Goal: Task Accomplishment & Management: Complete application form

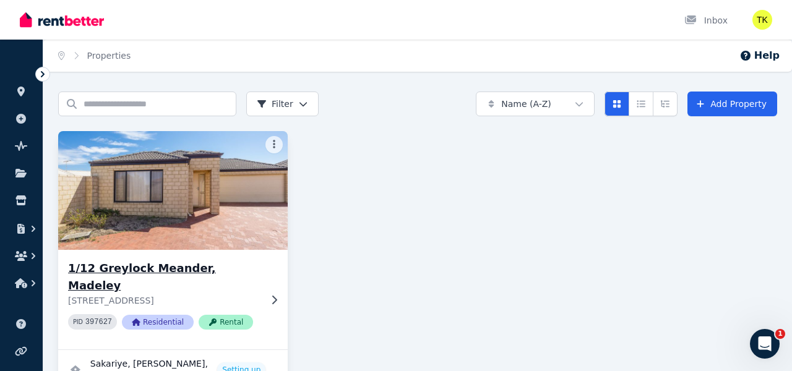
click at [262, 280] on div "1/12 Greylock Meander, Madeley 1/12 Greylock Meander, Madeley WA 6065 PID 39762…" at bounding box center [172, 300] width 229 height 100
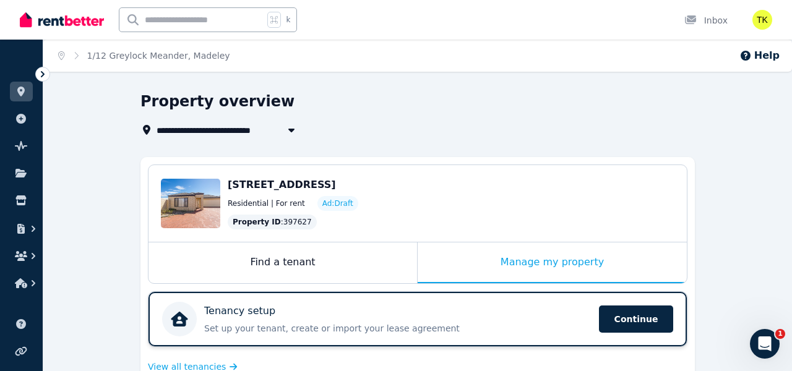
click at [513, 294] on div "Tenancy setup Set up your tenant, create or import your lease agreement Continu…" at bounding box center [417, 319] width 538 height 54
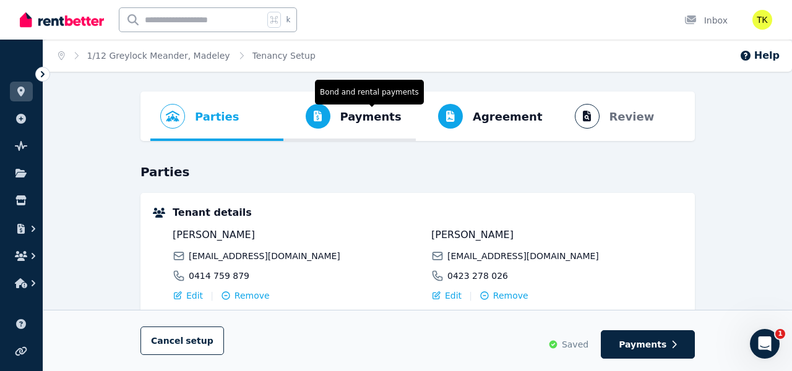
click at [320, 118] on icon "Progress" at bounding box center [318, 116] width 9 height 11
select select "**********"
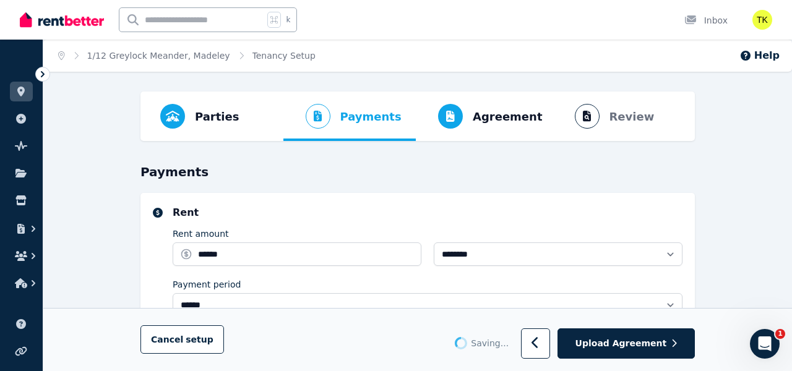
select select "**********"
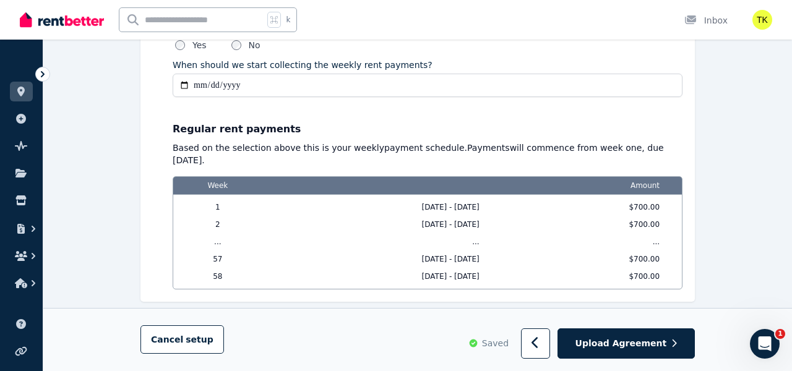
scroll to position [986, 0]
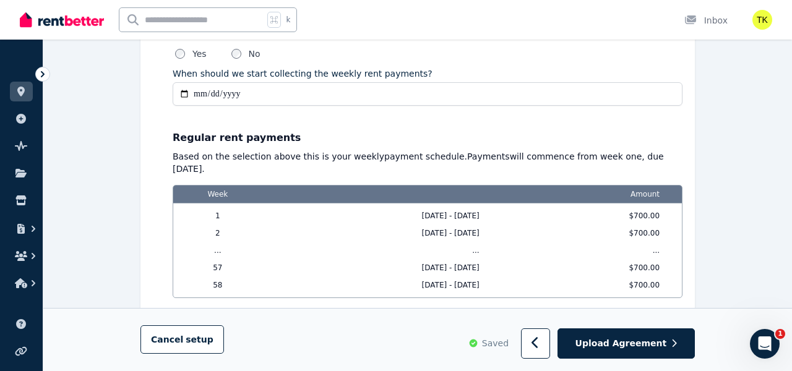
click at [342, 89] on input "**********" at bounding box center [428, 94] width 510 height 24
click at [310, 87] on input "**********" at bounding box center [428, 94] width 510 height 24
type input "**********"
click at [338, 135] on p "Regular rent payments" at bounding box center [428, 138] width 510 height 15
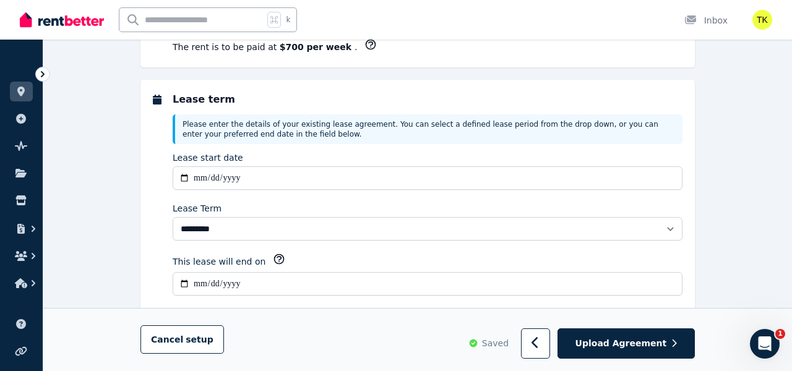
scroll to position [288, 0]
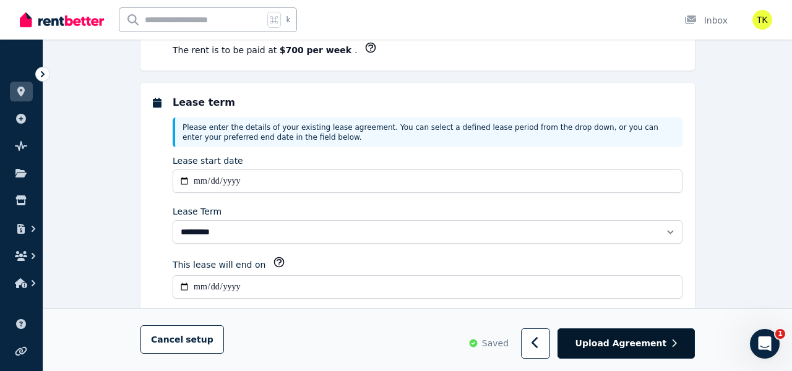
click at [667, 346] on button "Upload Agreement" at bounding box center [625, 344] width 137 height 30
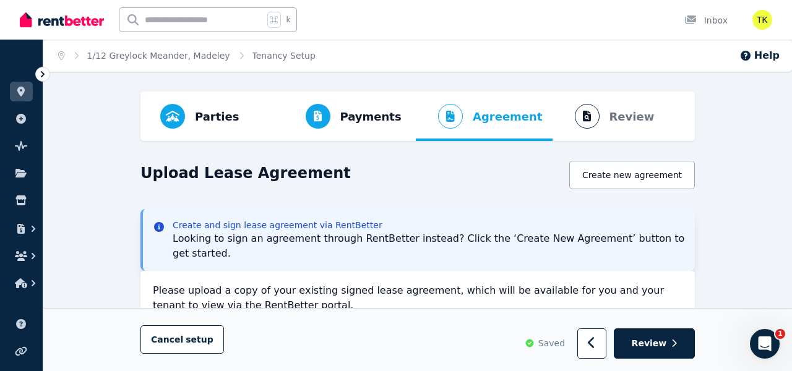
scroll to position [226, 0]
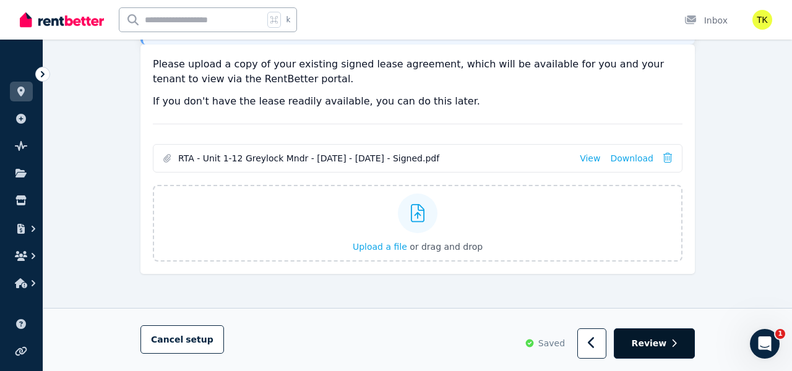
click at [641, 351] on button "Review" at bounding box center [654, 344] width 81 height 30
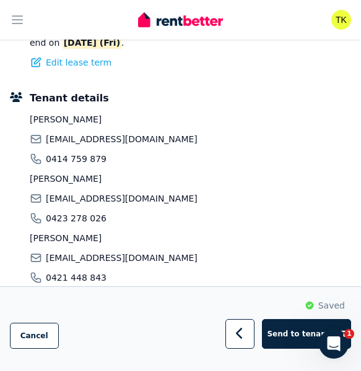
scroll to position [289, 0]
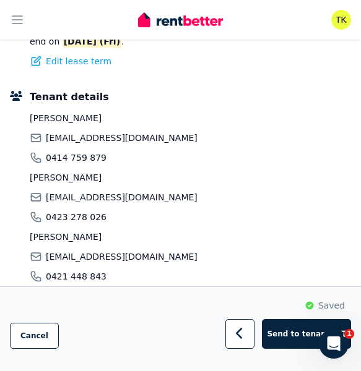
click at [48, 114] on span "[PERSON_NAME]" at bounding box center [114, 118] width 168 height 12
copy span "Sakariye"
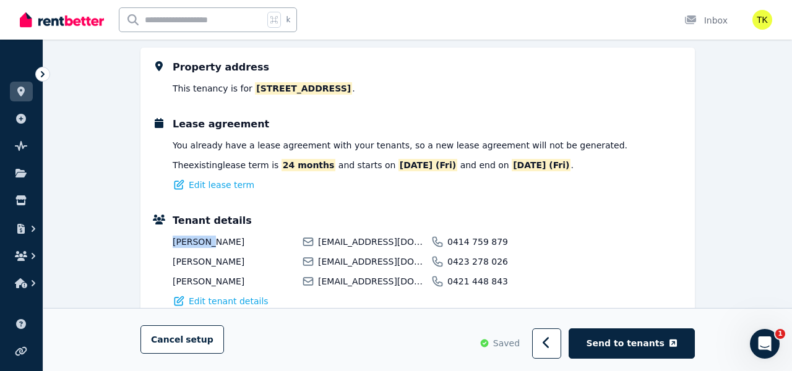
scroll to position [168, 0]
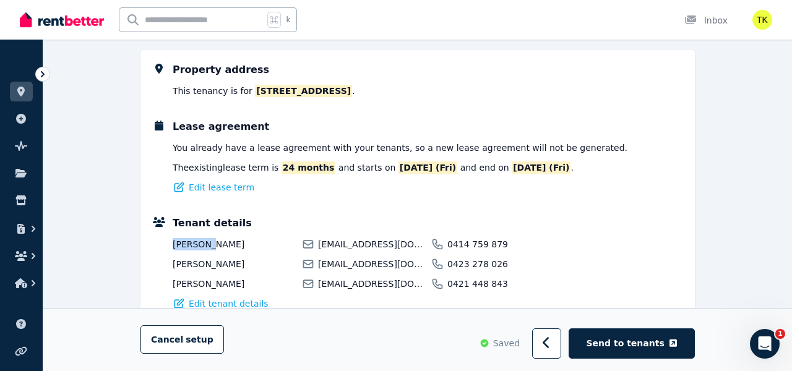
click at [641, 218] on div "Tenant details Sakariye Khalif zak.khalif@outlook.com 0414 759 879 Bushra Khali…" at bounding box center [428, 263] width 510 height 94
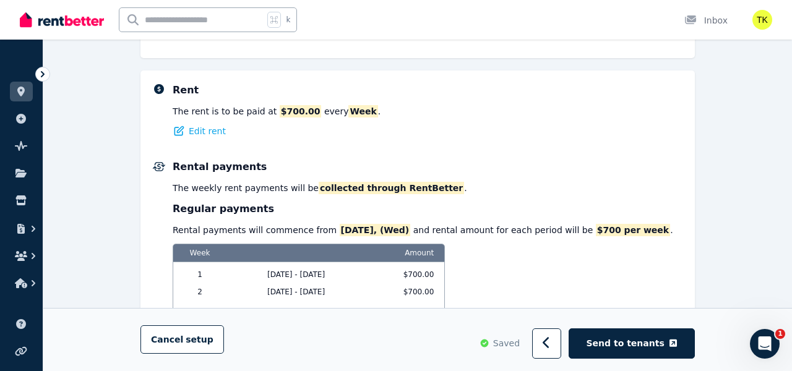
scroll to position [555, 0]
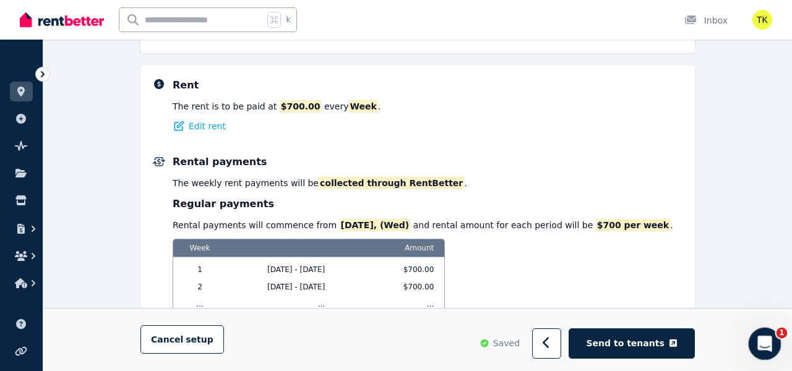
click at [765, 339] on icon "Open Intercom Messenger" at bounding box center [763, 342] width 20 height 20
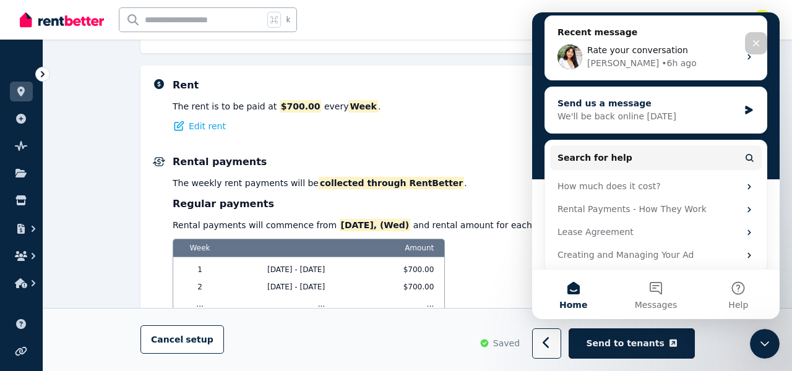
scroll to position [152, 0]
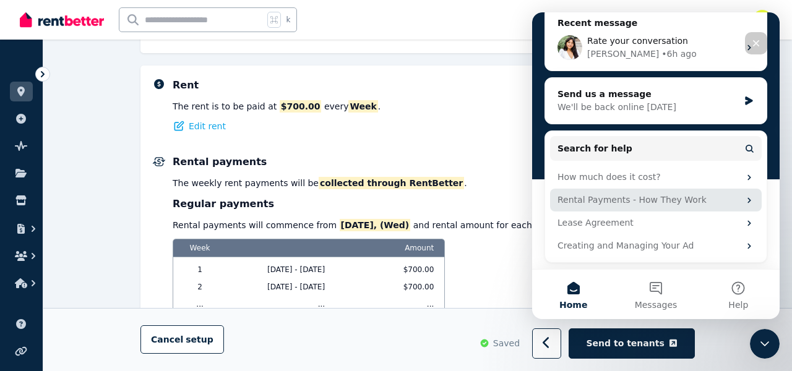
click at [603, 200] on div "Rental Payments - How They Work" at bounding box center [648, 200] width 182 height 13
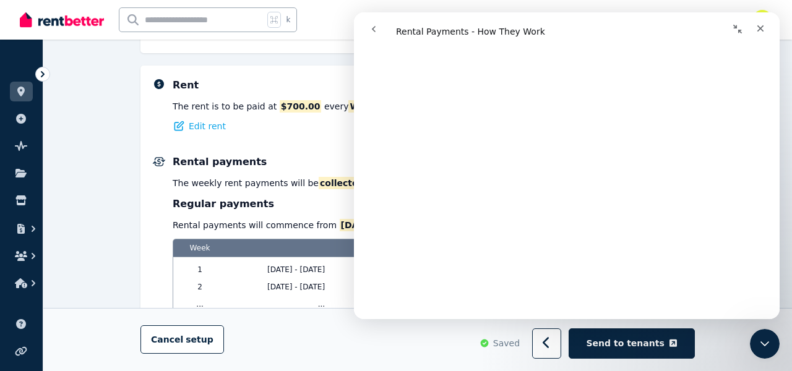
scroll to position [962, 0]
click at [255, 103] on p "The rent is to be paid at $700.00 every Week ." at bounding box center [277, 106] width 208 height 12
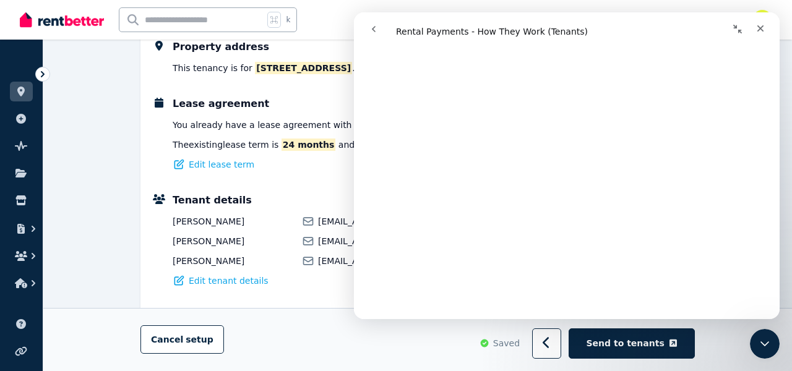
scroll to position [181, 0]
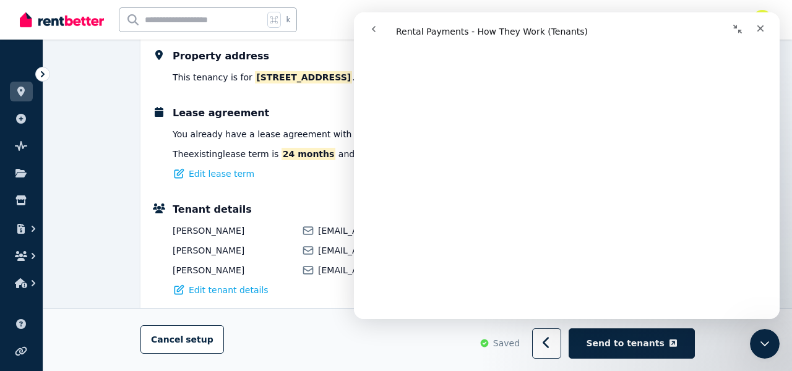
click at [378, 26] on icon "go back" at bounding box center [374, 29] width 10 height 10
click at [369, 25] on icon "go back" at bounding box center [374, 29] width 10 height 10
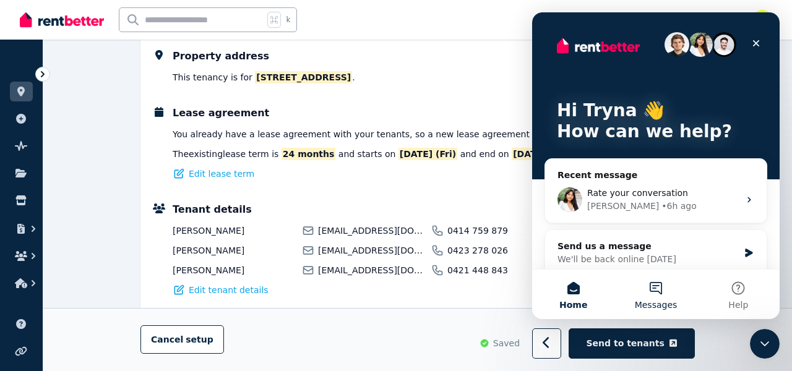
click at [654, 286] on button "Messages" at bounding box center [655, 294] width 82 height 49
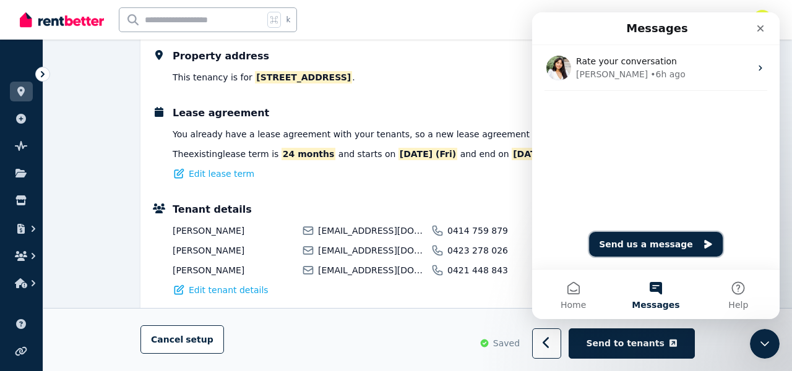
click at [654, 241] on button "Send us a message" at bounding box center [656, 244] width 134 height 25
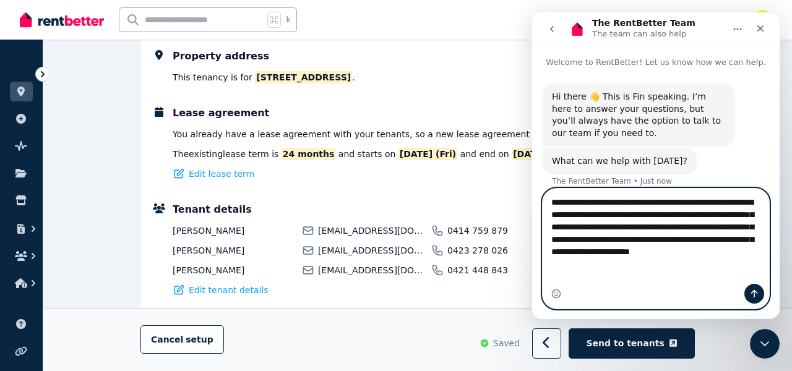
click at [708, 272] on textarea "**********" at bounding box center [655, 230] width 226 height 83
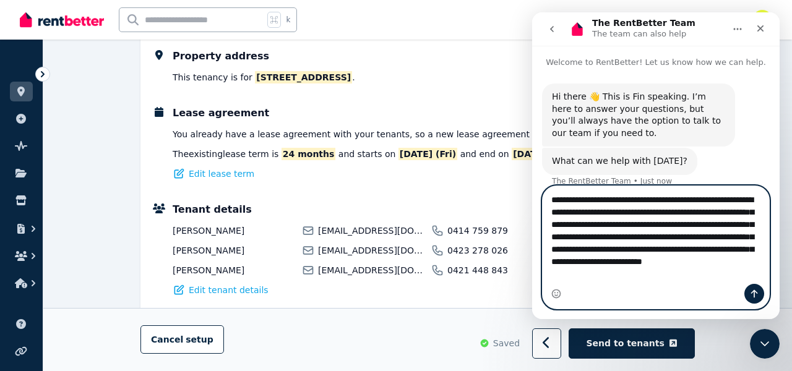
scroll to position [7, 0]
click at [702, 243] on textarea "**********" at bounding box center [655, 235] width 226 height 98
paste textarea "**********"
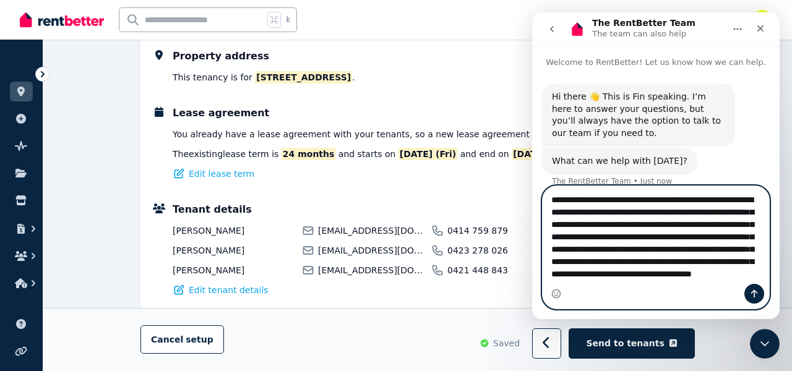
scroll to position [20, 0]
click at [692, 281] on textarea "**********" at bounding box center [655, 235] width 226 height 98
type textarea "**********"
click at [757, 296] on icon "Send a message…" at bounding box center [754, 294] width 10 height 10
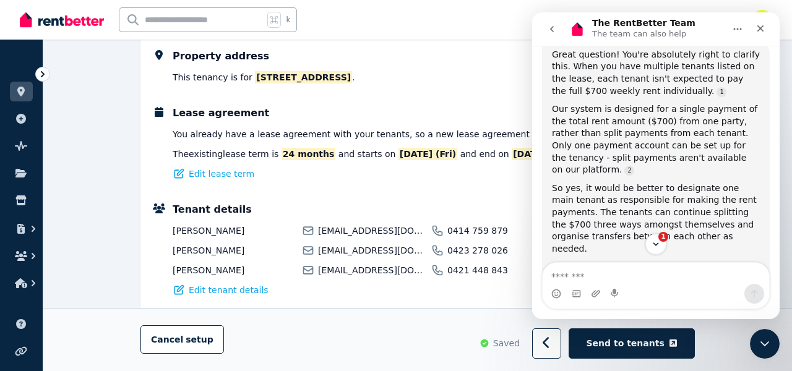
scroll to position [365, 0]
click at [631, 129] on div "Our system is designed for a single payment of the total rent amount ($700) fro…" at bounding box center [656, 139] width 208 height 73
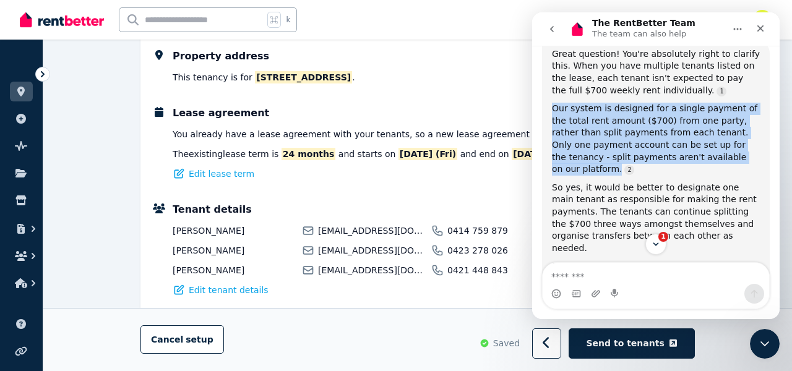
click at [617, 105] on div "Our system is designed for a single payment of the total rent amount ($700) fro…" at bounding box center [656, 139] width 208 height 73
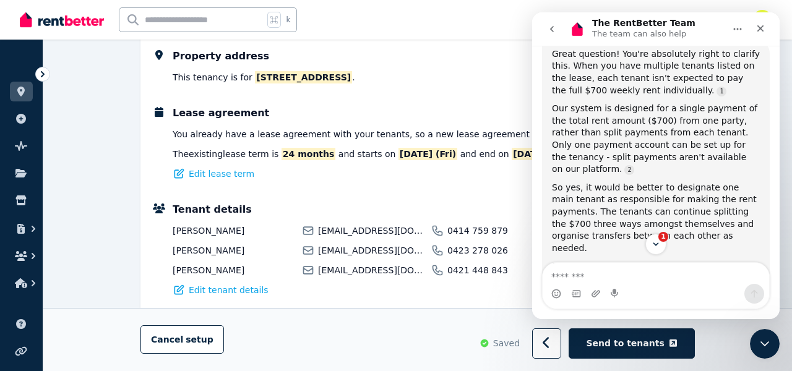
click at [617, 105] on div "Our system is designed for a single payment of the total rent amount ($700) fro…" at bounding box center [656, 139] width 208 height 73
click at [626, 129] on div "Our system is designed for a single payment of the total rent amount ($700) fro…" at bounding box center [656, 139] width 208 height 73
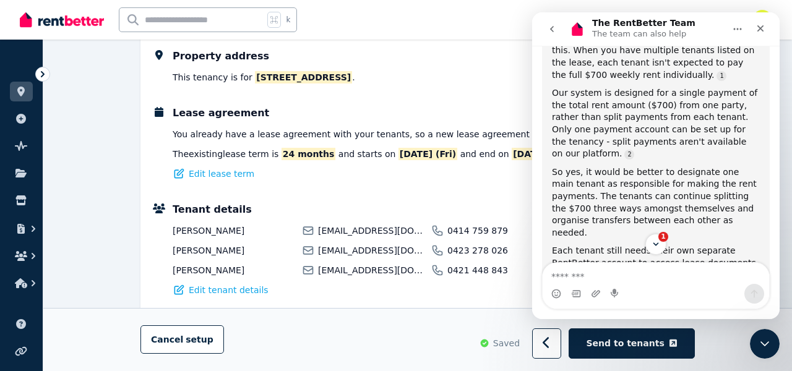
scroll to position [393, 0]
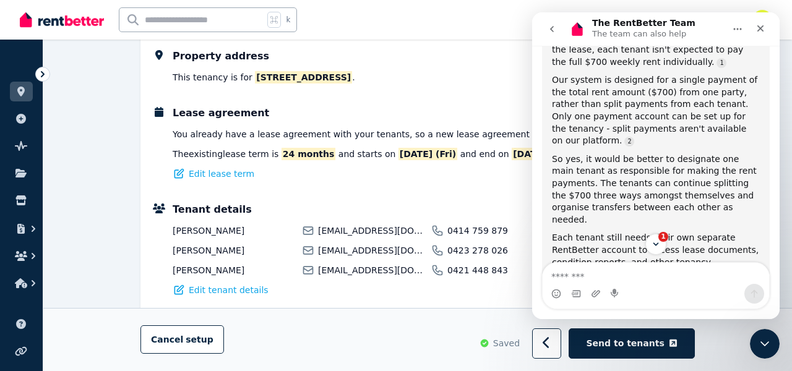
click at [621, 106] on div "Our system is designed for a single payment of the total rent amount ($700) fro…" at bounding box center [656, 110] width 208 height 73
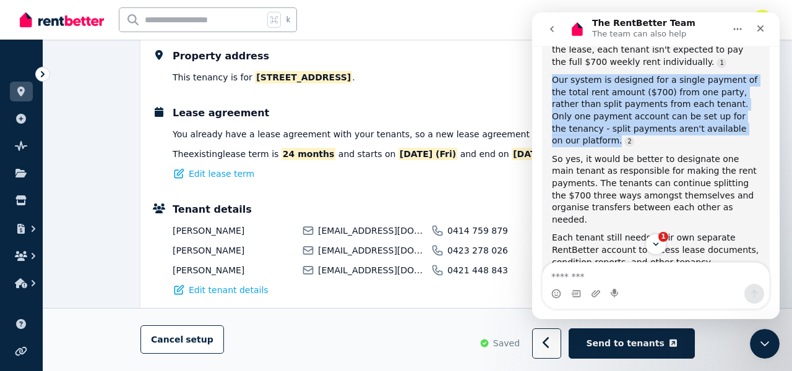
click at [620, 153] on div "So yes, it would be better to designate one main tenant as responsible for maki…" at bounding box center [656, 189] width 208 height 73
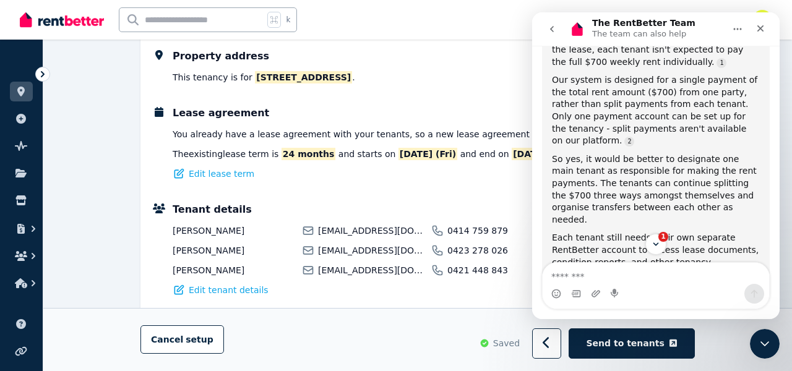
click at [620, 153] on div "So yes, it would be better to designate one main tenant as responsible for maki…" at bounding box center [656, 189] width 208 height 73
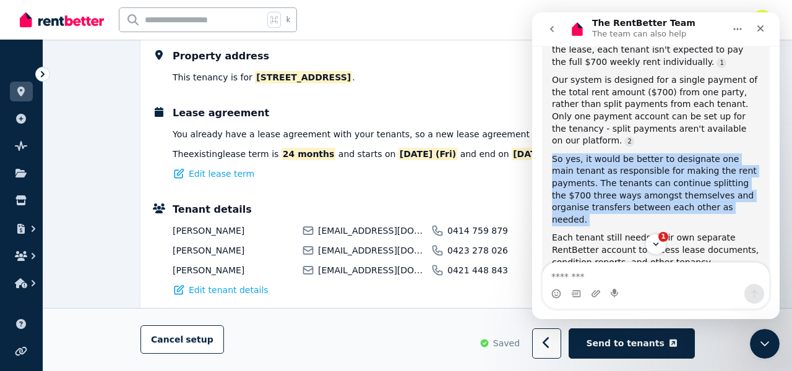
click at [598, 153] on div "So yes, it would be better to designate one main tenant as responsible for maki…" at bounding box center [656, 189] width 208 height 73
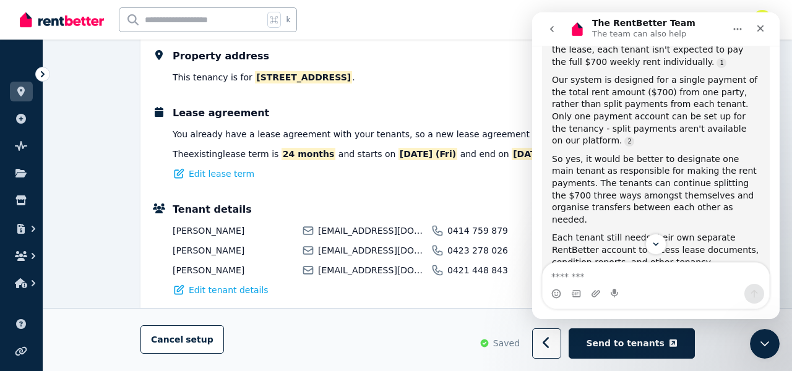
scroll to position [390, 0]
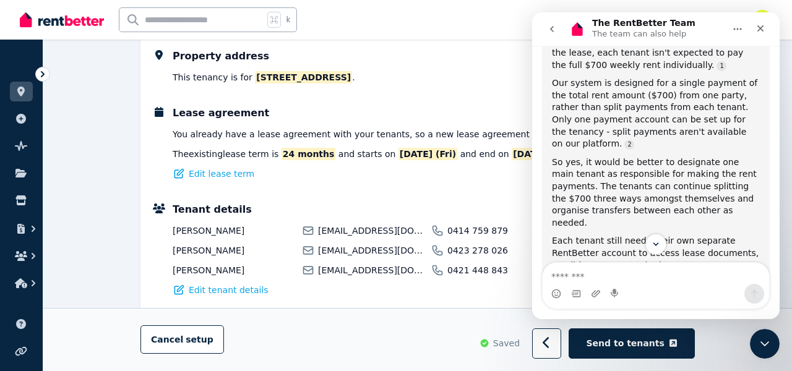
click at [596, 104] on div "Our system is designed for a single payment of the total rent amount ($700) fro…" at bounding box center [656, 113] width 208 height 73
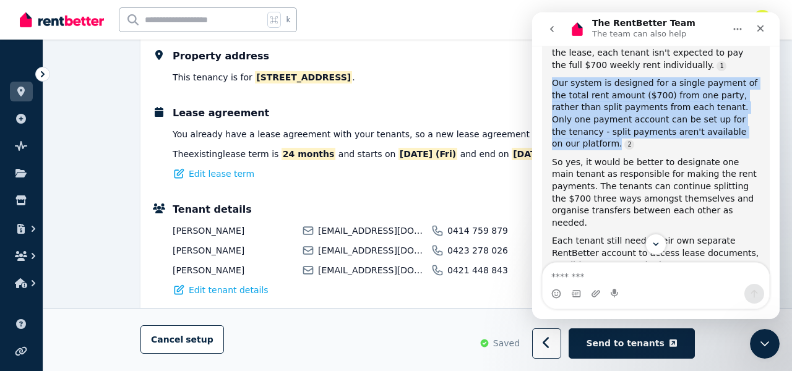
click at [591, 156] on div "So yes, it would be better to designate one main tenant as responsible for maki…" at bounding box center [656, 192] width 208 height 73
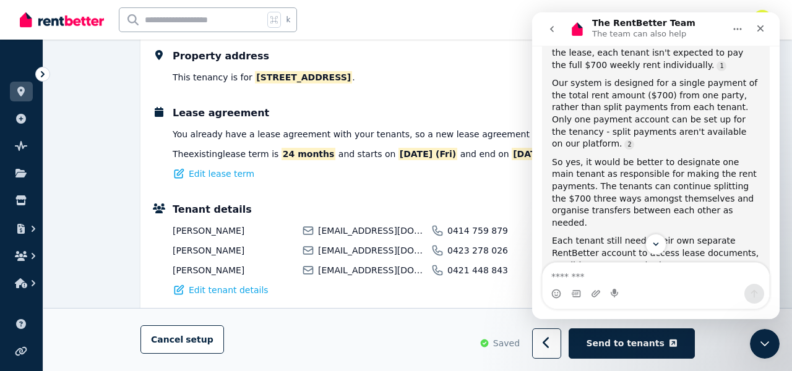
click at [591, 156] on div "So yes, it would be better to designate one main tenant as responsible for maki…" at bounding box center [656, 192] width 208 height 73
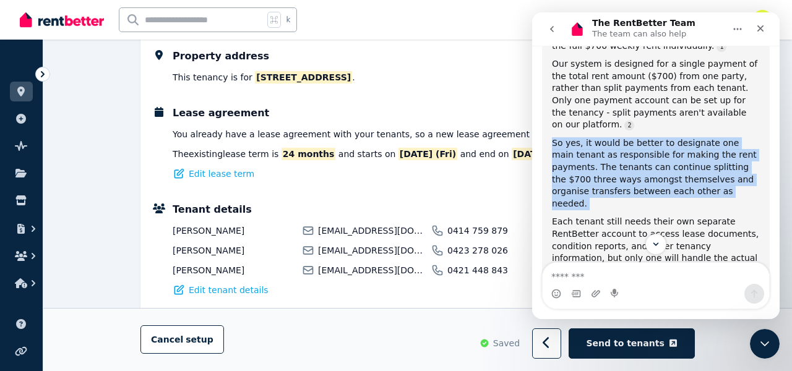
scroll to position [410, 0]
click at [591, 139] on div "So yes, it would be better to designate one main tenant as responsible for maki…" at bounding box center [656, 173] width 208 height 73
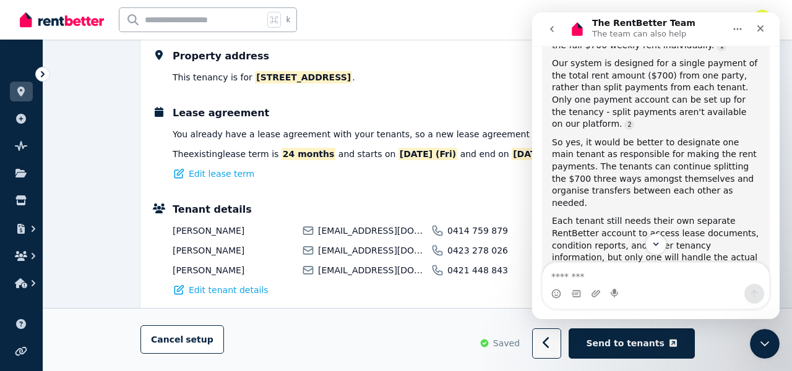
click at [591, 139] on div "So yes, it would be better to designate one main tenant as responsible for maki…" at bounding box center [656, 173] width 208 height 73
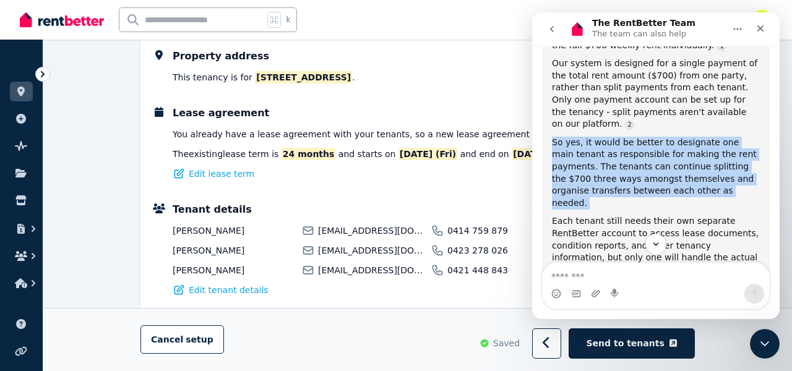
click at [589, 137] on div "So yes, it would be better to designate one main tenant as responsible for maki…" at bounding box center [656, 173] width 208 height 73
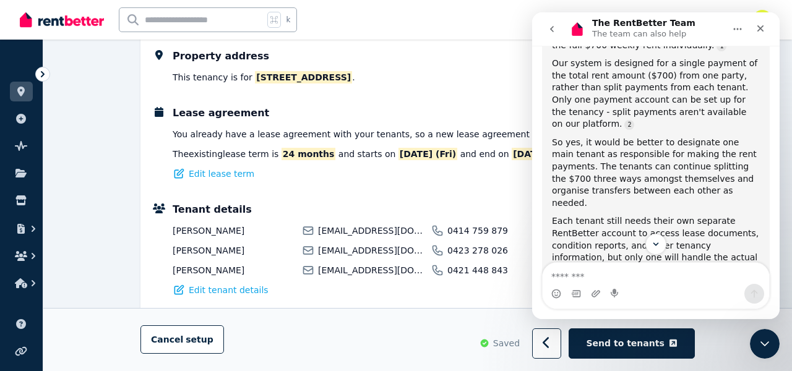
click at [589, 137] on div "So yes, it would be better to designate one main tenant as responsible for maki…" at bounding box center [656, 173] width 208 height 73
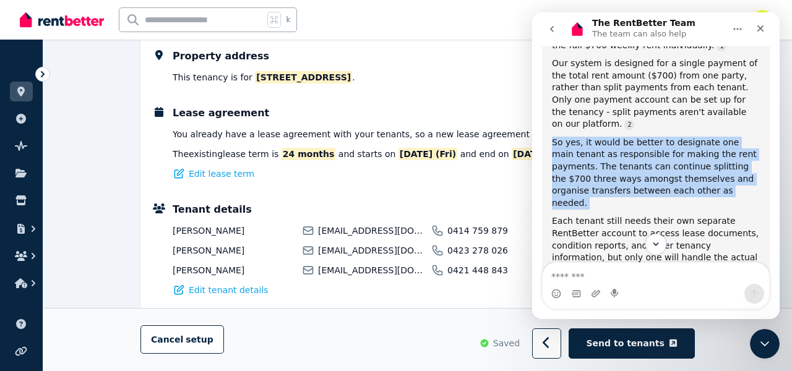
click at [589, 137] on div "So yes, it would be better to designate one main tenant as responsible for maki…" at bounding box center [656, 173] width 208 height 73
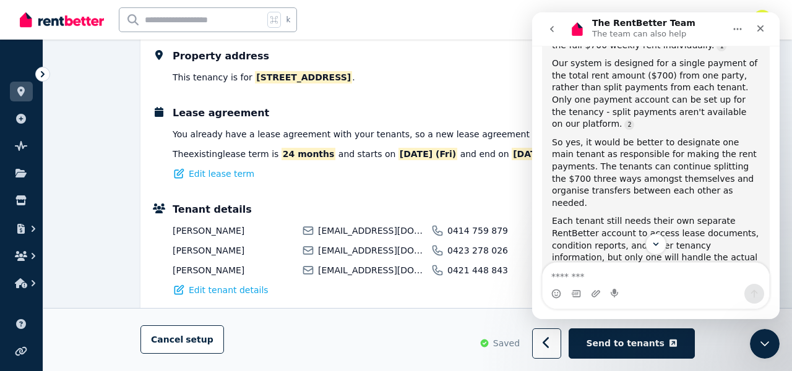
click at [589, 137] on div "So yes, it would be better to designate one main tenant as responsible for maki…" at bounding box center [656, 173] width 208 height 73
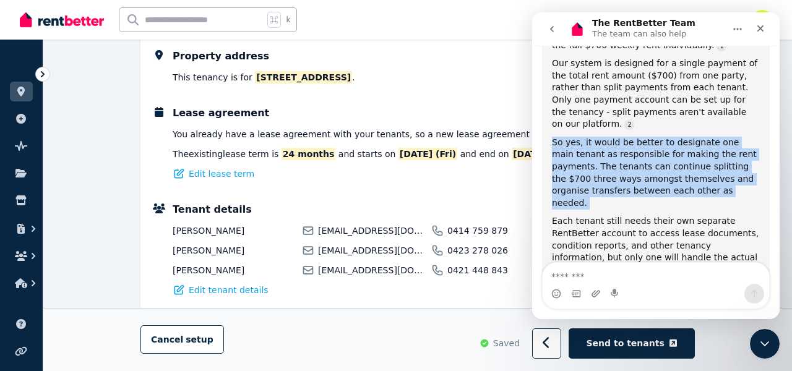
scroll to position [447, 0]
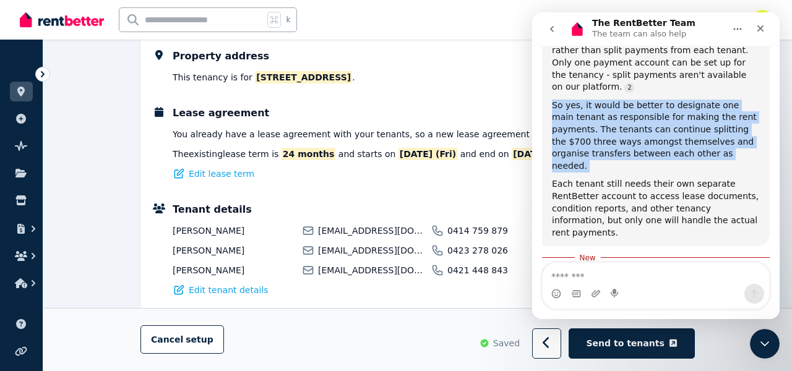
click at [601, 178] on div "Each tenant still needs their own separate RentBetter account to access lease d…" at bounding box center [656, 208] width 208 height 61
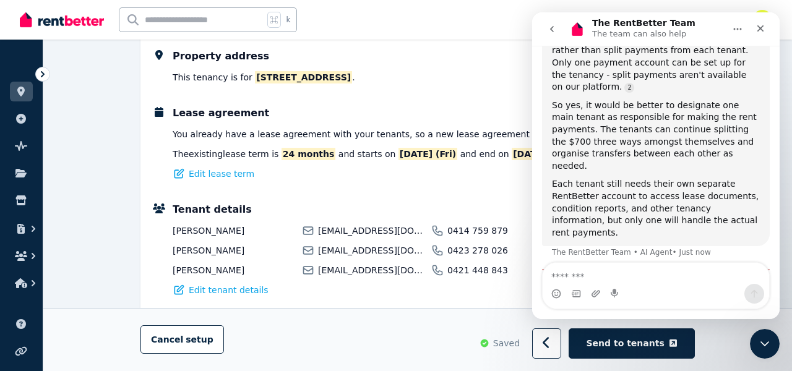
click at [601, 178] on div "Each tenant still needs their own separate RentBetter account to access lease d…" at bounding box center [656, 208] width 208 height 61
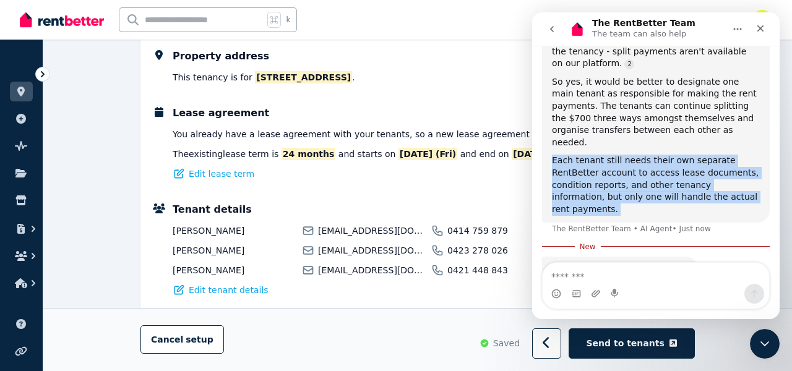
click at [593, 155] on div "Each tenant still needs their own separate RentBetter account to access lease d…" at bounding box center [656, 185] width 208 height 61
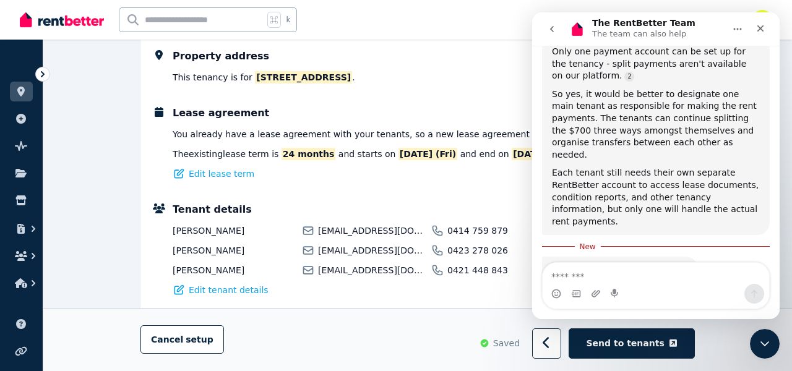
click at [593, 167] on div "Each tenant still needs their own separate RentBetter account to access lease d…" at bounding box center [656, 197] width 208 height 61
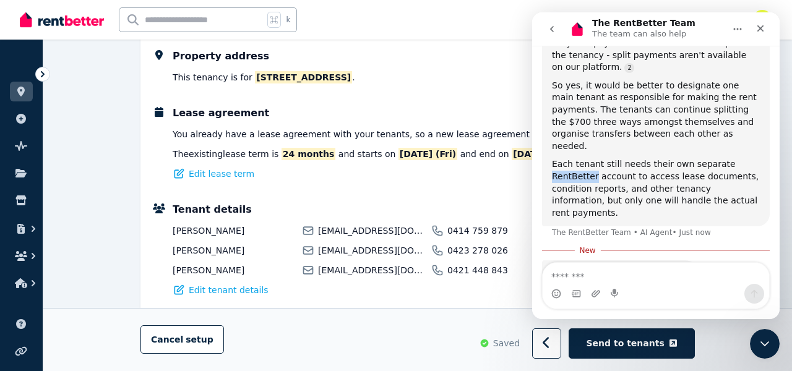
click at [593, 158] on div "Each tenant still needs their own separate RentBetter account to access lease d…" at bounding box center [656, 188] width 208 height 61
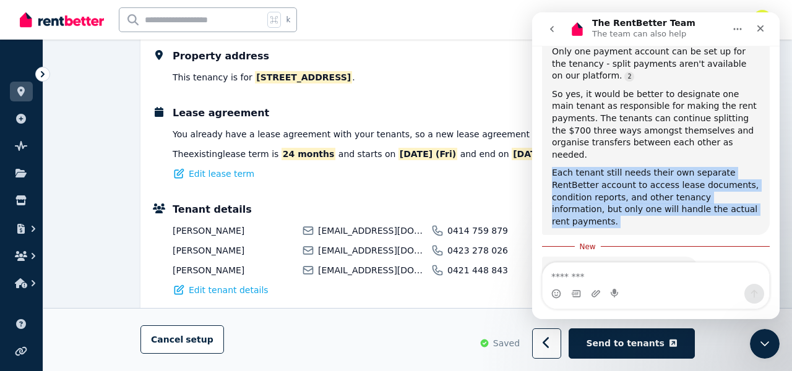
click at [591, 127] on div "Great question! You're absolutely right to clarify this. When you have multiple…" at bounding box center [656, 91] width 208 height 273
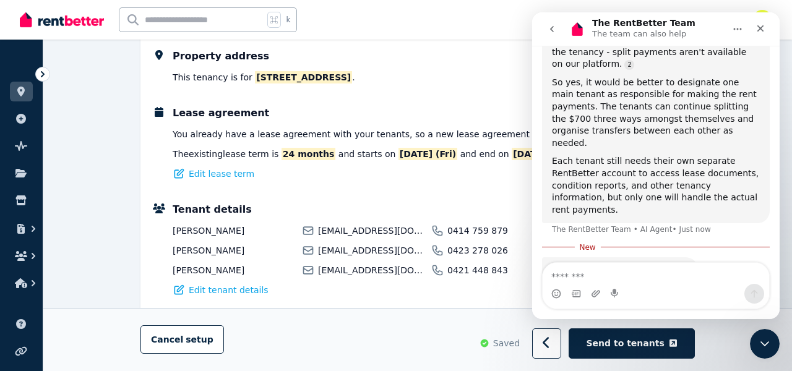
scroll to position [471, 0]
click at [380, 191] on div "Property address This tenancy is for 1/12 Greylock Meander, Madeley WA 6065 . L…" at bounding box center [417, 231] width 554 height 391
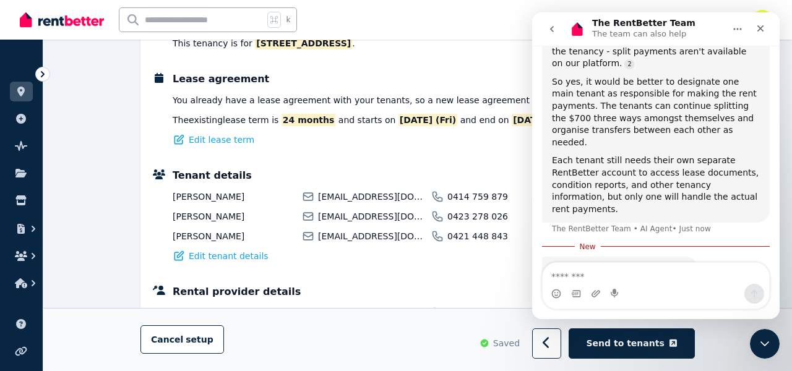
scroll to position [228, 0]
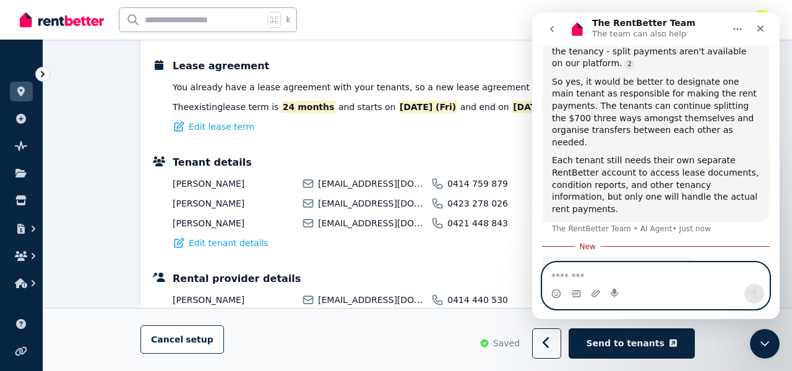
click at [606, 272] on textarea "Message…" at bounding box center [655, 273] width 226 height 21
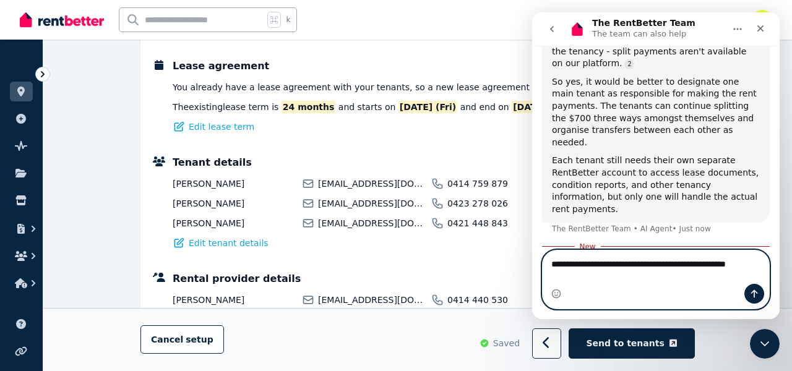
scroll to position [483, 0]
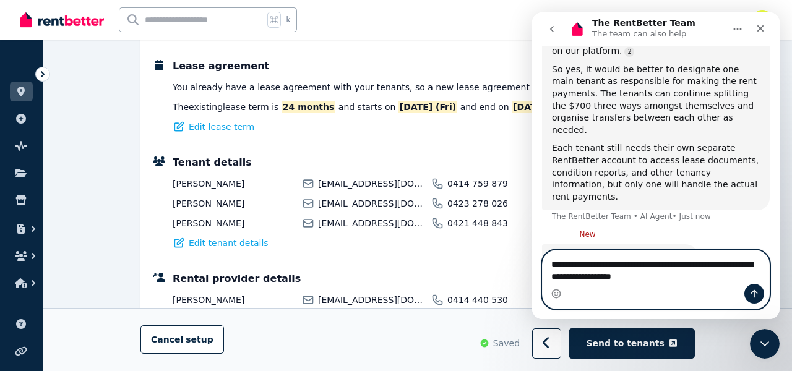
type textarea "**********"
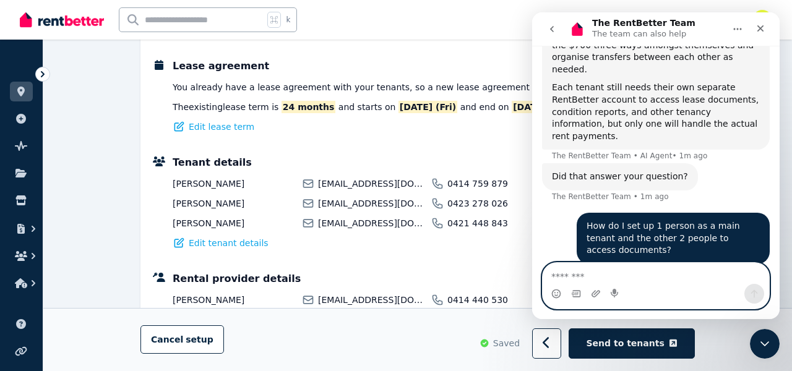
scroll to position [552, 0]
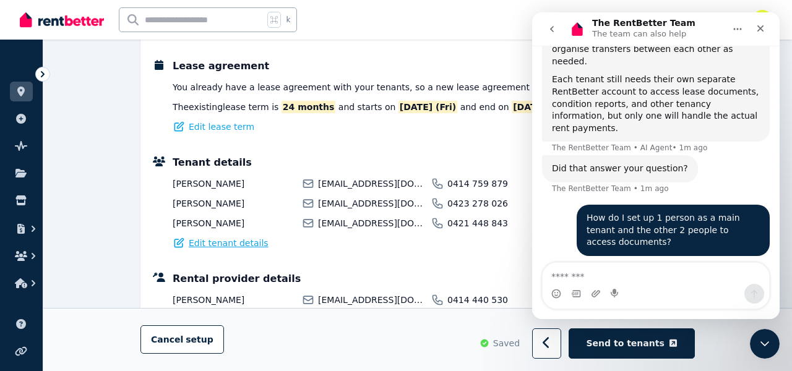
click at [230, 238] on span "Edit tenant details" at bounding box center [229, 243] width 80 height 12
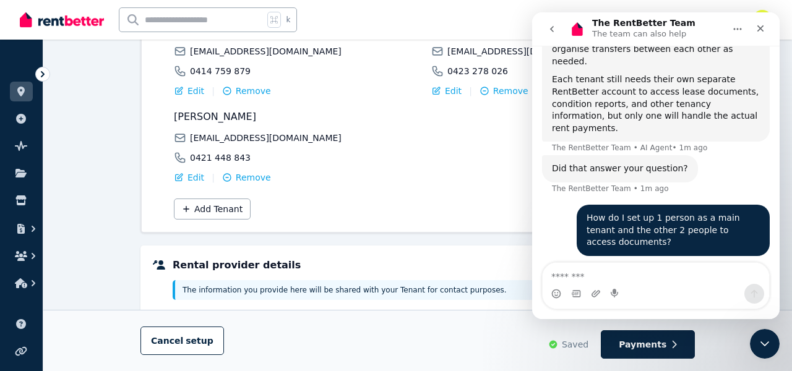
scroll to position [207, 0]
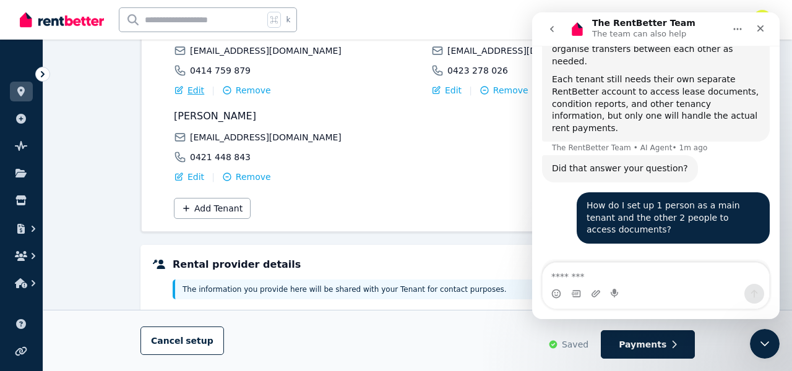
click at [185, 85] on div "Edit" at bounding box center [189, 90] width 30 height 12
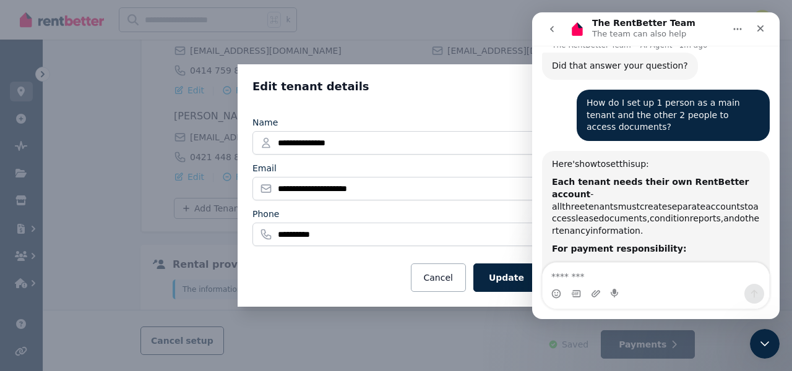
scroll to position [704, 0]
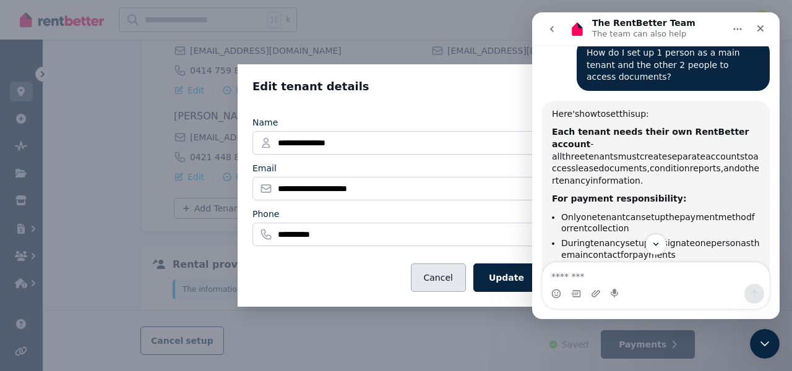
click at [446, 284] on button "Cancel" at bounding box center [438, 277] width 55 height 28
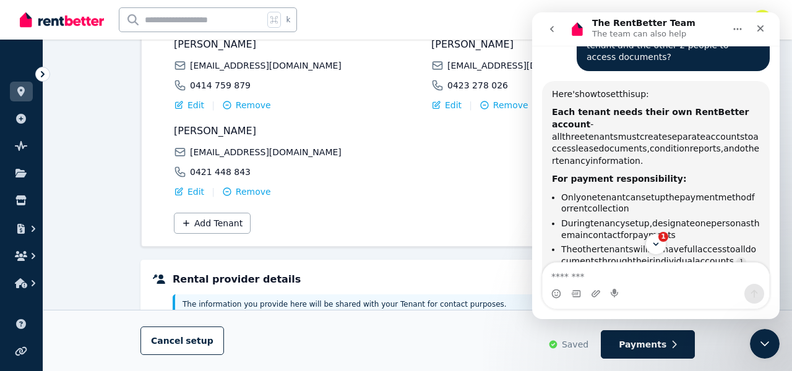
scroll to position [726, 0]
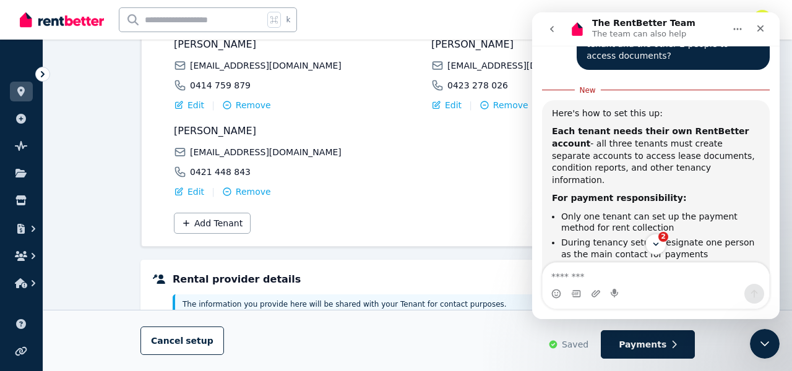
click at [606, 126] on div "Each tenant needs their own RentBetter account - all three tenants must create …" at bounding box center [656, 156] width 208 height 61
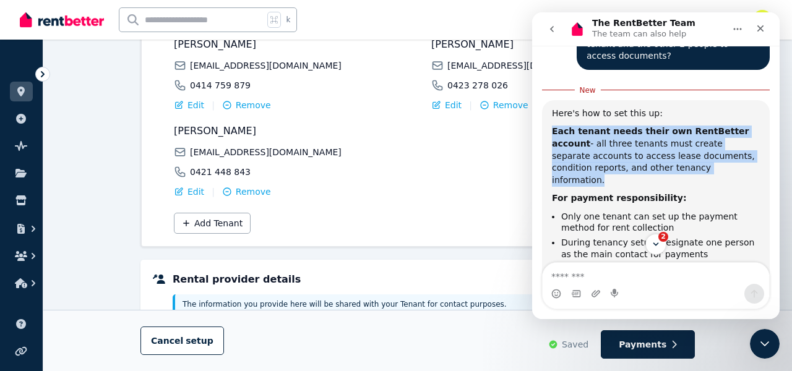
click at [623, 126] on div "Each tenant needs their own RentBetter account - all three tenants must create …" at bounding box center [656, 156] width 208 height 61
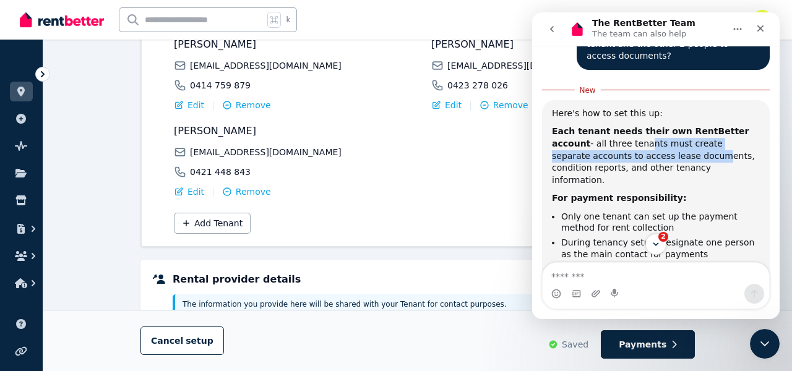
drag, startPoint x: 623, startPoint y: 109, endPoint x: 603, endPoint y: 100, distance: 22.1
click at [603, 126] on div "Each tenant needs their own RentBetter account - all three tenants must create …" at bounding box center [656, 156] width 208 height 61
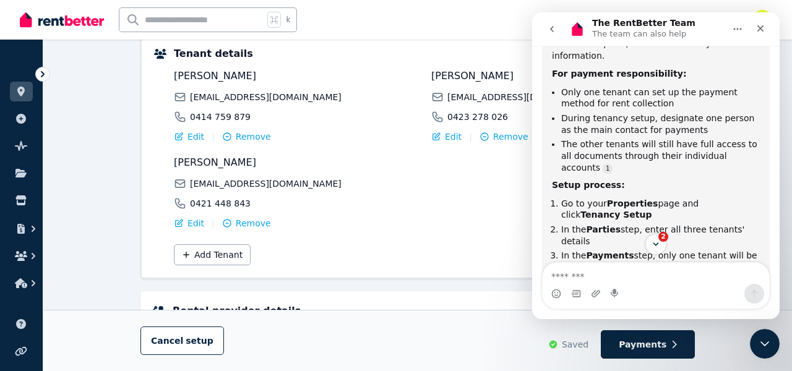
scroll to position [855, 0]
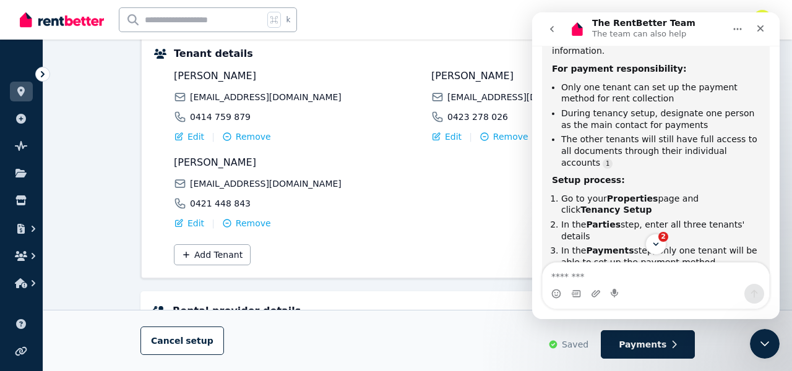
click at [578, 245] on li "In the Payments step, only one tenant will be able to set up the payment method" at bounding box center [660, 256] width 199 height 23
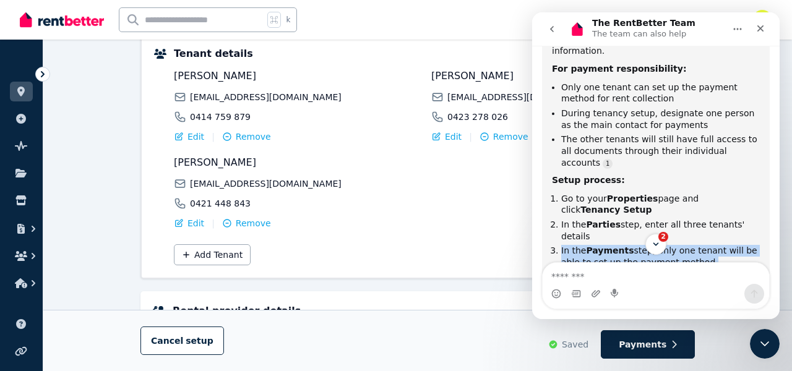
click at [601, 271] on li "Send invitations to all three tenants - they'll each receive setup instructions…" at bounding box center [660, 288] width 199 height 35
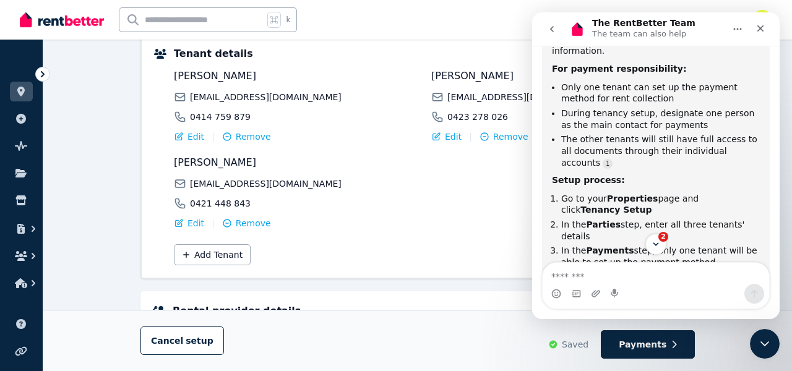
click at [601, 271] on li "Send invitations to all three tenants - they'll each receive setup instructions…" at bounding box center [660, 288] width 199 height 35
click at [593, 246] on b "Payments" at bounding box center [610, 251] width 48 height 10
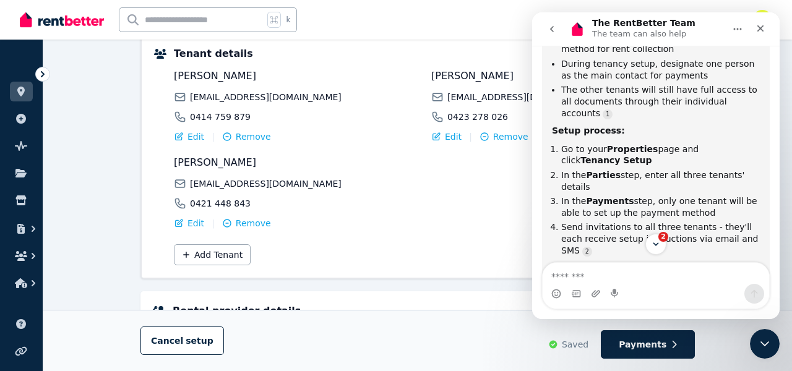
scroll to position [911, 0]
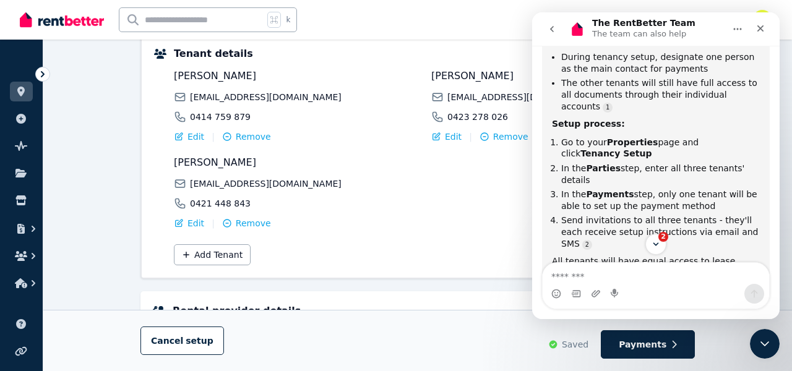
click at [593, 255] on div "All tenants will have equal access to lease agreements, payment schedules, main…" at bounding box center [656, 285] width 208 height 61
click at [587, 215] on li "Send invitations to all three tenants - they'll each receive setup instructions…" at bounding box center [660, 232] width 199 height 35
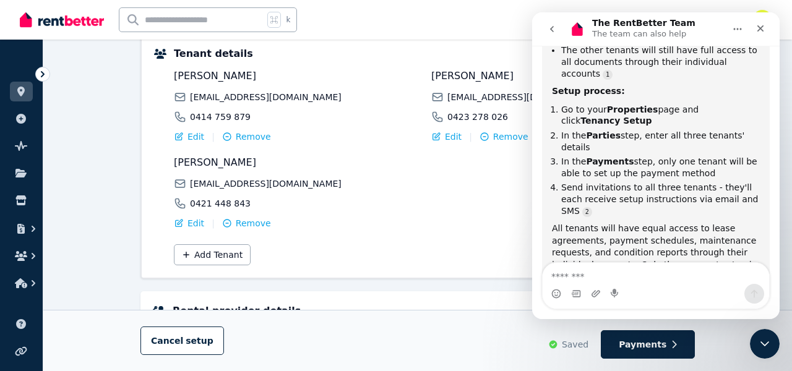
scroll to position [945, 0]
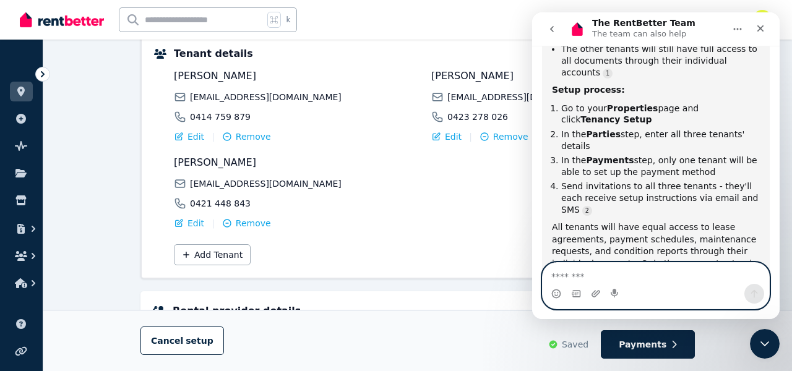
click at [604, 270] on textarea "Message…" at bounding box center [655, 273] width 226 height 21
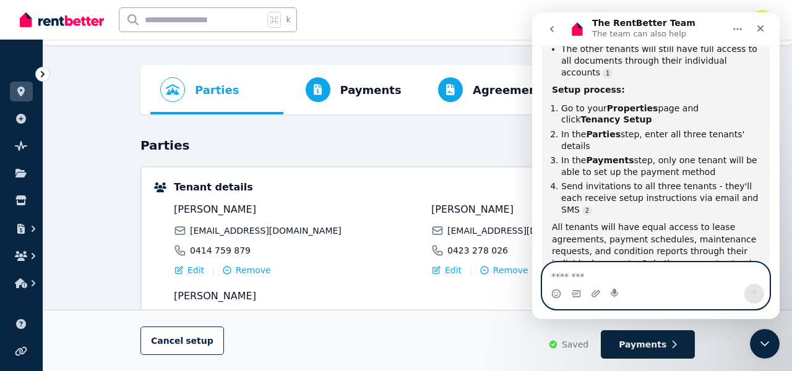
scroll to position [27, 0]
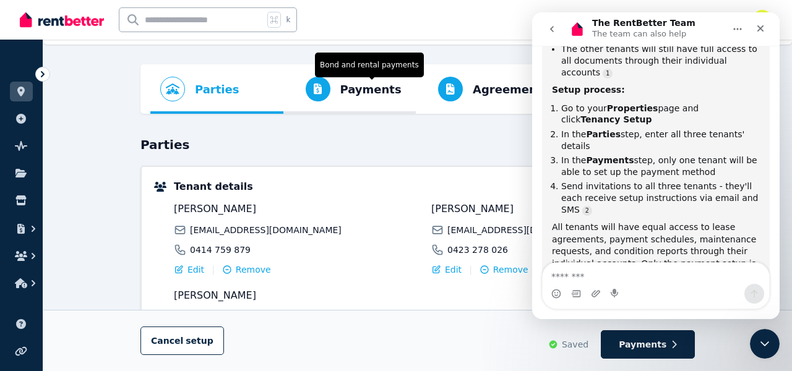
click at [351, 95] on span "Payments" at bounding box center [370, 89] width 61 height 17
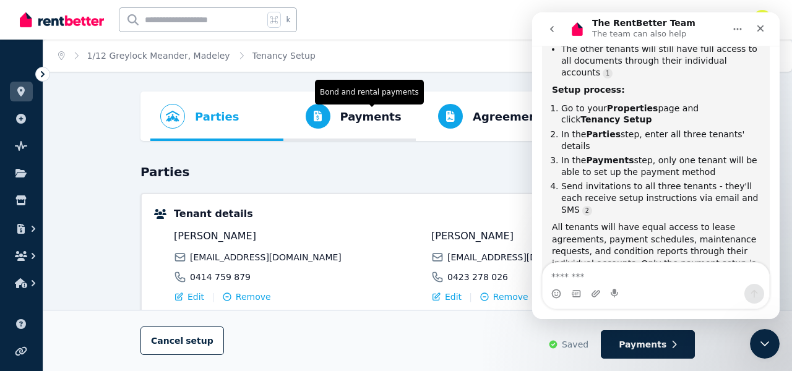
select select "**********"
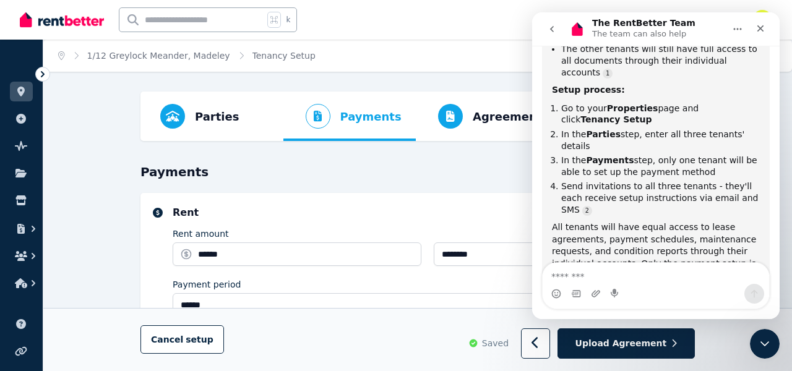
select select "**********"
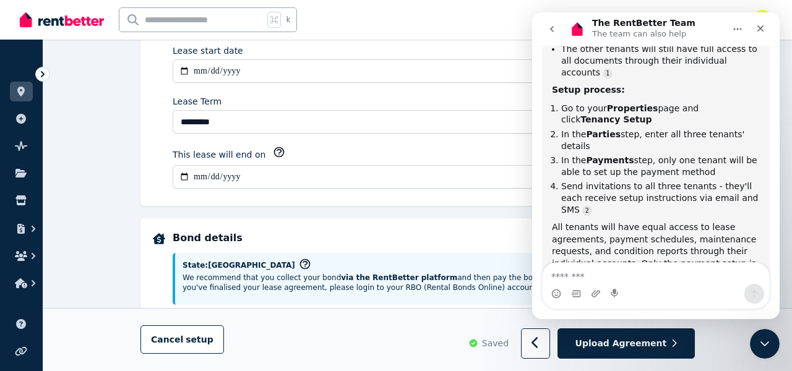
scroll to position [220, 0]
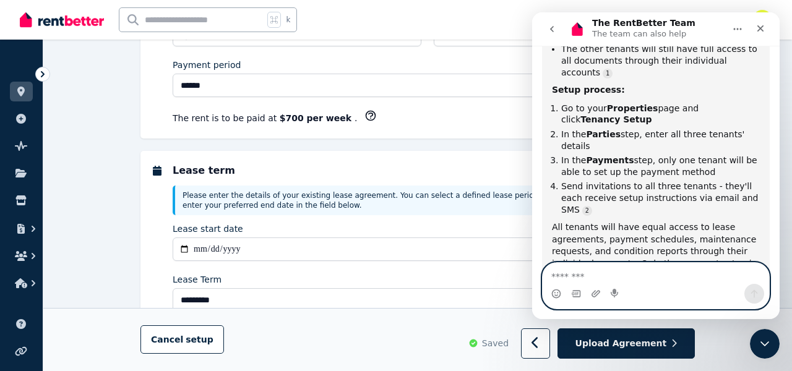
click at [627, 276] on textarea "Message…" at bounding box center [655, 273] width 226 height 21
click at [606, 272] on textarea "Message…" at bounding box center [655, 273] width 226 height 21
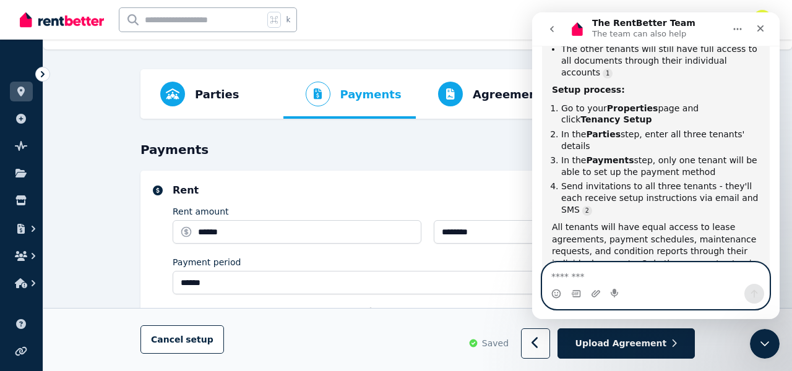
scroll to position [31, 0]
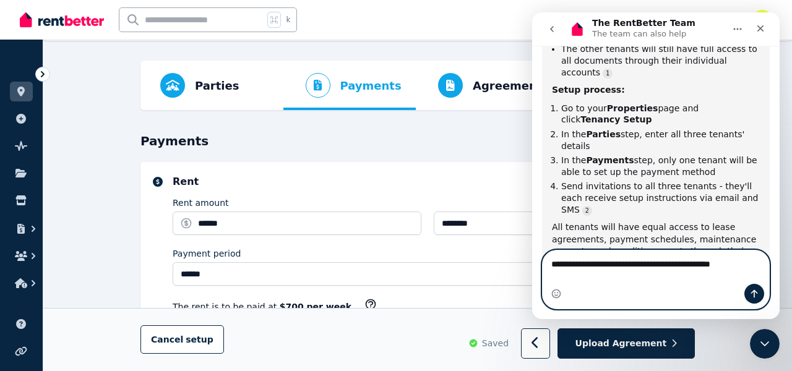
type textarea "**********"
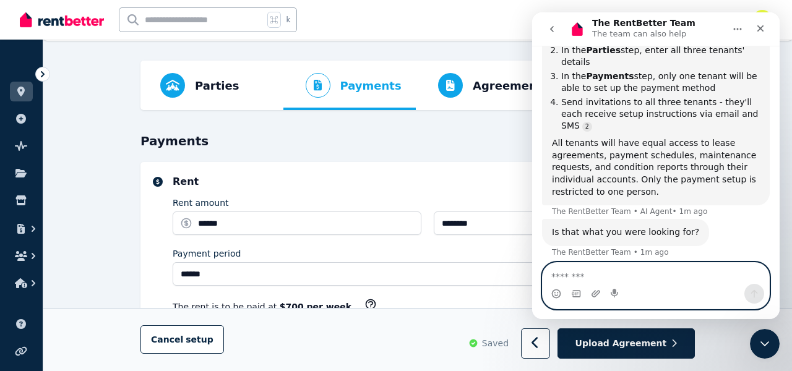
scroll to position [1014, 0]
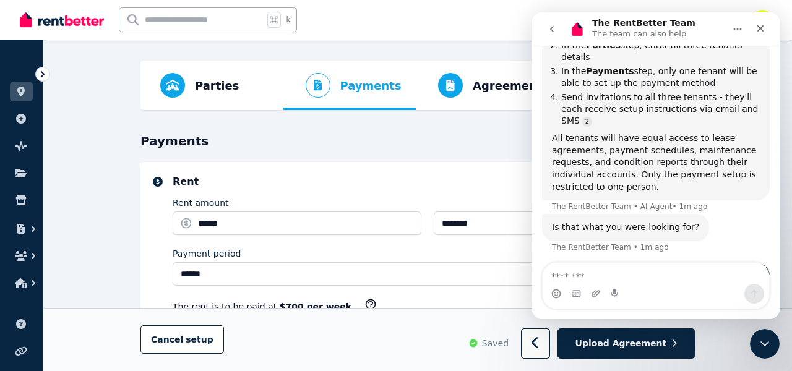
click at [618, 271] on div "How is the payment section restricted to one person?" at bounding box center [672, 283] width 173 height 24
click at [597, 271] on div "How is the payment section restricted to one person?" at bounding box center [672, 283] width 173 height 24
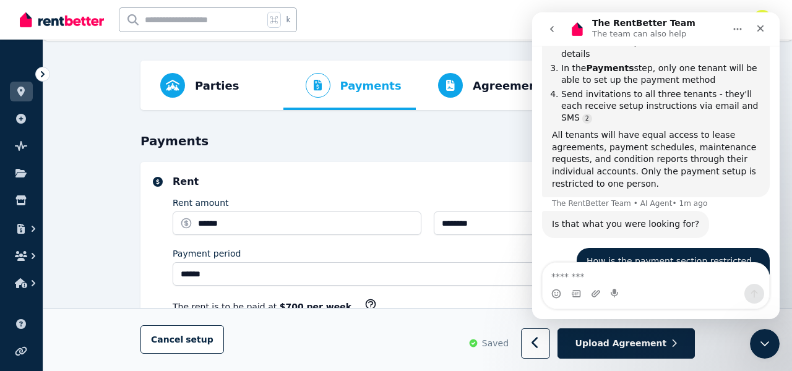
scroll to position [1129, 0]
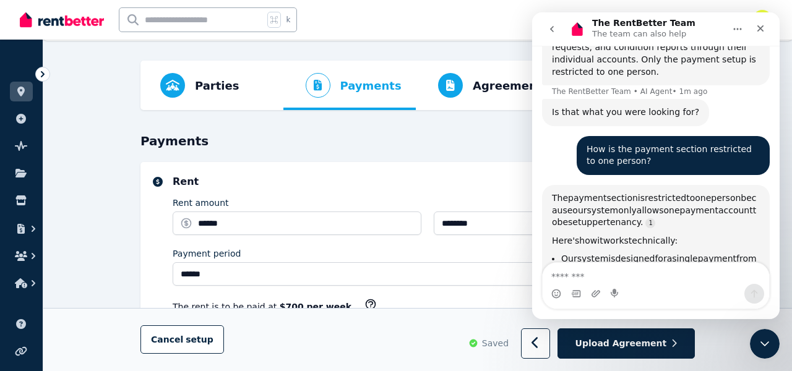
click at [581, 193] on span "because" at bounding box center [654, 204] width 205 height 22
click at [581, 192] on div "The payment section is restricted to one person because our system only allows …" at bounding box center [656, 210] width 208 height 36
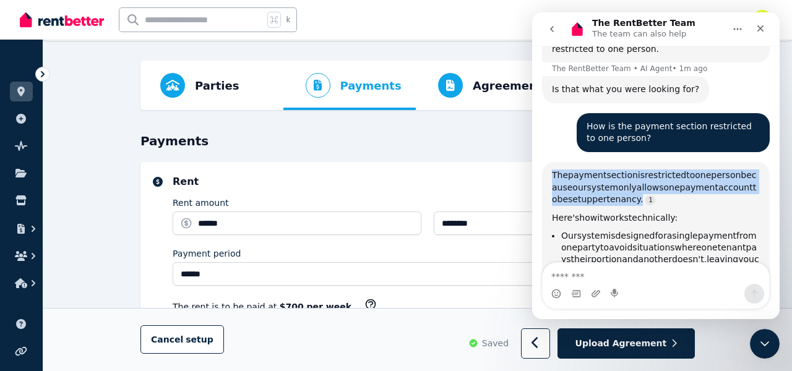
click at [601, 213] on span "it" at bounding box center [600, 218] width 6 height 10
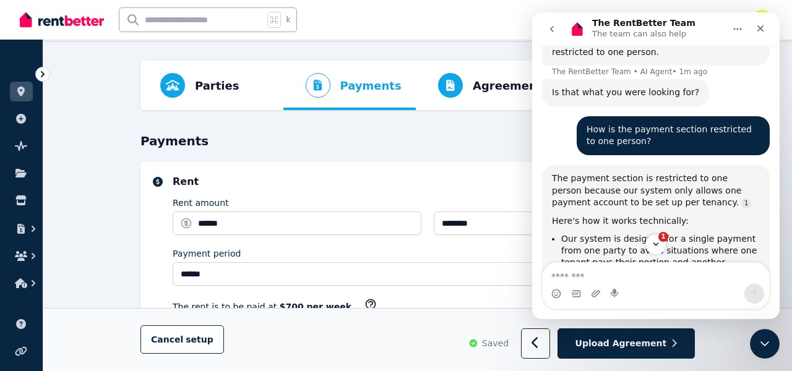
scroll to position [1155, 0]
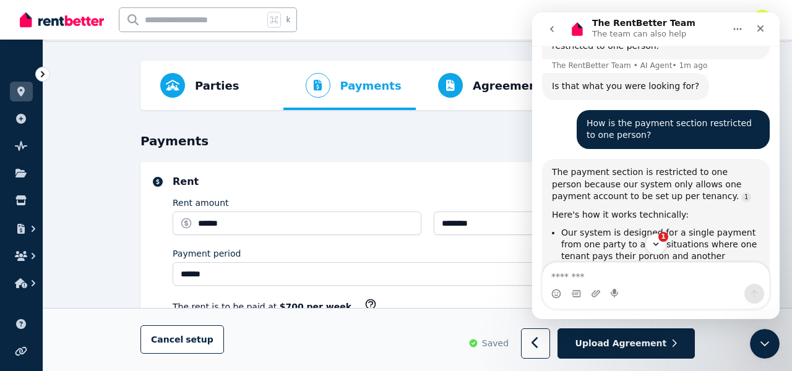
click at [580, 166] on div "The payment section is restricted to one person because our system only allows …" at bounding box center [656, 303] width 208 height 274
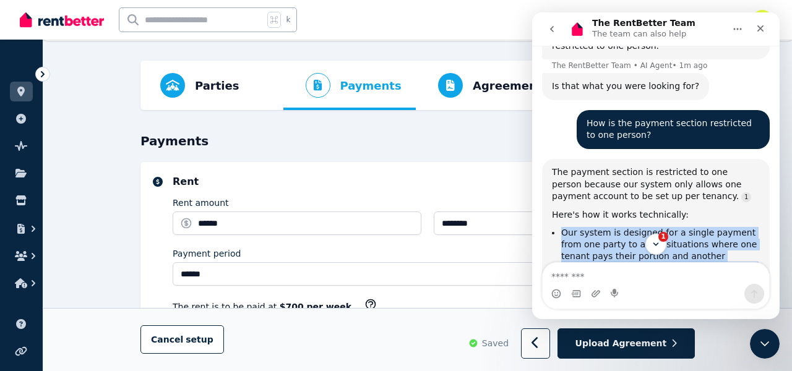
click at [566, 209] on div "Here's how it works technically:" at bounding box center [656, 215] width 208 height 12
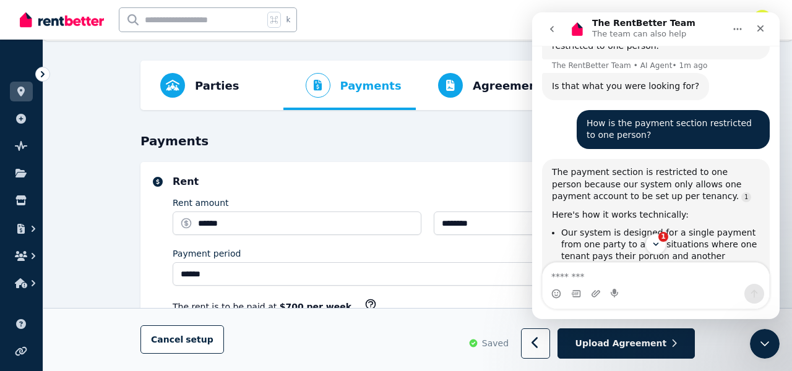
click at [566, 209] on div "Here's how it works technically:" at bounding box center [656, 215] width 208 height 12
click at [576, 227] on li "Our system is designed for a single payment from one party to avoid situations …" at bounding box center [660, 256] width 199 height 58
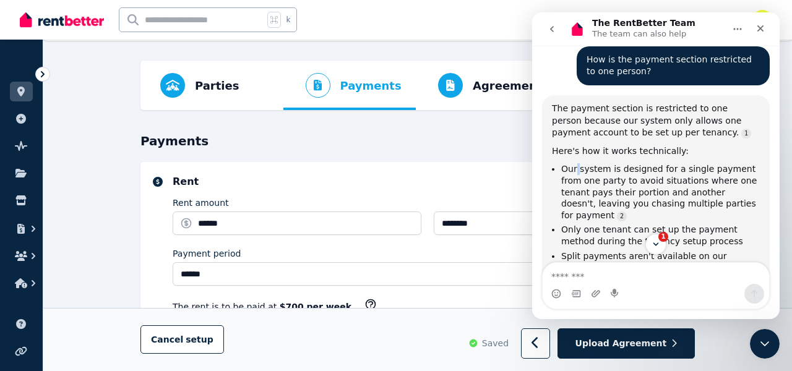
scroll to position [1220, 0]
click at [583, 155] on div "The payment section is restricted to one person because our system only allows …" at bounding box center [656, 238] width 208 height 274
click at [598, 278] on div "So when you're in the Payments step of tenancy setup, only one of your three te…" at bounding box center [656, 326] width 208 height 97
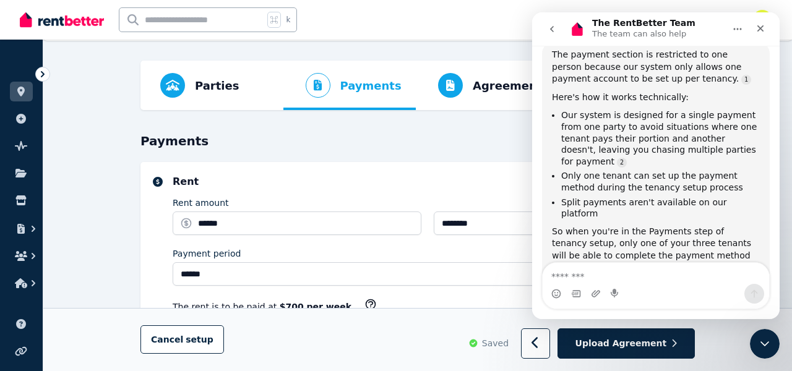
scroll to position [1278, 0]
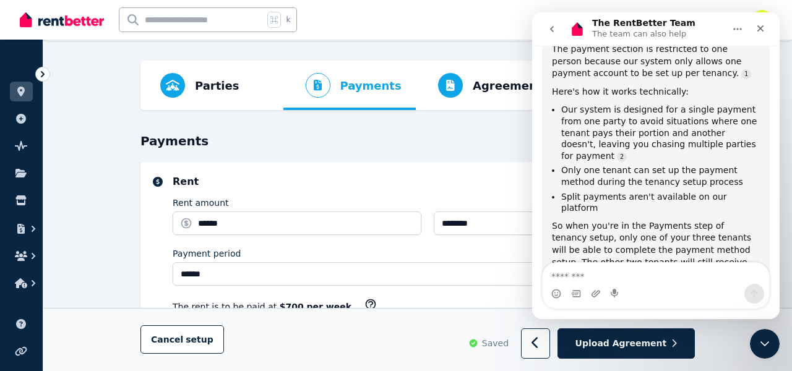
click at [600, 220] on div "So when you're in the Payments step of tenancy setup, only one of your three te…" at bounding box center [656, 268] width 208 height 97
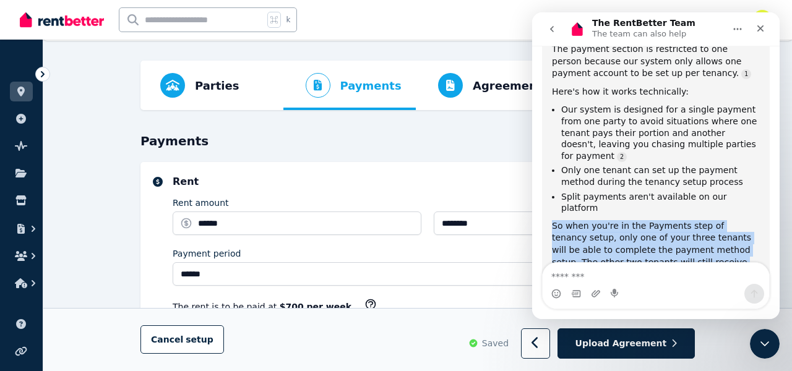
scroll to position [1298, 0]
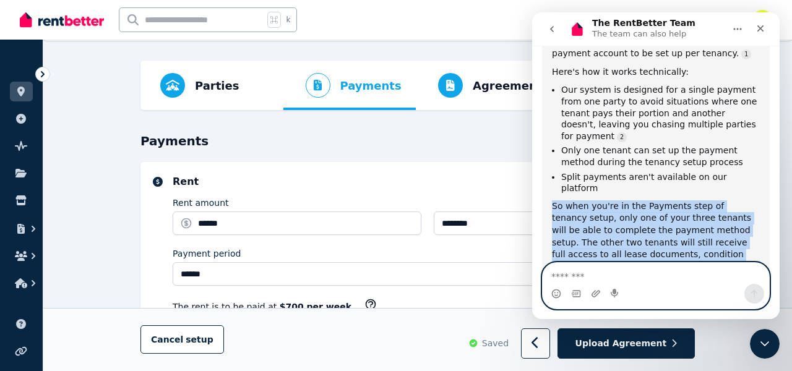
click at [610, 266] on textarea "Message…" at bounding box center [655, 273] width 226 height 21
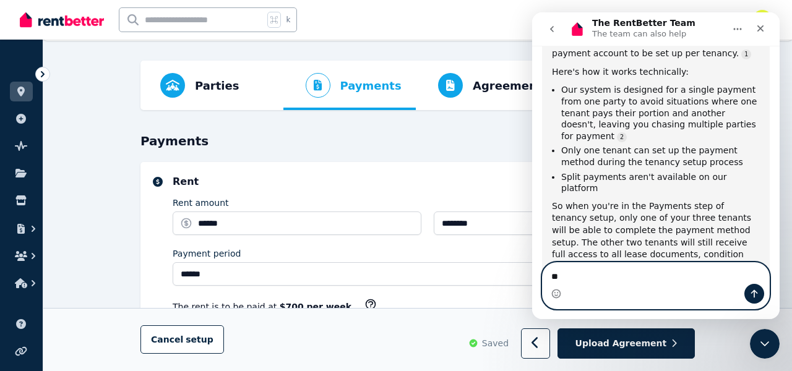
type textarea "*"
type textarea "**********"
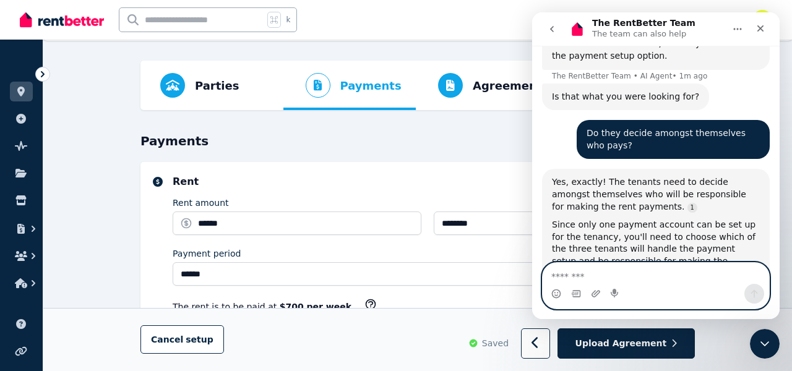
scroll to position [1531, 0]
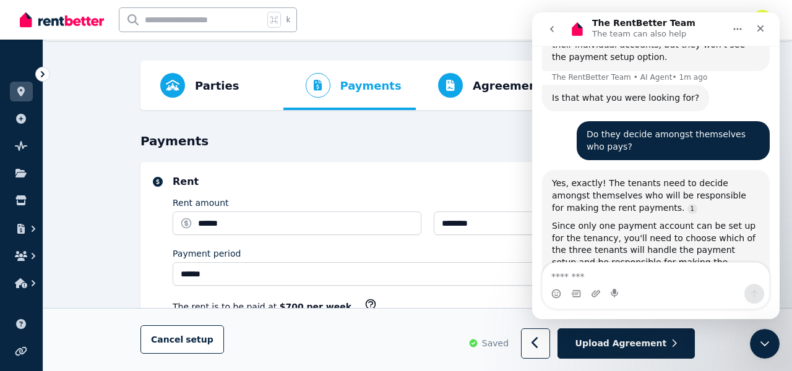
click at [613, 220] on div "Since only one payment account can be set up for the tenancy, you'll need to ch…" at bounding box center [656, 250] width 208 height 61
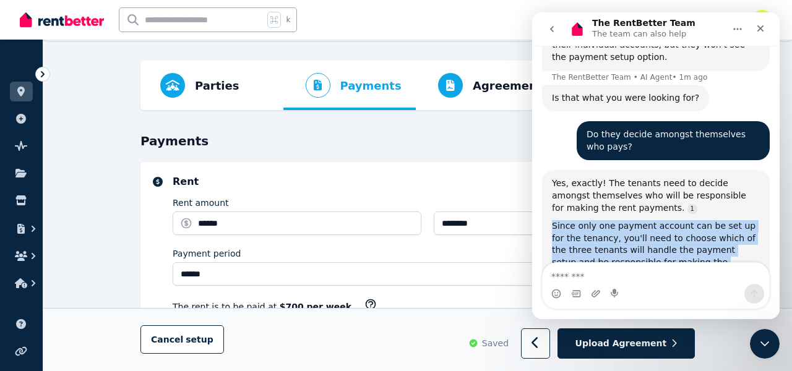
click at [594, 220] on div "Since only one payment account can be set up for the tenancy, you'll need to ch…" at bounding box center [656, 250] width 208 height 61
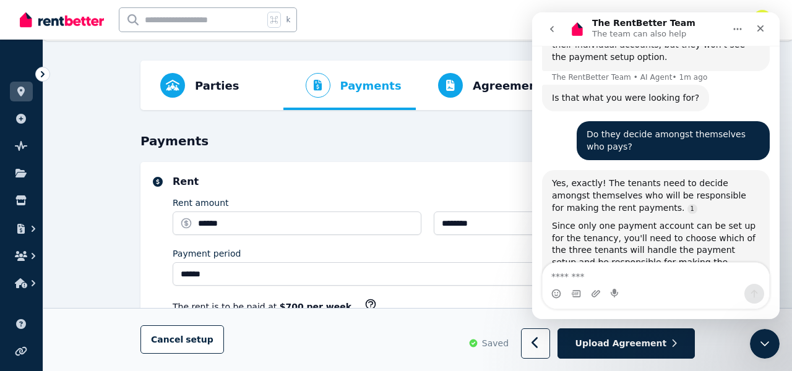
click at [594, 220] on div "Since only one payment account can be set up for the tenancy, you'll need to ch…" at bounding box center [656, 250] width 208 height 61
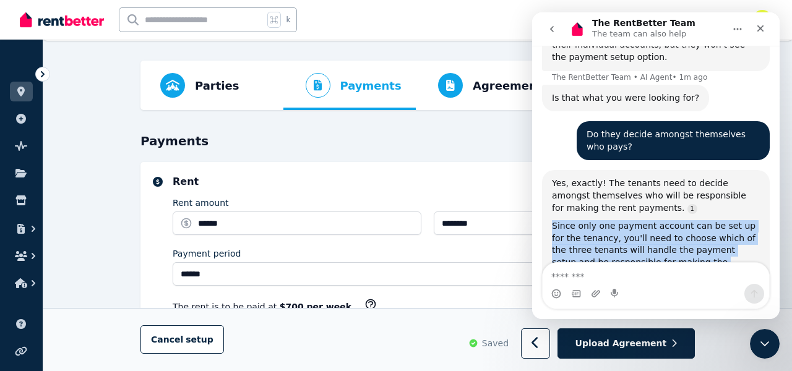
click at [596, 220] on div "Since only one payment account can be set up for the tenancy, you'll need to ch…" at bounding box center [656, 250] width 208 height 61
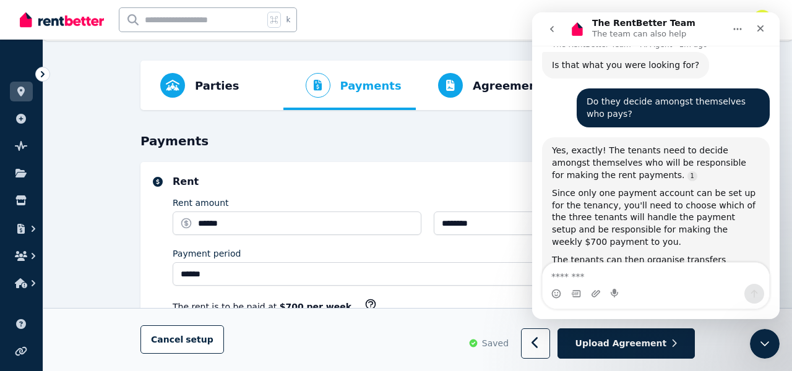
click at [592, 254] on div "The tenants can then organise transfers between themselves as required to split…" at bounding box center [656, 290] width 208 height 73
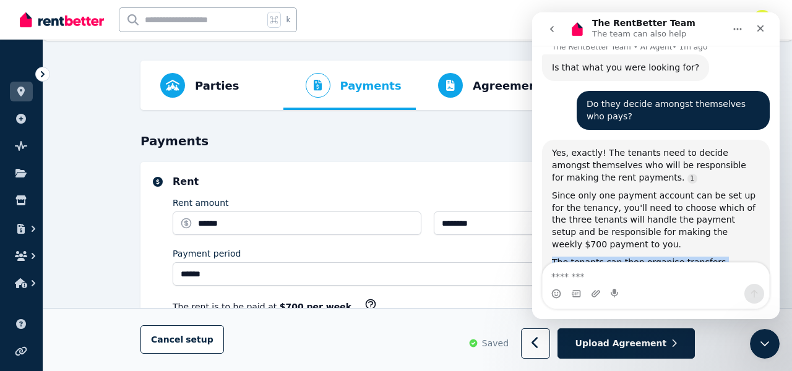
click at [591, 257] on div "The tenants can then organise transfers between themselves as required to split…" at bounding box center [656, 293] width 208 height 73
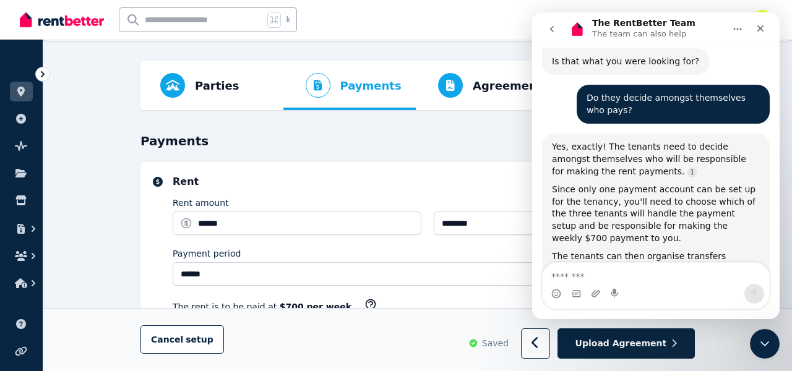
click at [591, 250] on div "The tenants can then organise transfers between themselves as required to split…" at bounding box center [656, 286] width 208 height 73
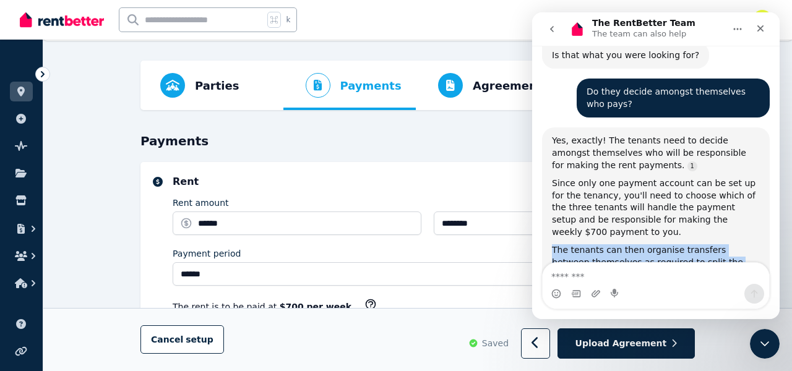
click at [596, 284] on div "Intercom messenger" at bounding box center [596, 294] width 10 height 20
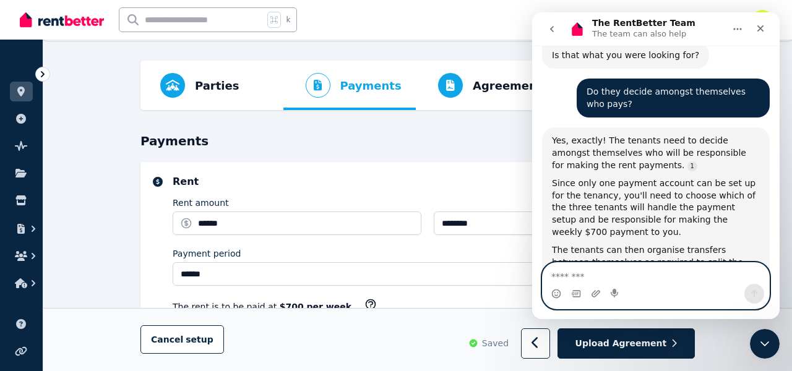
click at [606, 278] on textarea "Message…" at bounding box center [655, 273] width 226 height 21
type textarea "*"
type textarea "**********"
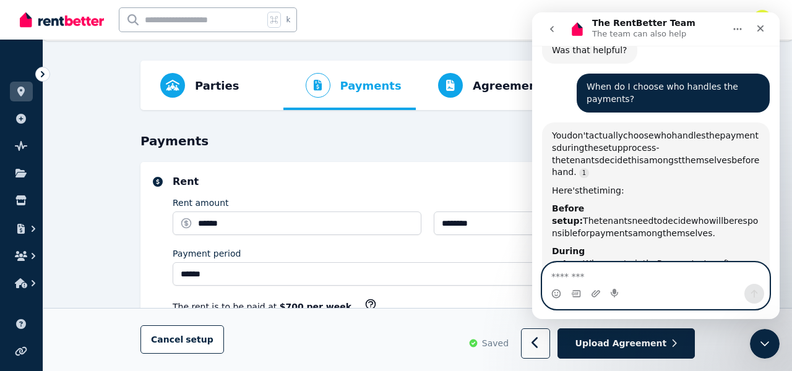
scroll to position [1869, 0]
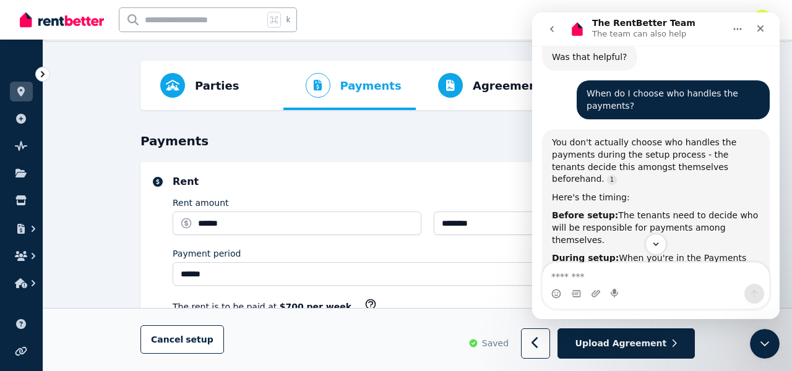
click at [593, 253] on b "During setup:" at bounding box center [585, 258] width 67 height 10
click at [584, 252] on div "During setup: When you're in the Payments step of tenancy setup, you'll enter t…" at bounding box center [656, 276] width 208 height 48
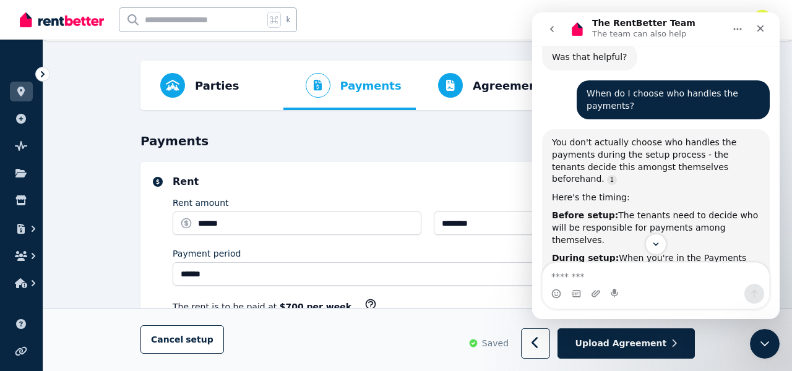
click at [584, 252] on div "During setup: When you're in the Payments step of tenancy setup, you'll enter t…" at bounding box center [656, 276] width 208 height 48
click at [605, 252] on div "During setup: When you're in the Payments step of tenancy setup, you'll enter t…" at bounding box center [656, 276] width 208 height 48
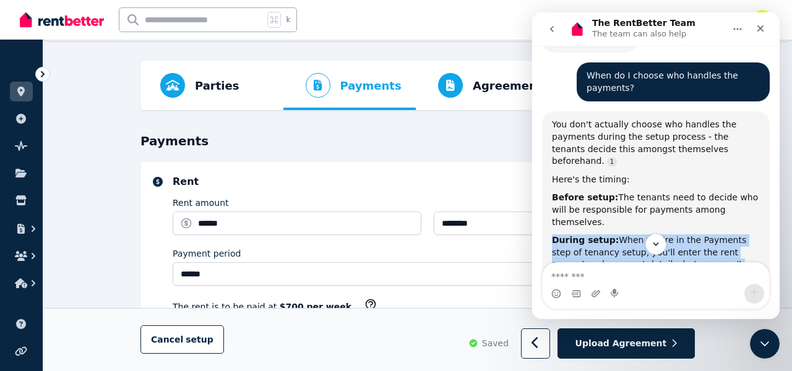
scroll to position [1891, 0]
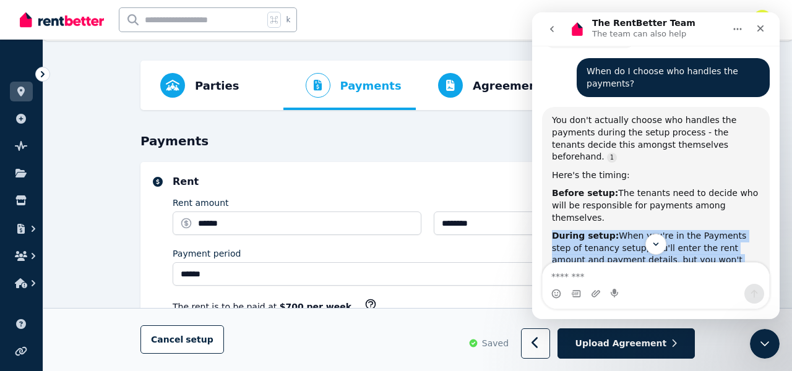
click at [605, 285] on div "After setup: When you send the tenancy invitations to all three tenants, only t…" at bounding box center [656, 327] width 208 height 85
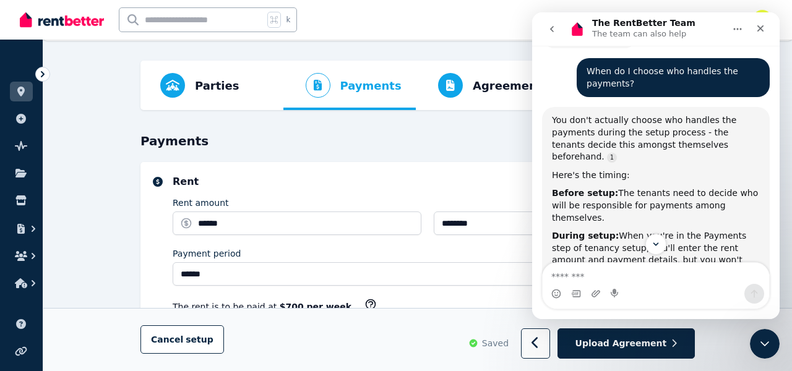
click at [605, 285] on div "After setup: When you send the tenancy invitations to all three tenants, only t…" at bounding box center [656, 327] width 208 height 85
click at [614, 285] on div "After setup: When you send the tenancy invitations to all three tenants, only t…" at bounding box center [656, 327] width 208 height 85
click at [599, 286] on b "After setup:" at bounding box center [581, 291] width 59 height 10
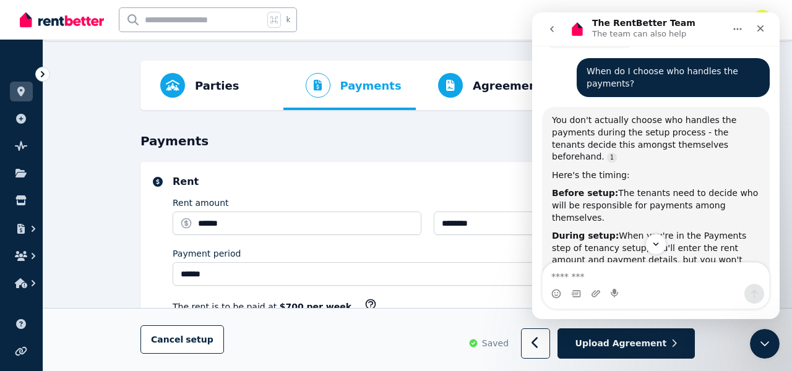
click at [599, 286] on b "After setup:" at bounding box center [581, 291] width 59 height 10
click at [598, 285] on div "After setup: When you send the tenancy invitations to all three tenants, only t…" at bounding box center [656, 327] width 208 height 85
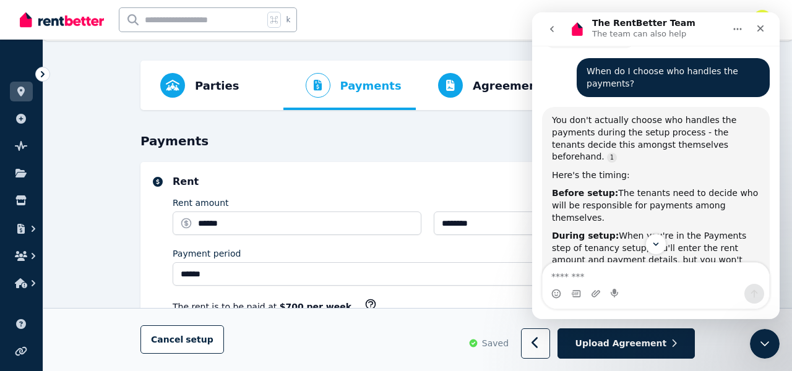
click at [648, 285] on div "After setup: When you send the tenancy invitations to all three tenants, only t…" at bounding box center [656, 327] width 208 height 85
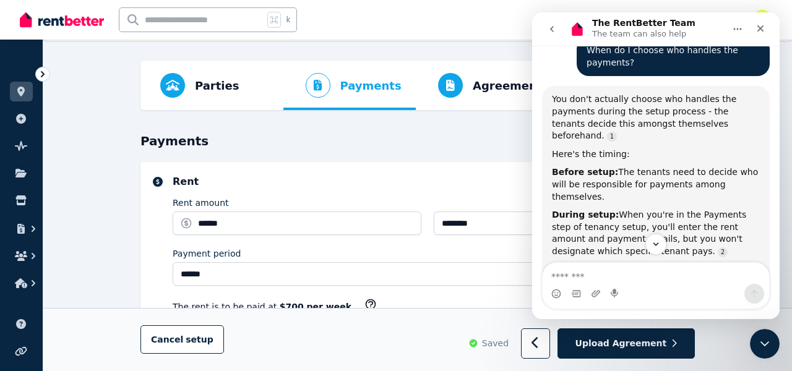
drag, startPoint x: 619, startPoint y: 122, endPoint x: 609, endPoint y: 116, distance: 11.2
click at [609, 264] on div "After setup: When you send the tenancy invitations to all three tenants, only t…" at bounding box center [656, 306] width 208 height 85
drag, startPoint x: 609, startPoint y: 116, endPoint x: 619, endPoint y: 133, distance: 19.6
click at [619, 264] on div "After setup: When you send the tenancy invitations to all three tenants, only t…" at bounding box center [656, 306] width 208 height 85
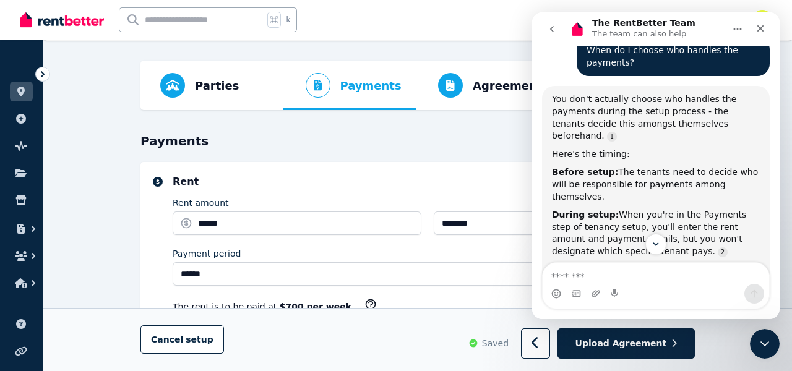
click at [619, 264] on div "After setup: When you send the tenancy invitations to all three tenants, only t…" at bounding box center [656, 306] width 208 height 85
drag, startPoint x: 619, startPoint y: 133, endPoint x: 625, endPoint y: 145, distance: 13.8
click at [625, 264] on div "After setup: When you send the tenancy invitations to all three tenants, only t…" at bounding box center [656, 306] width 208 height 85
drag, startPoint x: 625, startPoint y: 145, endPoint x: 606, endPoint y: 117, distance: 34.0
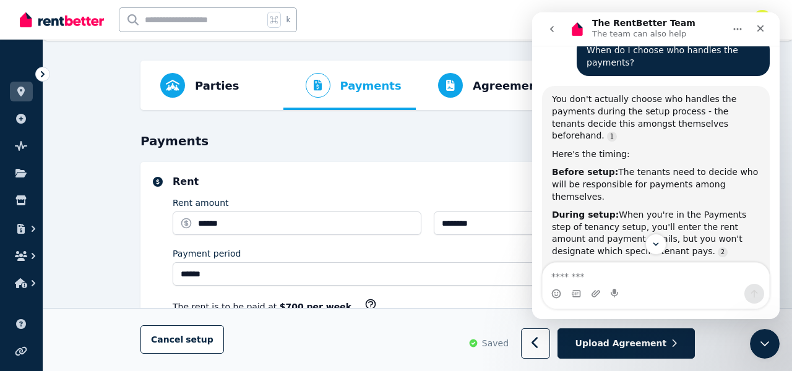
click at [606, 264] on div "After setup: When you send the tenancy invitations to all three tenants, only t…" at bounding box center [656, 306] width 208 height 85
click at [634, 264] on div "After setup: When you send the tenancy invitations to all three tenants, only t…" at bounding box center [656, 306] width 208 height 85
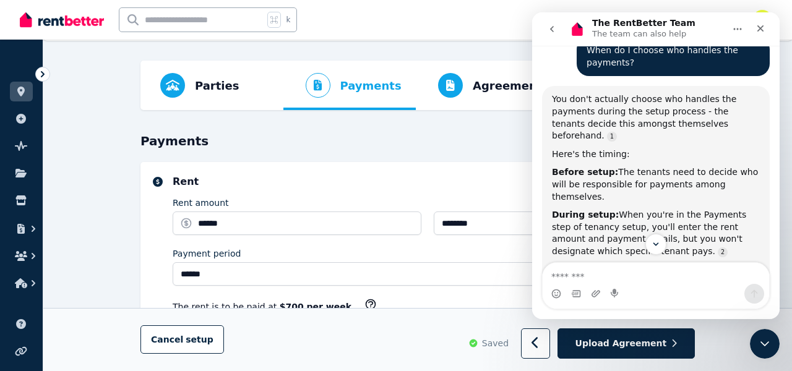
click at [634, 264] on div "After setup: When you send the tenancy invitations to all three tenants, only t…" at bounding box center [656, 306] width 208 height 85
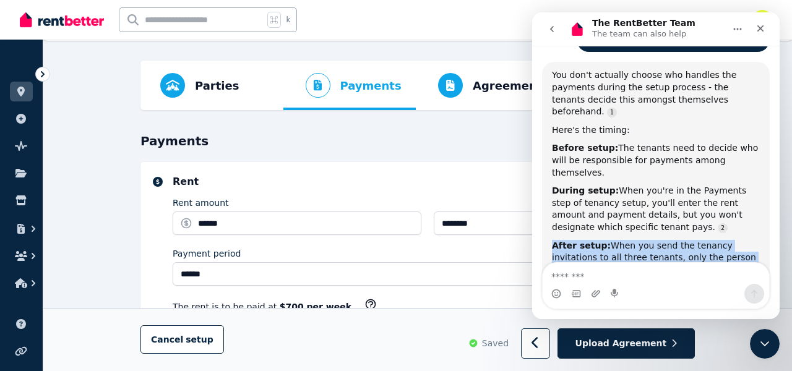
scroll to position [1937, 0]
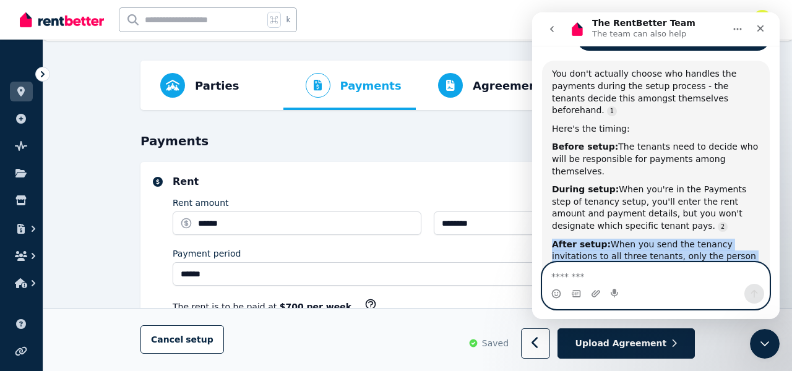
click at [632, 271] on textarea "Message…" at bounding box center [655, 273] width 226 height 21
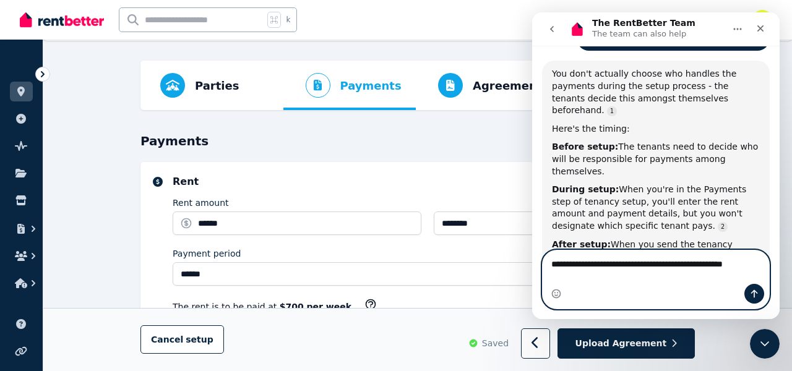
scroll to position [1950, 0]
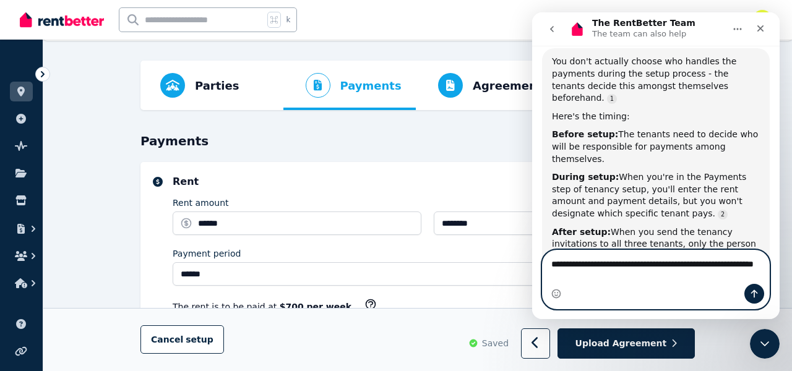
type textarea "**********"
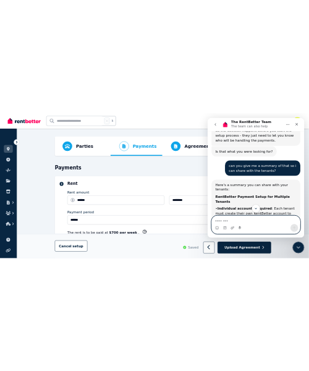
scroll to position [2236, 0]
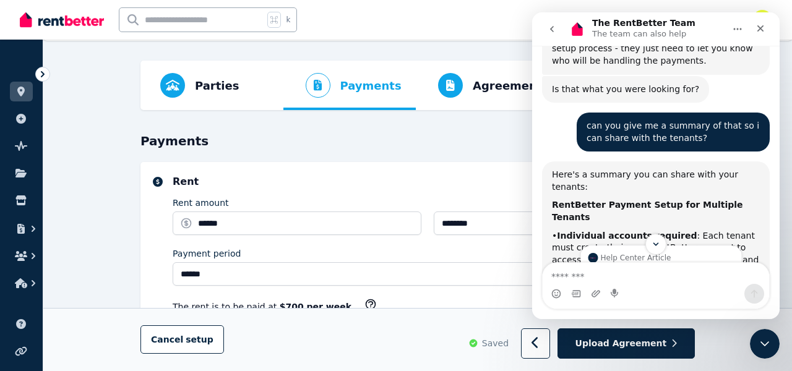
drag, startPoint x: 662, startPoint y: 103, endPoint x: 628, endPoint y: 123, distance: 39.1
click at [628, 285] on div "• Single payment system : Only one tenant can set up the payment method - our s…" at bounding box center [656, 303] width 208 height 36
click at [630, 285] on div "• Single payment system : Only one tenant can set up the payment method - our s…" at bounding box center [656, 303] width 208 height 36
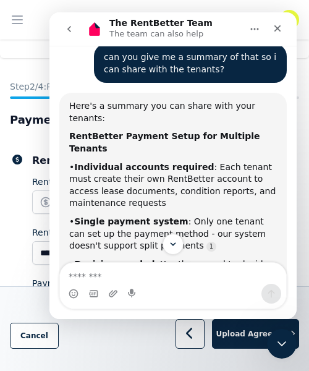
scroll to position [2348, 0]
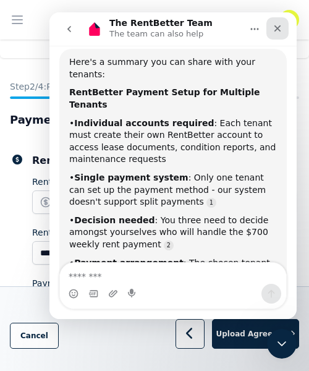
click at [280, 34] on div "Close" at bounding box center [278, 28] width 22 height 22
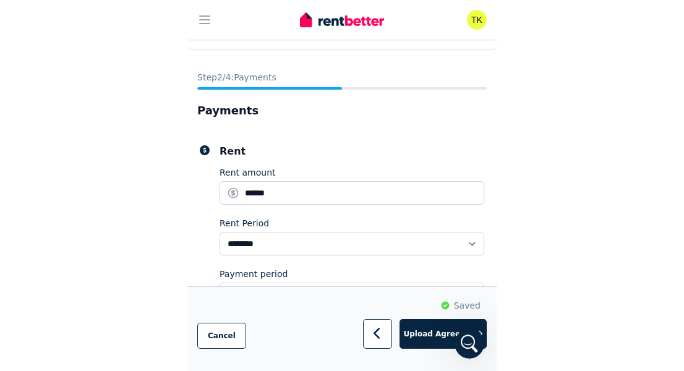
scroll to position [0, 0]
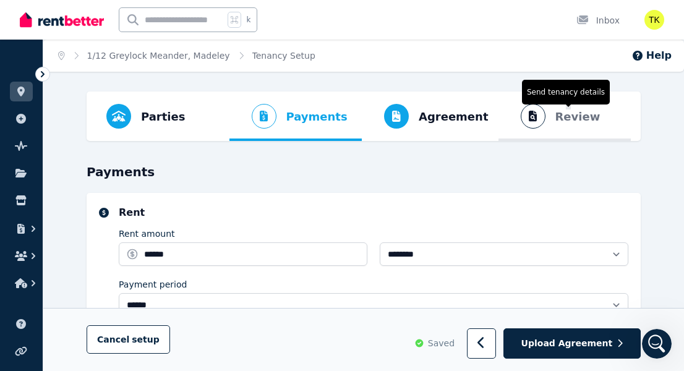
click at [559, 119] on span "Review" at bounding box center [577, 116] width 45 height 17
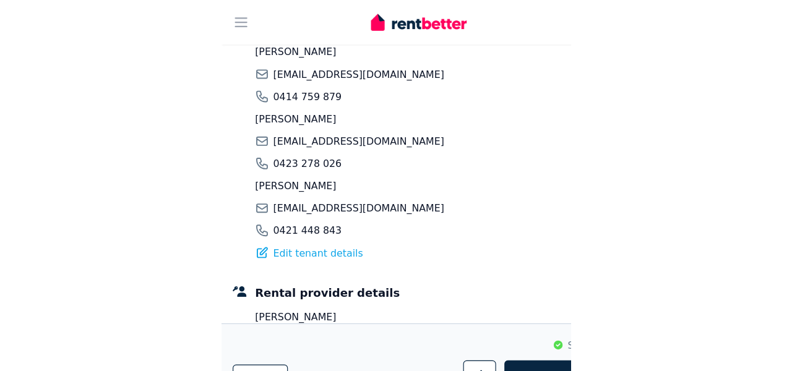
scroll to position [374, 0]
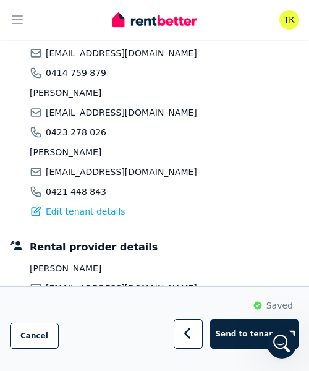
click at [85, 46] on div "Sakariye Khalif zak.khalif@outlook.com 0414 759 879" at bounding box center [114, 53] width 168 height 52
click at [79, 49] on span "[EMAIL_ADDRESS][DOMAIN_NAME]" at bounding box center [122, 53] width 152 height 12
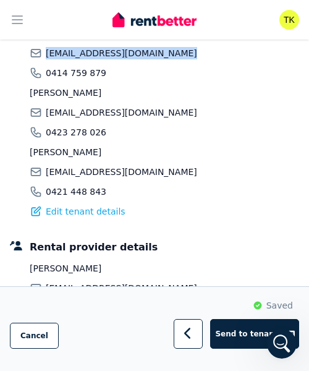
copy div "[EMAIL_ADDRESS][DOMAIN_NAME]"
click at [101, 115] on span "[EMAIL_ADDRESS][DOMAIN_NAME]" at bounding box center [122, 112] width 152 height 12
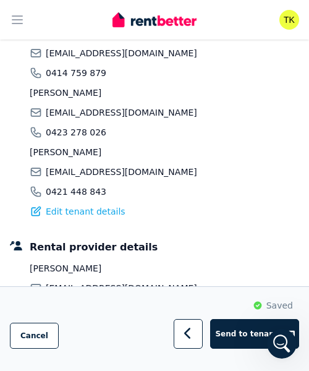
click at [101, 115] on span "[EMAIL_ADDRESS][DOMAIN_NAME]" at bounding box center [122, 112] width 152 height 12
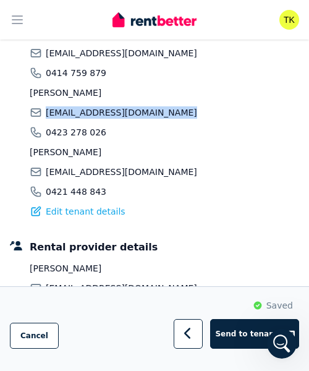
copy div "[EMAIL_ADDRESS][DOMAIN_NAME]"
click at [99, 176] on span "[EMAIL_ADDRESS][DOMAIN_NAME]" at bounding box center [122, 172] width 152 height 12
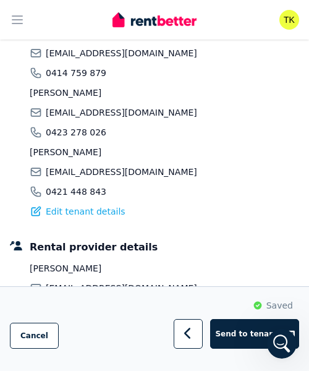
click at [99, 176] on span "[EMAIL_ADDRESS][DOMAIN_NAME]" at bounding box center [122, 172] width 152 height 12
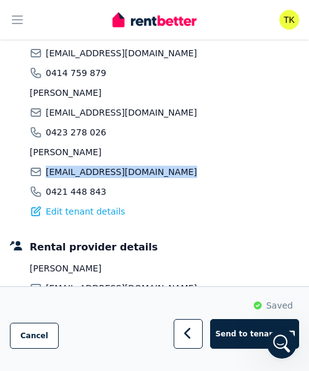
click at [99, 176] on span "[EMAIL_ADDRESS][DOMAIN_NAME]" at bounding box center [122, 172] width 152 height 12
copy div "[EMAIL_ADDRESS][DOMAIN_NAME]"
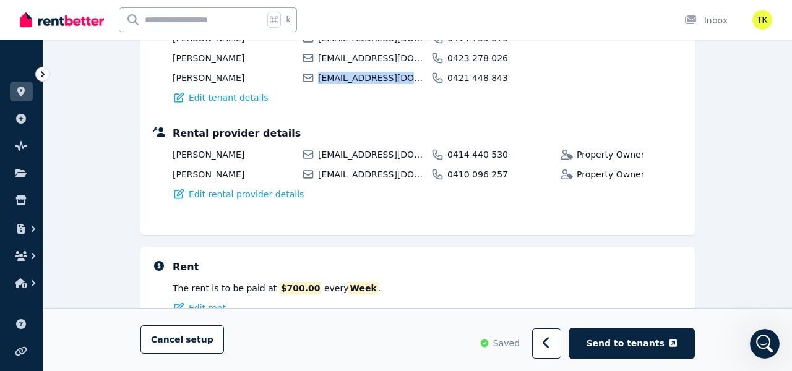
click at [114, 121] on div "Parties Rental provider and tenant details Payments Bond and rental payments Ag…" at bounding box center [417, 377] width 748 height 1318
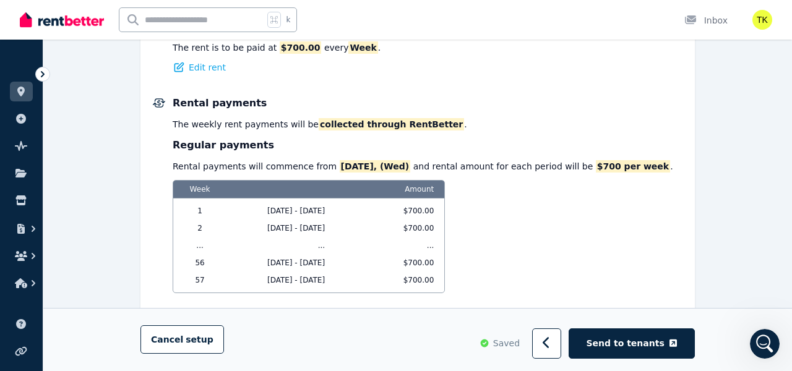
scroll to position [615, 0]
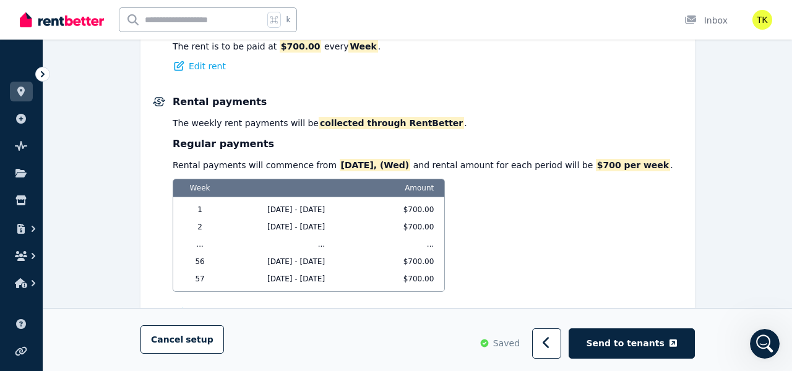
click at [245, 161] on div "Rental payments will commence from 01/10/2025, (Wed) and rental amount for each…" at bounding box center [423, 165] width 500 height 12
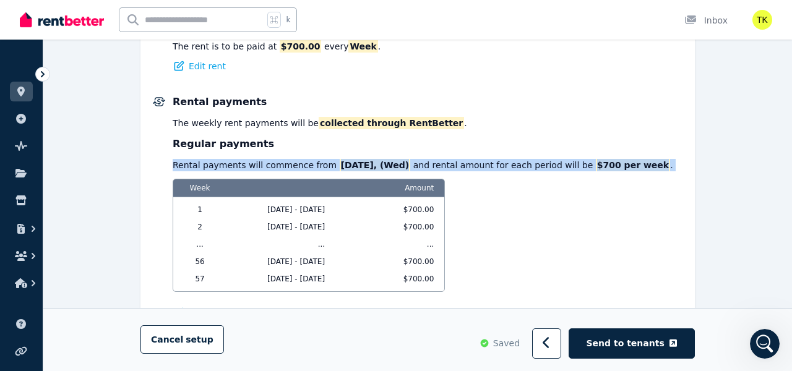
click at [213, 111] on div "Rental payments The Weekly rent payments will be collected through RentBetter .…" at bounding box center [428, 207] width 510 height 225
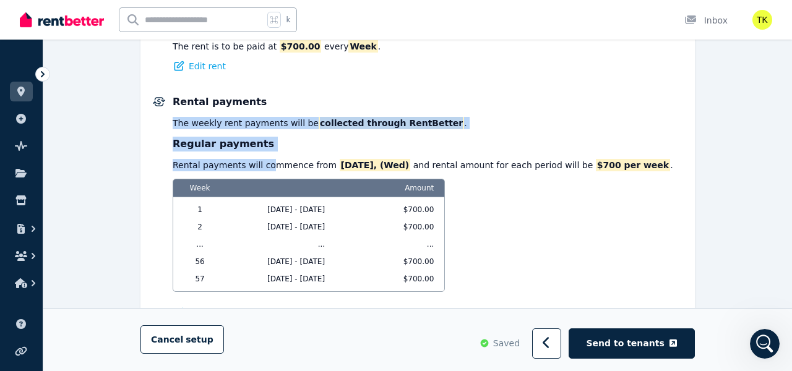
drag, startPoint x: 213, startPoint y: 111, endPoint x: 263, endPoint y: 164, distance: 72.6
click at [263, 164] on div "Rental payments The Weekly rent payments will be collected through RentBetter .…" at bounding box center [428, 207] width 510 height 225
click at [360, 124] on span "collected through RentBetter" at bounding box center [391, 123] width 145 height 12
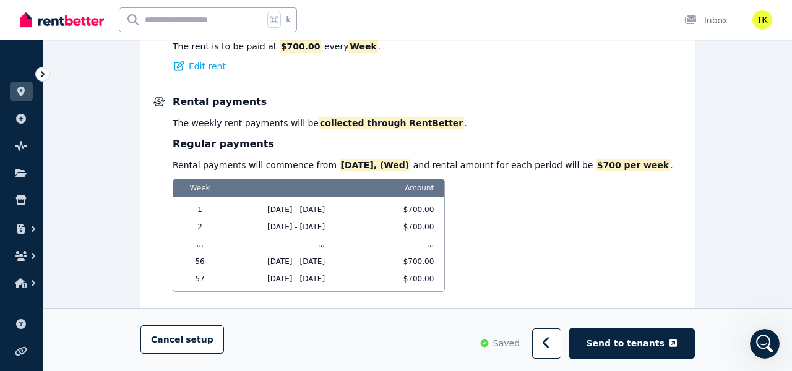
click at [340, 166] on span "[DATE], (Wed)" at bounding box center [375, 165] width 71 height 12
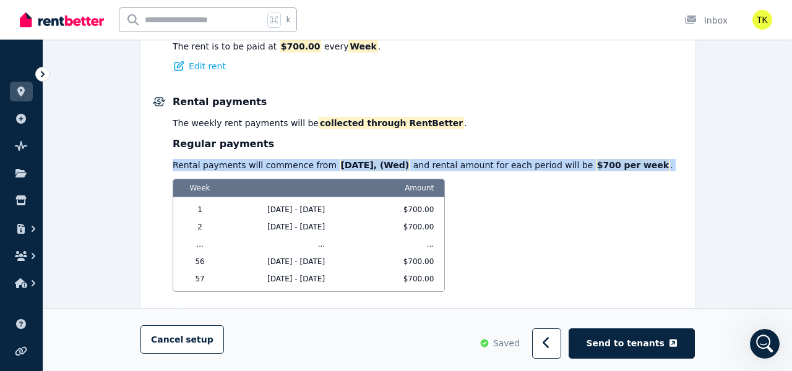
click at [409, 159] on div "Rental payments will commence from 01/10/2025, (Wed) and rental amount for each…" at bounding box center [423, 165] width 500 height 12
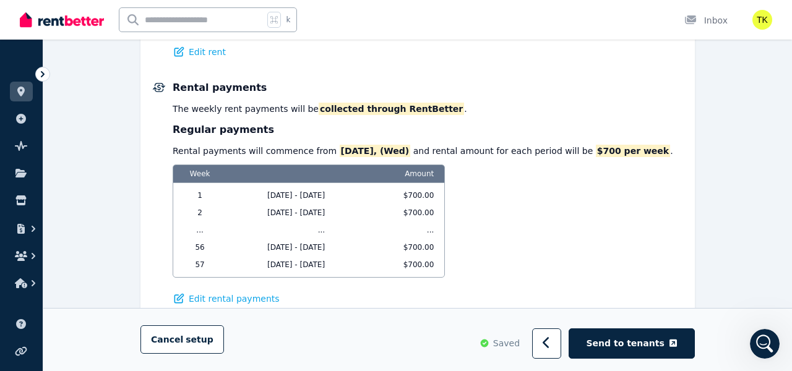
scroll to position [644, 0]
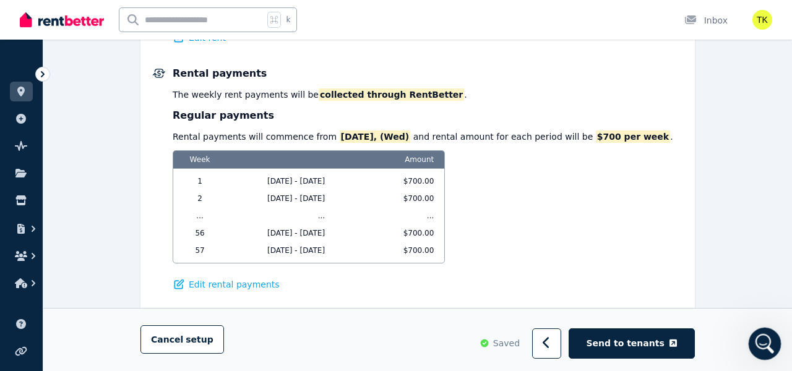
click at [761, 348] on icon "Open Intercom Messenger" at bounding box center [763, 342] width 20 height 20
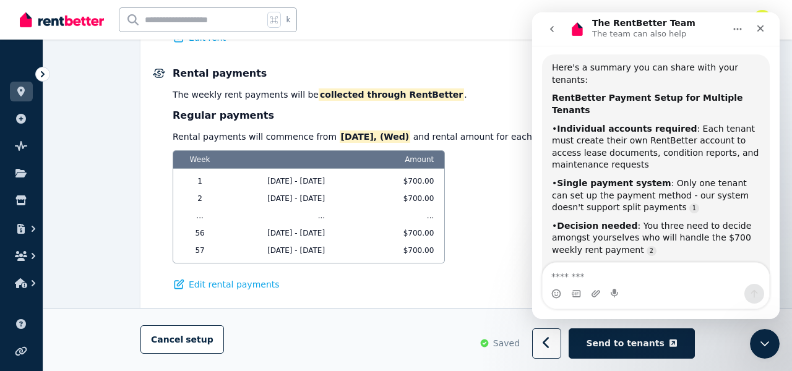
scroll to position [2299, 0]
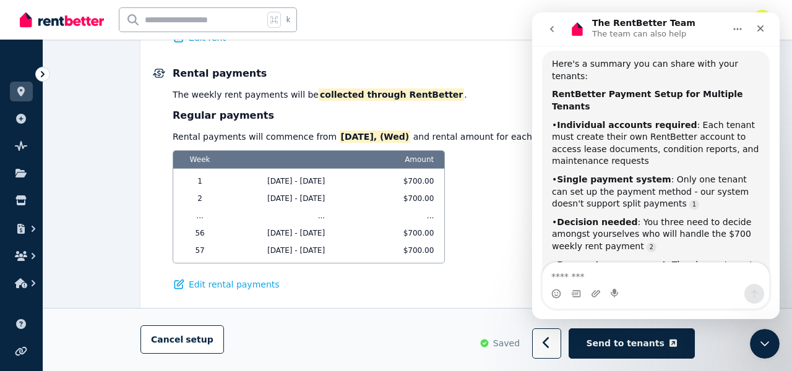
click at [649, 264] on textarea "Message…" at bounding box center [655, 273] width 226 height 21
type textarea "**********"
click at [760, 21] on div "Close" at bounding box center [760, 28] width 22 height 22
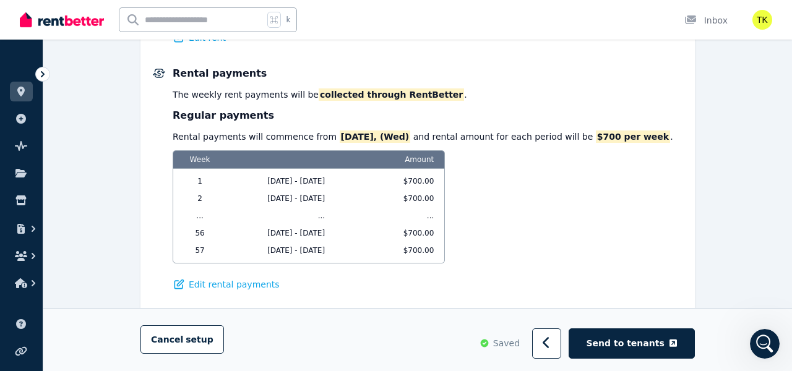
click at [567, 142] on div "Rental payments will commence from 01/10/2025, (Wed) and rental amount for each…" at bounding box center [423, 137] width 500 height 12
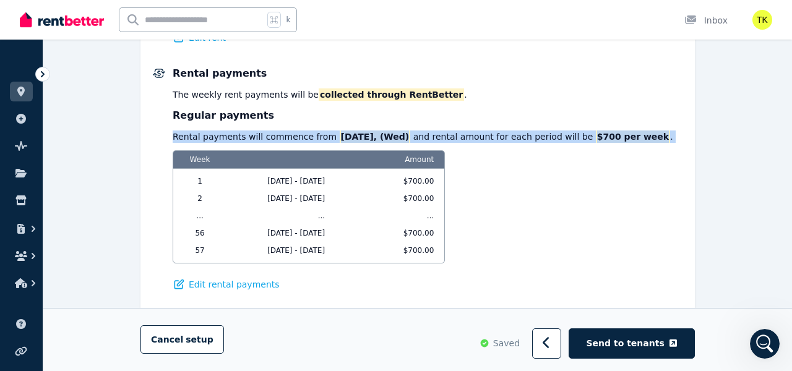
click at [536, 143] on div "Rental payments The Weekly rent payments will be collected through RentBetter .…" at bounding box center [428, 178] width 510 height 225
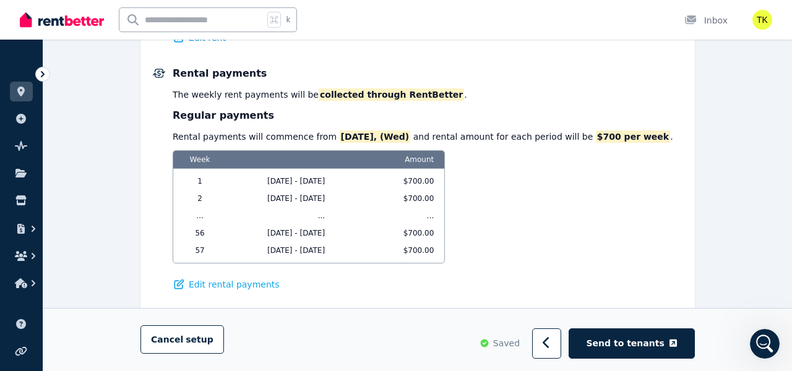
click at [405, 137] on div "Rental payments will commence from 01/10/2025, (Wed) and rental amount for each…" at bounding box center [423, 137] width 500 height 12
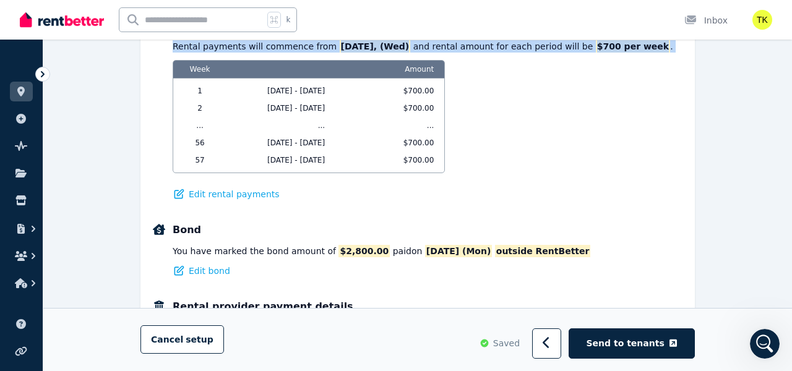
scroll to position [737, 0]
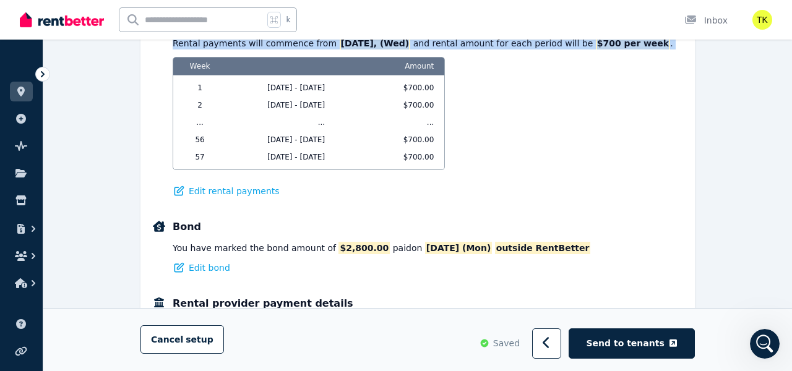
drag, startPoint x: 323, startPoint y: 160, endPoint x: 289, endPoint y: 155, distance: 34.4
click at [289, 155] on span "[DATE] - [DATE]" at bounding box center [290, 157] width 128 height 10
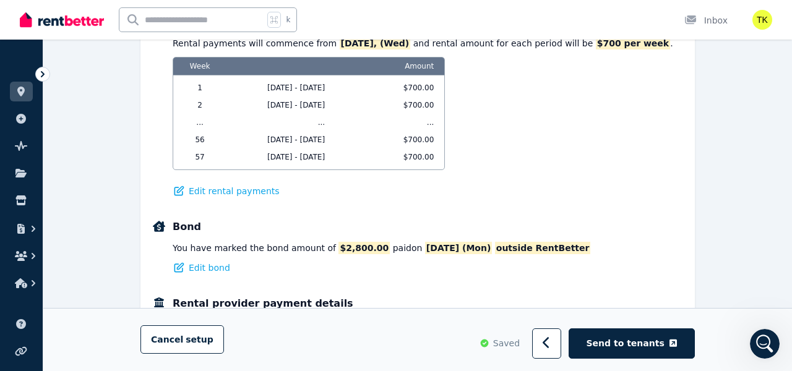
click at [351, 175] on div "Week Amount 1 01/10/2025 - 07/10/2025 $700.00 2 08/10/2025 - 14/10/2025 $700.00…" at bounding box center [309, 117] width 272 height 121
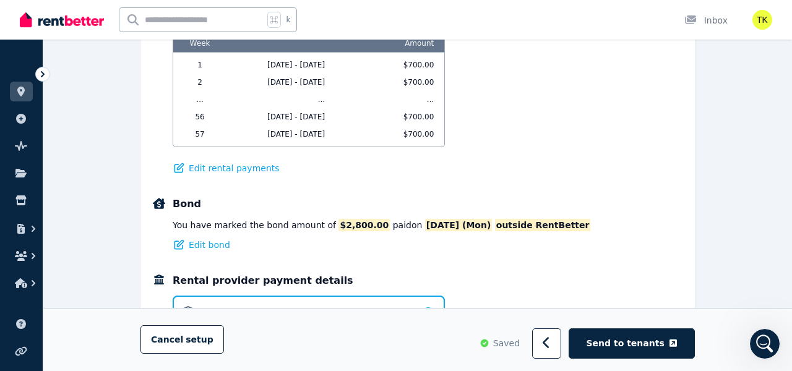
scroll to position [762, 0]
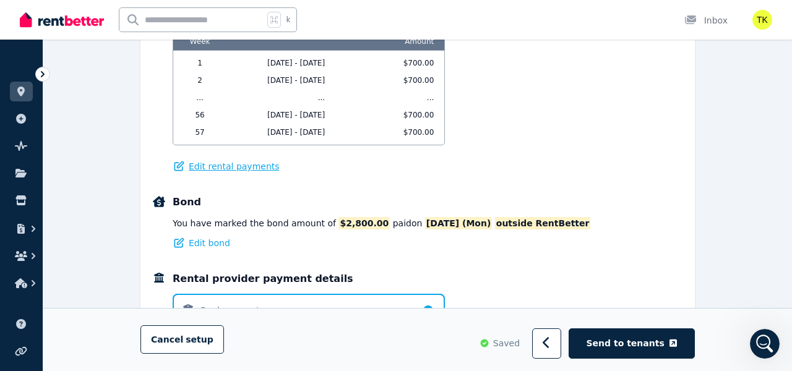
click at [245, 164] on span "Edit rental payments" at bounding box center [234, 166] width 91 height 12
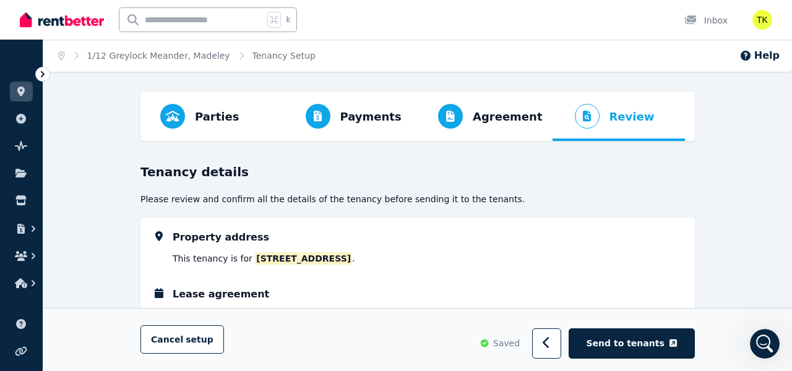
select select "**********"
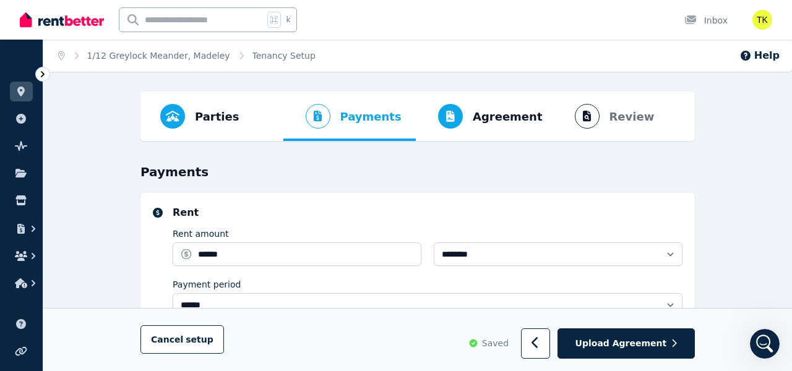
select select "**********"
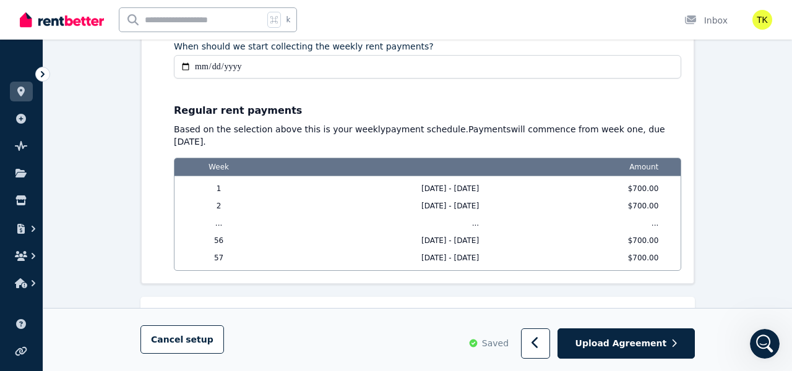
scroll to position [1026, 0]
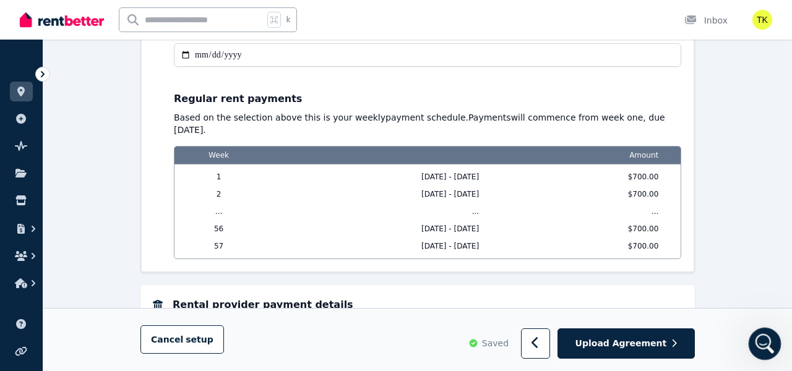
click at [763, 339] on icon "Open Intercom Messenger" at bounding box center [762, 342] width 9 height 10
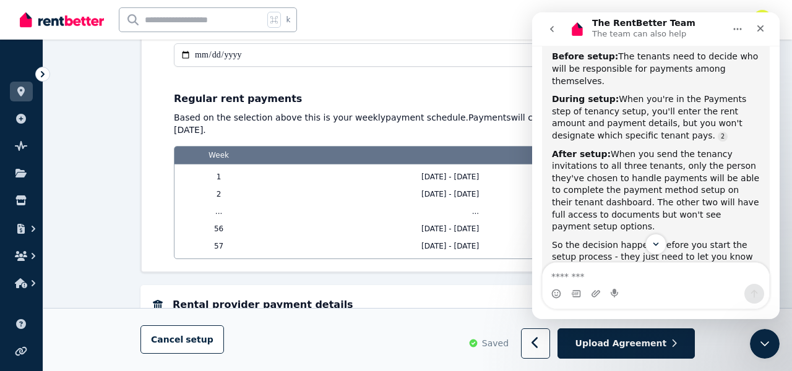
scroll to position [2299, 0]
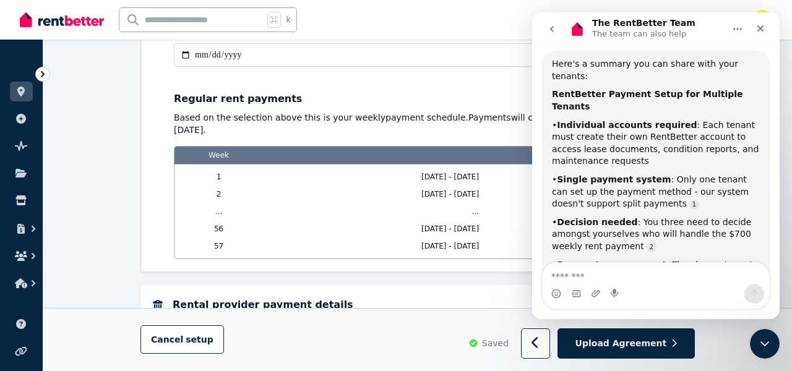
click at [627, 269] on textarea "Message…" at bounding box center [655, 273] width 226 height 21
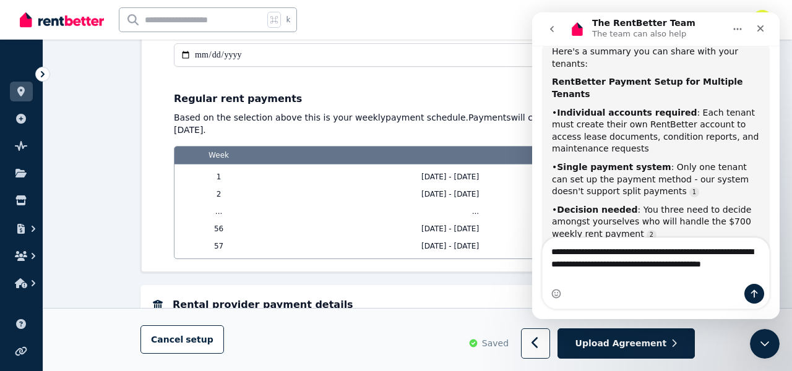
scroll to position [2324, 0]
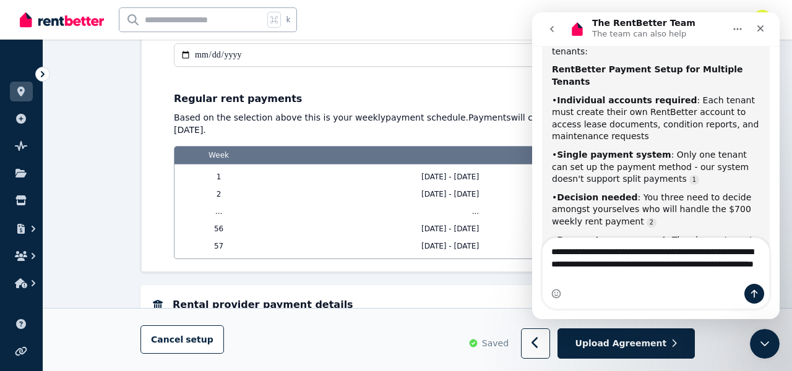
click at [721, 254] on textarea "**********" at bounding box center [655, 261] width 226 height 46
click at [697, 262] on textarea "**********" at bounding box center [655, 261] width 226 height 46
click at [683, 278] on textarea "**********" at bounding box center [655, 261] width 226 height 46
type textarea "**********"
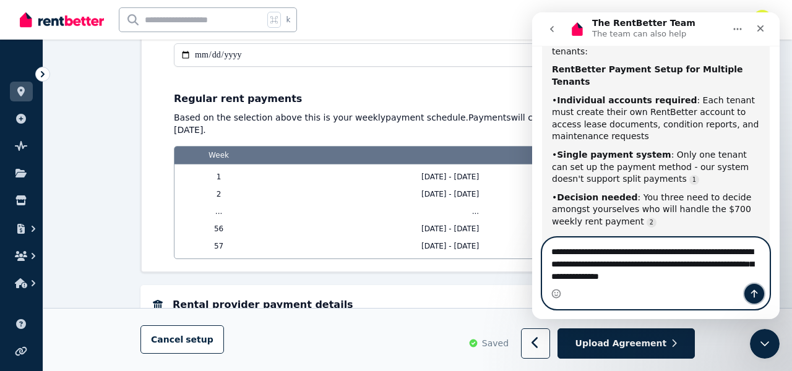
click at [752, 296] on icon "Send a message…" at bounding box center [754, 294] width 10 height 10
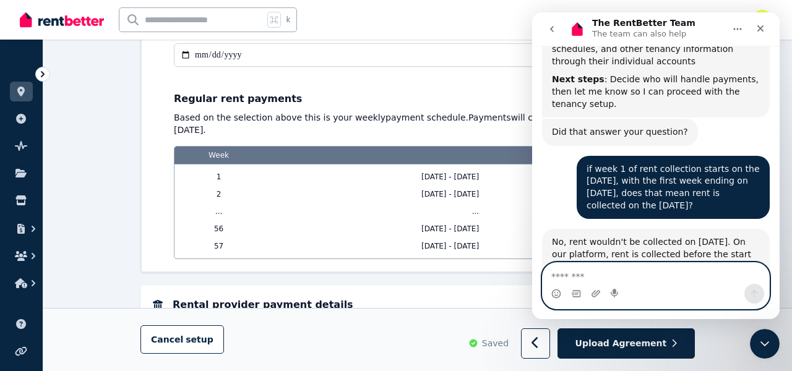
scroll to position [2608, 0]
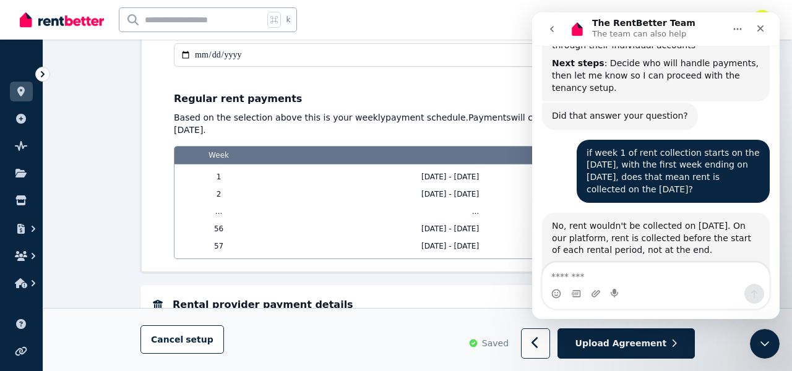
click at [434, 76] on div "**********" at bounding box center [427, 109] width 507 height 299
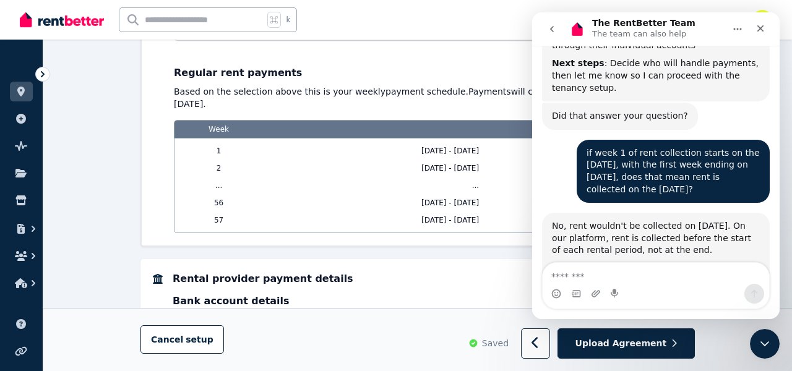
scroll to position [1053, 0]
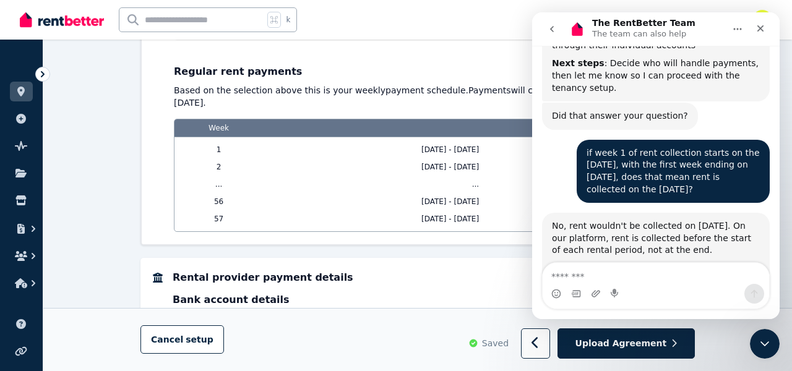
click at [492, 52] on div "Regular rent payments Based on the selection above this is your weekly payment …" at bounding box center [427, 142] width 507 height 180
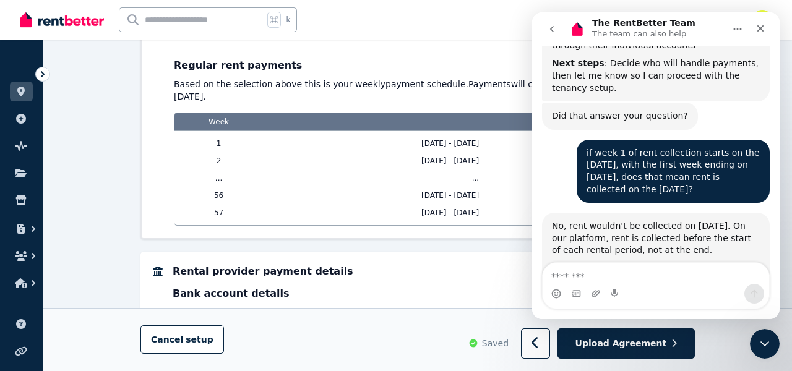
scroll to position [1048, 0]
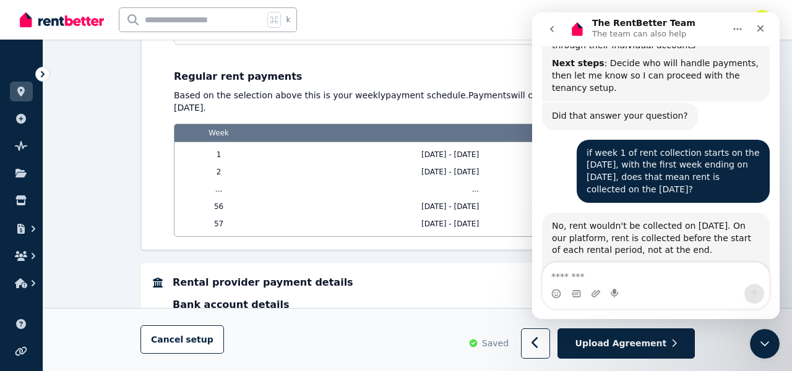
drag, startPoint x: 555, startPoint y: 31, endPoint x: 1019, endPoint y: 70, distance: 465.5
click at [555, 31] on icon "go back" at bounding box center [552, 29] width 10 height 10
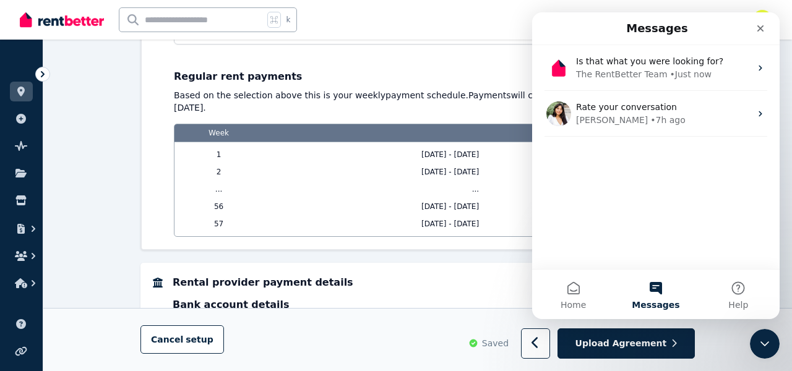
click at [488, 58] on div "Regular rent payments Based on the selection above this is your weekly payment …" at bounding box center [427, 147] width 507 height 180
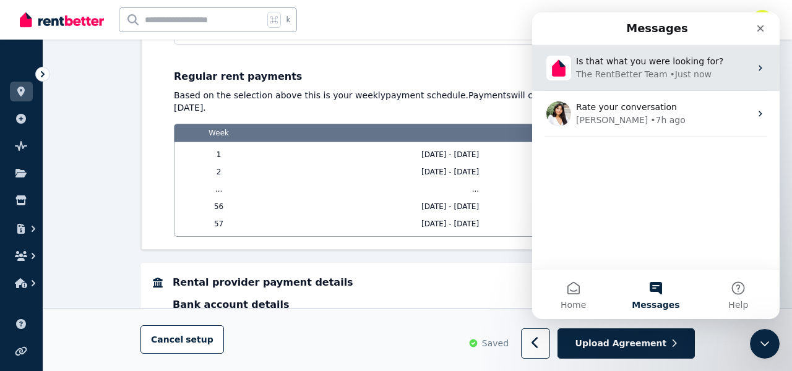
click at [603, 69] on div "The RentBetter Team" at bounding box center [622, 74] width 92 height 13
click at [639, 83] on div "Is that what you were looking for? The RentBetter Team • Just now" at bounding box center [655, 68] width 247 height 46
click at [758, 70] on icon "Intercom messenger" at bounding box center [760, 68] width 10 height 10
click at [758, 69] on icon "Intercom messenger" at bounding box center [760, 68] width 10 height 10
click at [632, 64] on span "Is that what you were looking for?" at bounding box center [649, 61] width 147 height 10
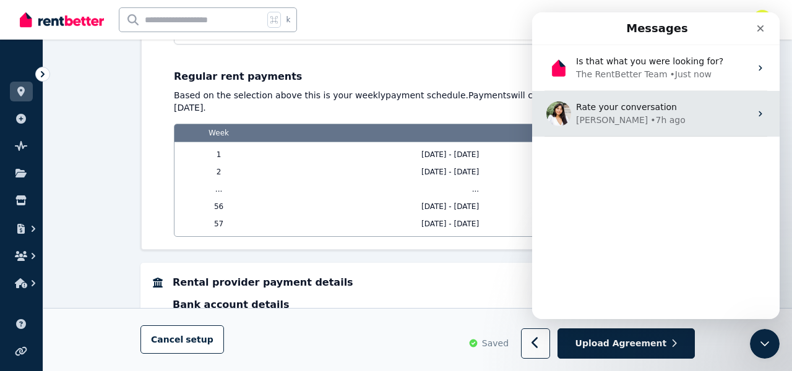
click at [650, 119] on div "• 7h ago" at bounding box center [667, 120] width 35 height 13
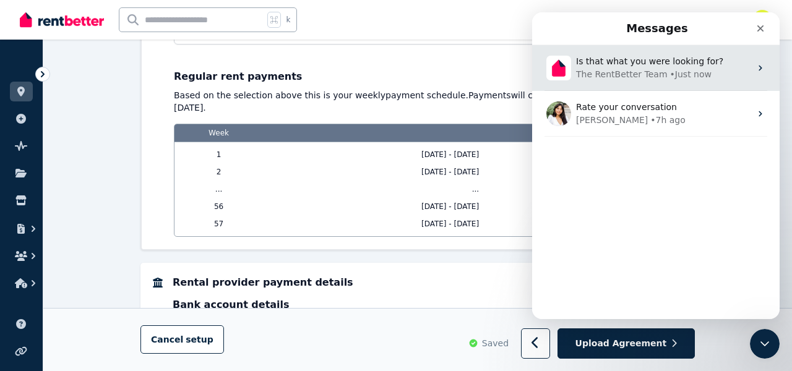
click at [619, 75] on div "The RentBetter Team" at bounding box center [622, 74] width 92 height 13
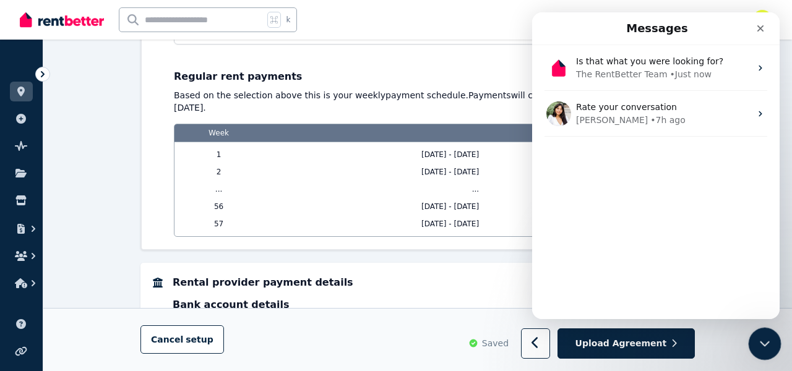
click at [767, 336] on icon "Close Intercom Messenger" at bounding box center [762, 342] width 15 height 15
click at [756, 336] on icon "Open Intercom Messenger" at bounding box center [763, 342] width 20 height 20
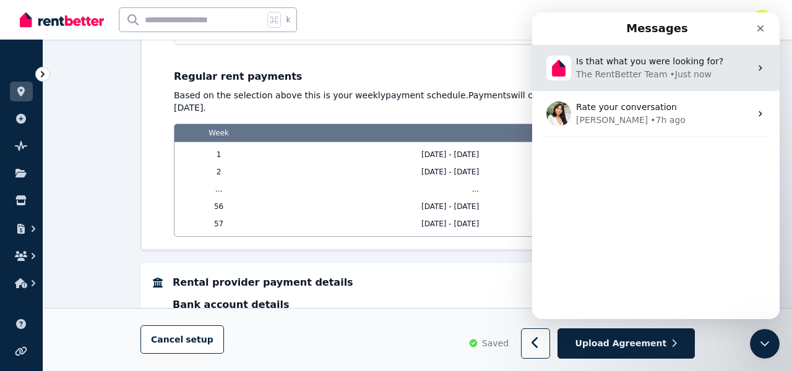
click at [609, 77] on div "The RentBetter Team" at bounding box center [622, 74] width 92 height 13
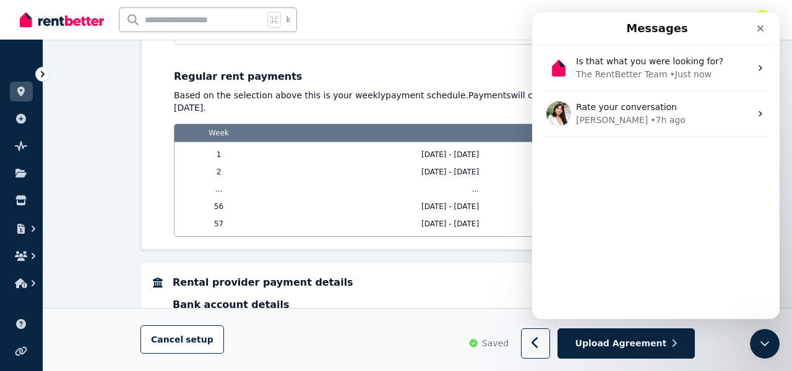
click at [445, 57] on div "Regular rent payments Based on the selection above this is your weekly payment …" at bounding box center [427, 147] width 507 height 180
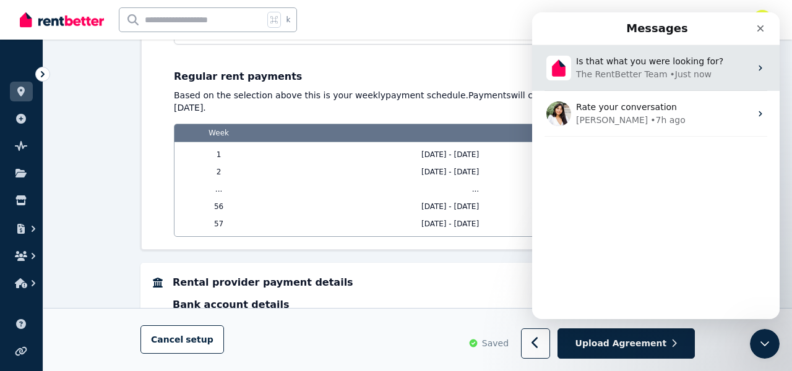
click at [773, 77] on div "Is that what you were looking for? The RentBetter Team • Just now" at bounding box center [655, 68] width 247 height 46
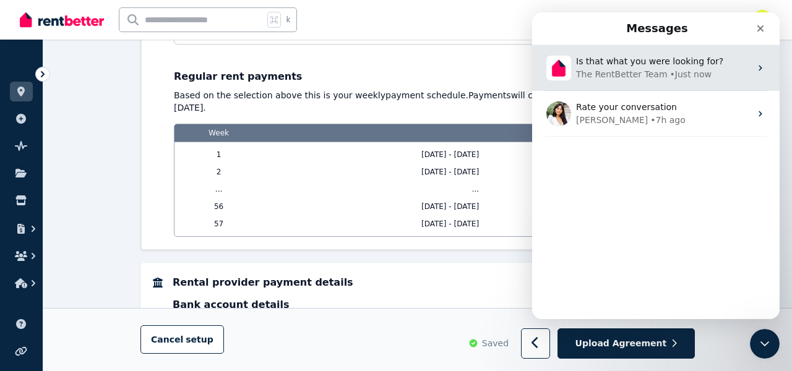
click at [773, 77] on div "Is that what you were looking for? The RentBetter Team • Just now" at bounding box center [655, 68] width 247 height 46
click at [708, 77] on div "The RentBetter Team • Just now" at bounding box center [663, 74] width 174 height 13
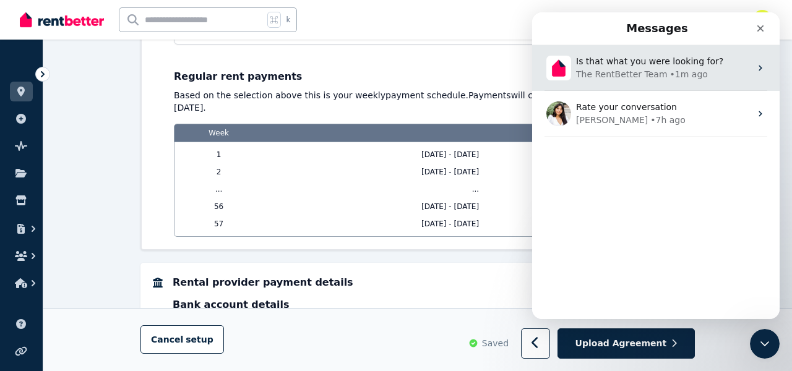
click at [708, 77] on div "The RentBetter Team • 1m ago" at bounding box center [663, 74] width 174 height 13
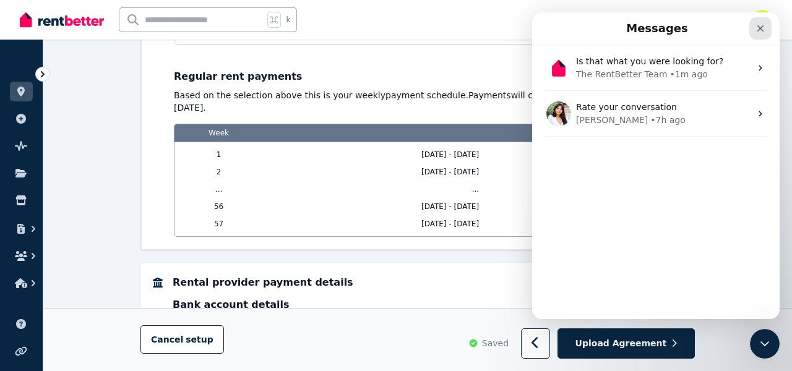
click at [753, 27] on div "Close" at bounding box center [760, 28] width 22 height 22
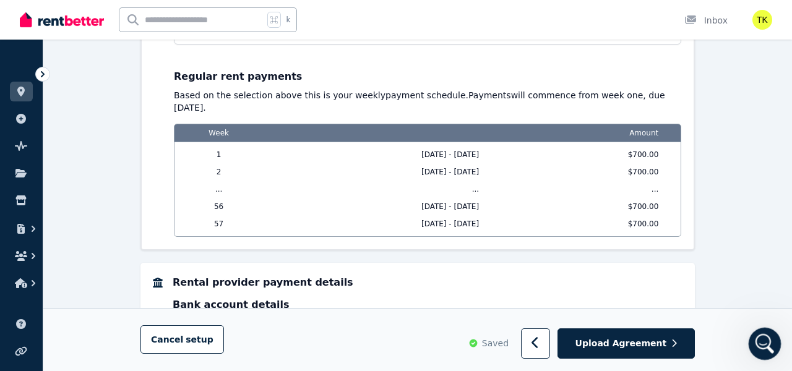
click at [768, 337] on icon "Open Intercom Messenger" at bounding box center [763, 342] width 20 height 20
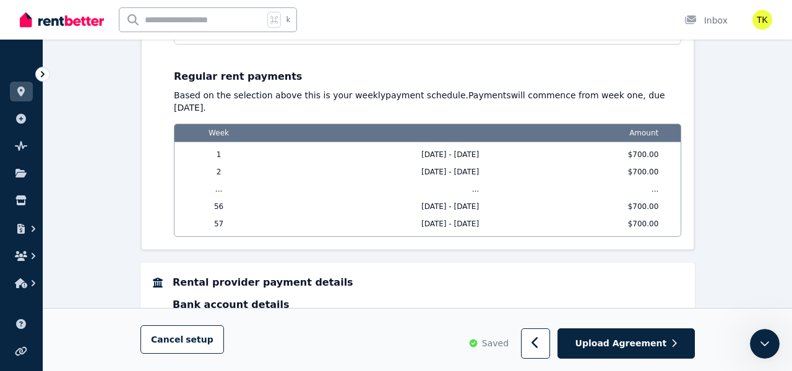
click at [750, 348] on div "Open Intercom Messenger" at bounding box center [762, 342] width 41 height 41
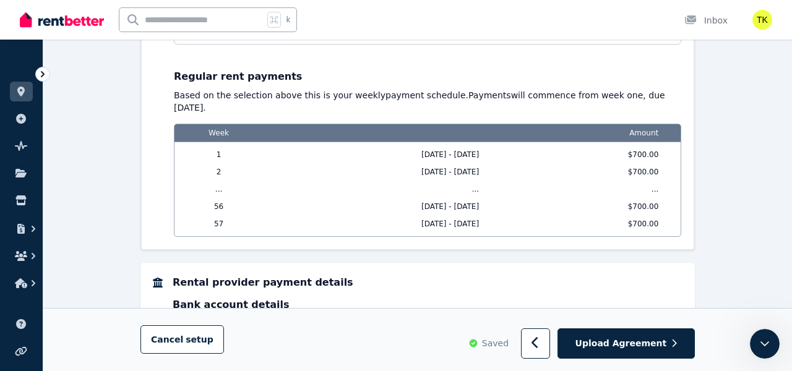
click at [537, 45] on input "**********" at bounding box center [427, 33] width 507 height 24
click at [495, 45] on input "**********" at bounding box center [427, 33] width 507 height 24
click at [189, 45] on input "**********" at bounding box center [427, 33] width 507 height 24
click at [203, 45] on input "**********" at bounding box center [427, 33] width 507 height 24
type input "**********"
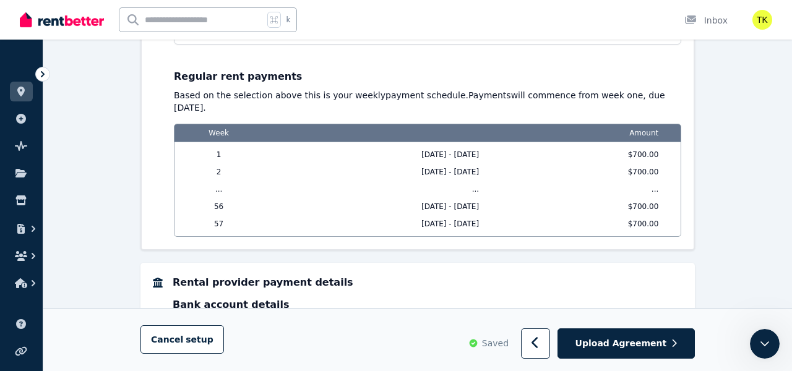
click at [267, 178] on div "Regular rent payments Based on the selection above this is your weekly payment …" at bounding box center [427, 147] width 507 height 180
click at [283, 49] on div "**********" at bounding box center [427, 27] width 507 height 43
click at [267, 45] on input "**********" at bounding box center [427, 33] width 507 height 24
click at [252, 49] on div "**********" at bounding box center [427, 27] width 507 height 43
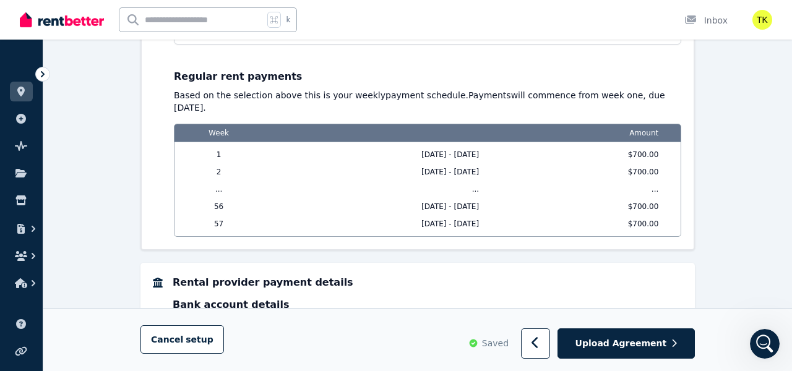
click at [203, 45] on input "**********" at bounding box center [427, 33] width 507 height 24
click at [248, 132] on div "**********" at bounding box center [427, 87] width 507 height 299
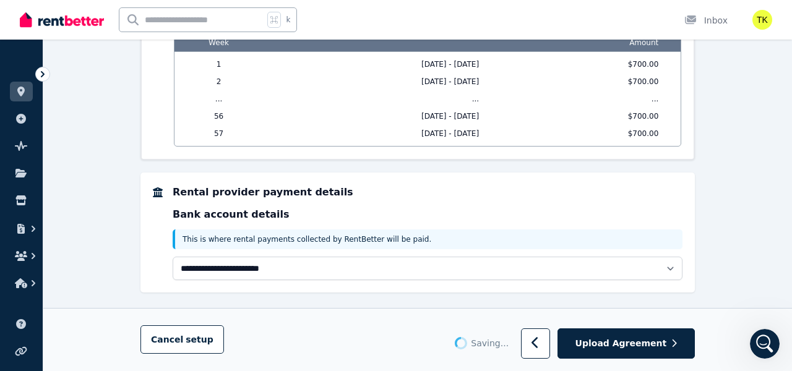
scroll to position [2608, 0]
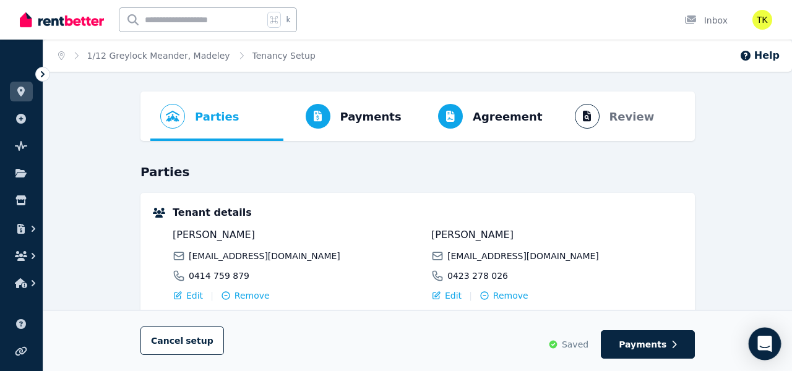
click at [762, 336] on icon "Open Intercom Messenger" at bounding box center [764, 344] width 16 height 16
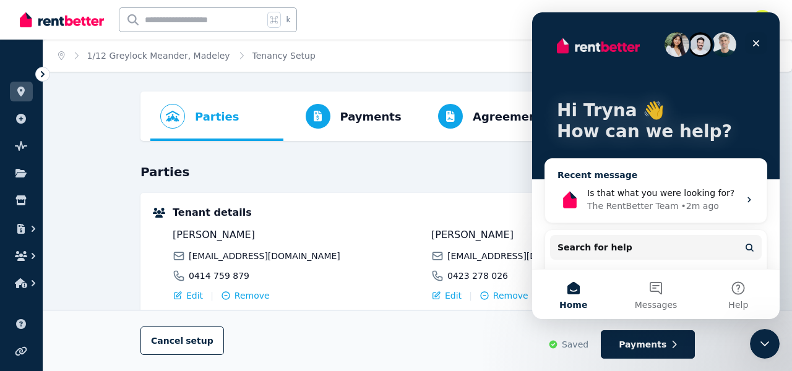
scroll to position [99, 0]
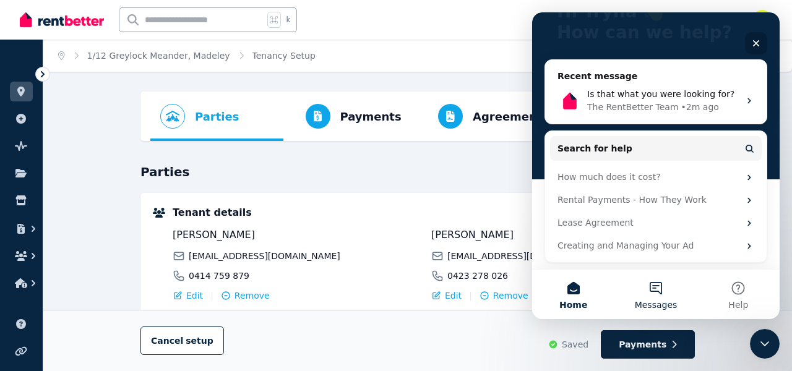
click at [662, 284] on button "Messages" at bounding box center [655, 294] width 82 height 49
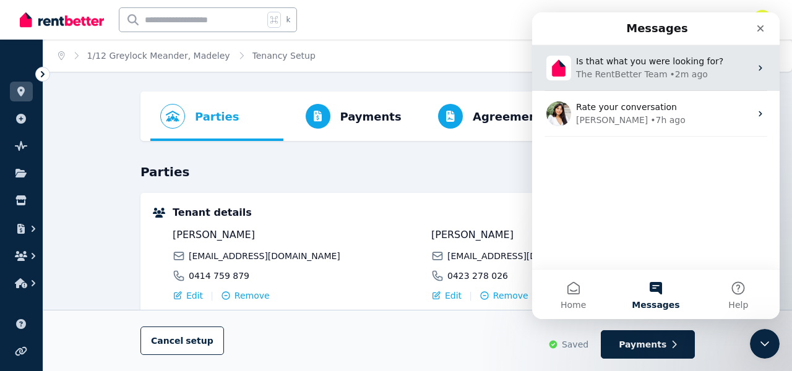
click at [748, 73] on div "The RentBetter Team • 2m ago" at bounding box center [663, 74] width 174 height 13
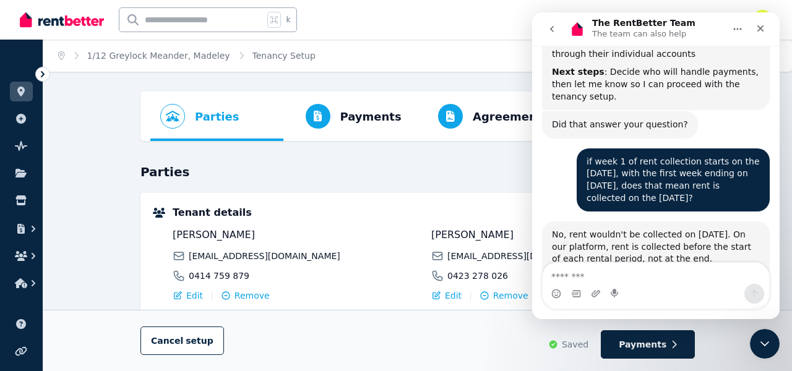
scroll to position [2608, 0]
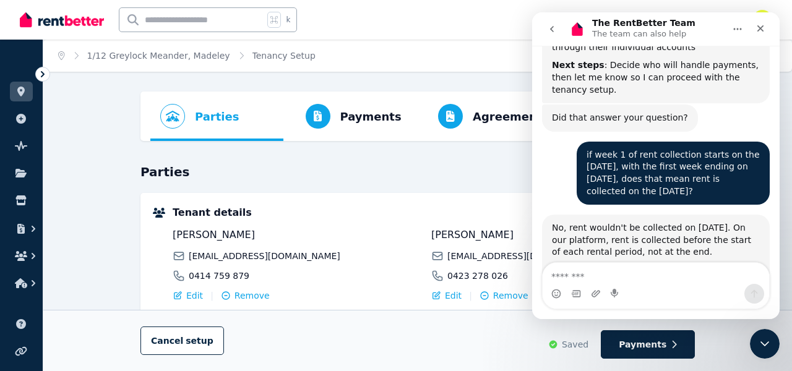
click at [667, 265] on div "For your example where week 1 runs from [DATE] to [DATE], the rent payment woul…" at bounding box center [656, 295] width 208 height 61
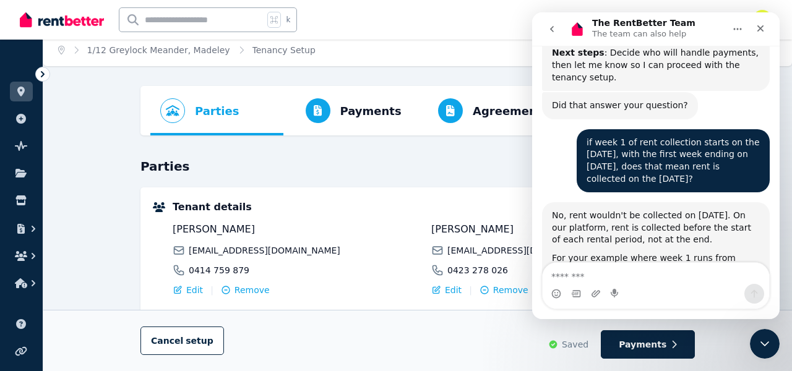
scroll to position [0, 0]
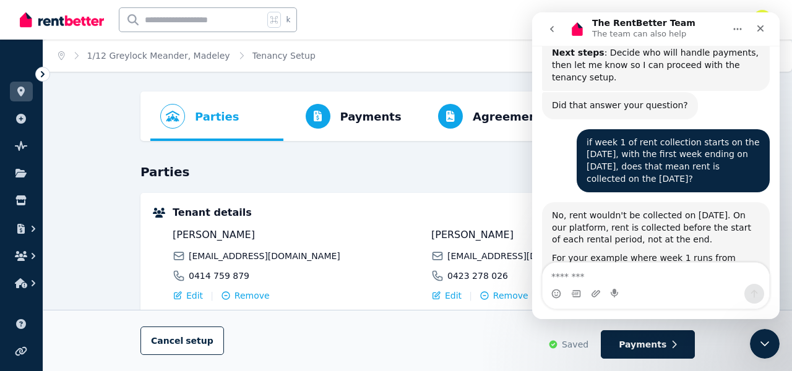
click at [382, 173] on h3 "Parties" at bounding box center [417, 171] width 554 height 17
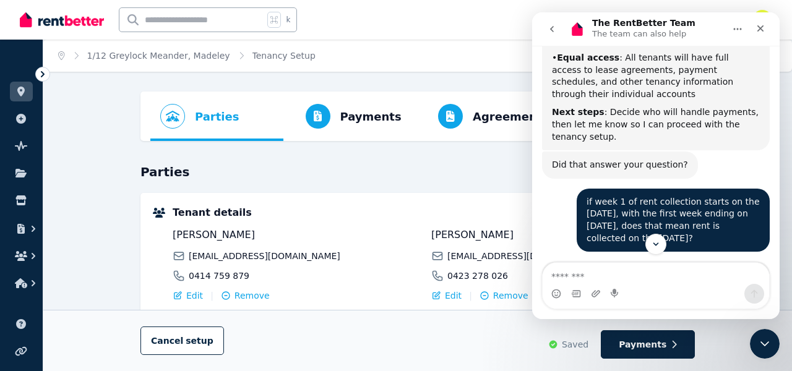
scroll to position [2565, 0]
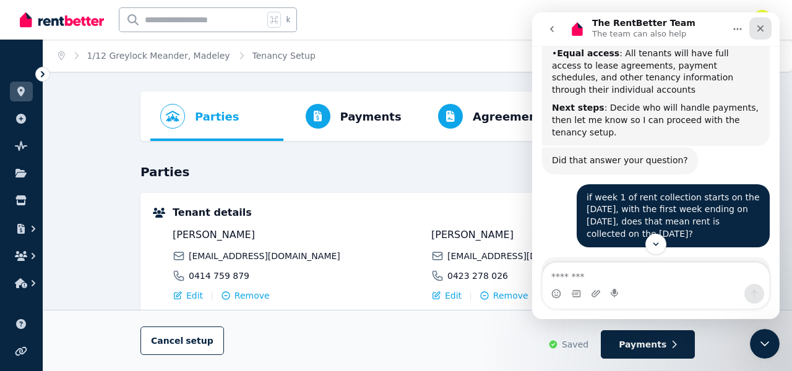
click at [763, 24] on icon "Close" at bounding box center [760, 29] width 10 height 10
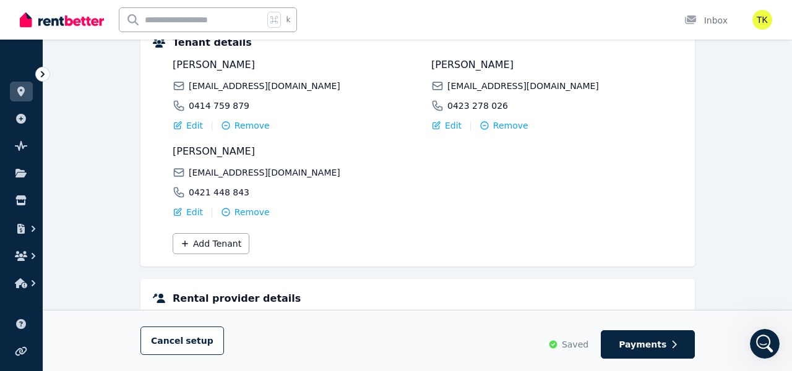
scroll to position [169, 0]
click at [663, 341] on span "Payments" at bounding box center [643, 344] width 48 height 12
select select "**********"
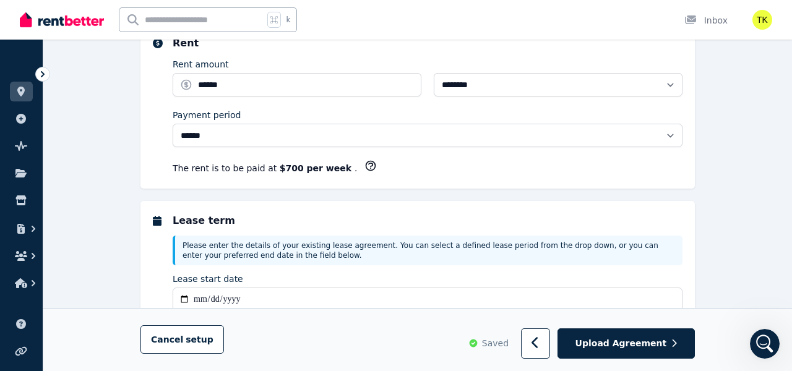
scroll to position [0, 0]
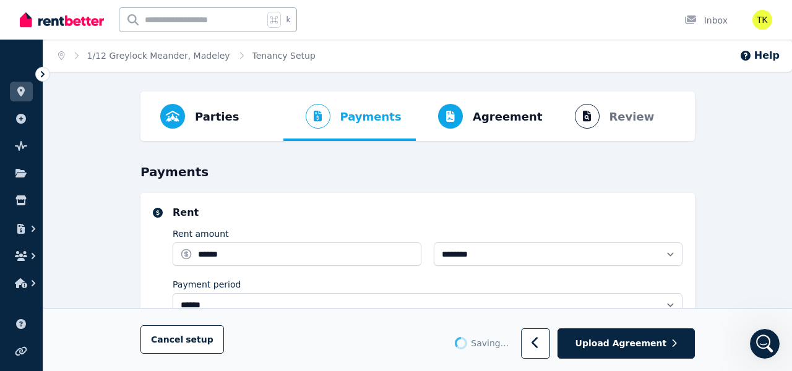
select select "**********"
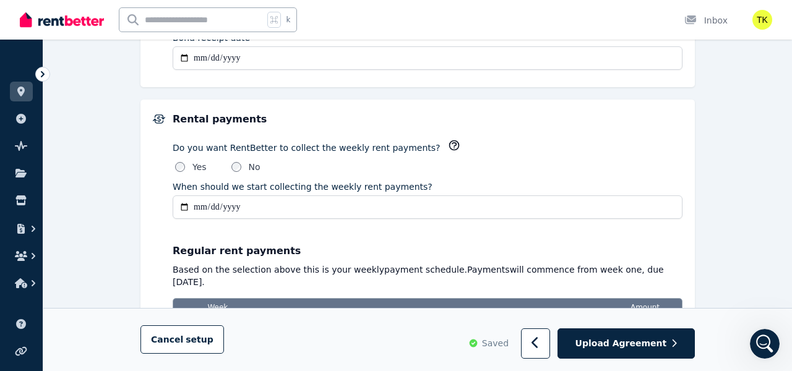
scroll to position [884, 0]
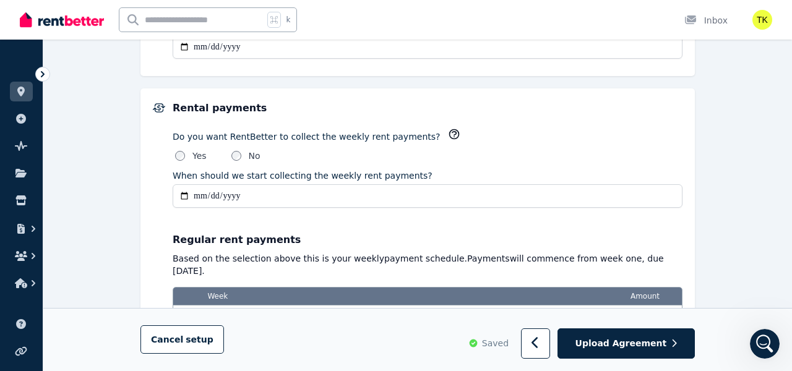
click at [203, 195] on input "**********" at bounding box center [428, 196] width 510 height 24
type input "**********"
click at [279, 196] on input "**********" at bounding box center [428, 196] width 510 height 24
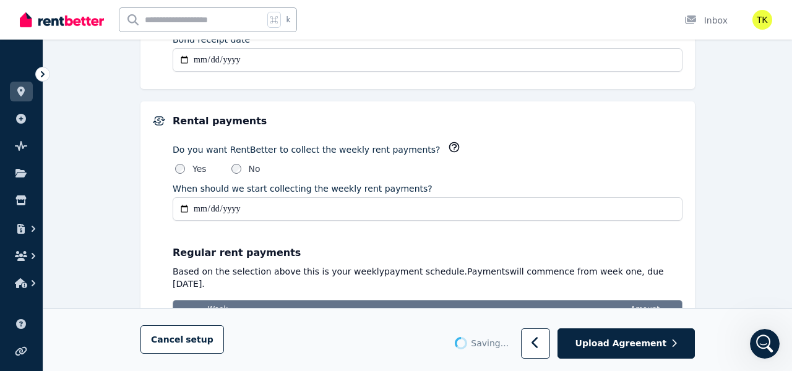
scroll to position [861, 0]
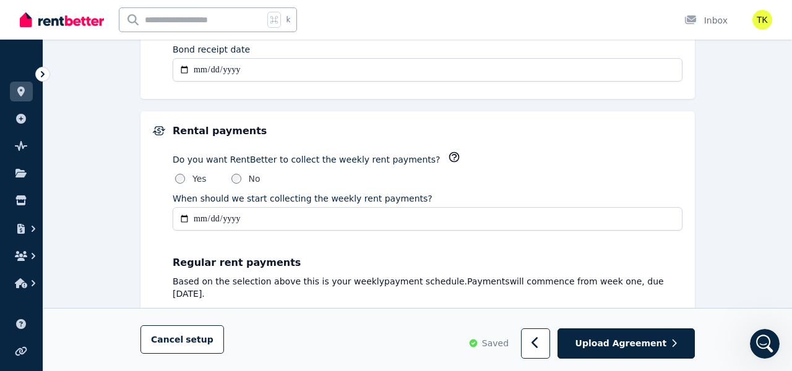
click at [427, 212] on input "**********" at bounding box center [428, 219] width 510 height 24
click at [432, 174] on div "Yes No" at bounding box center [428, 179] width 510 height 12
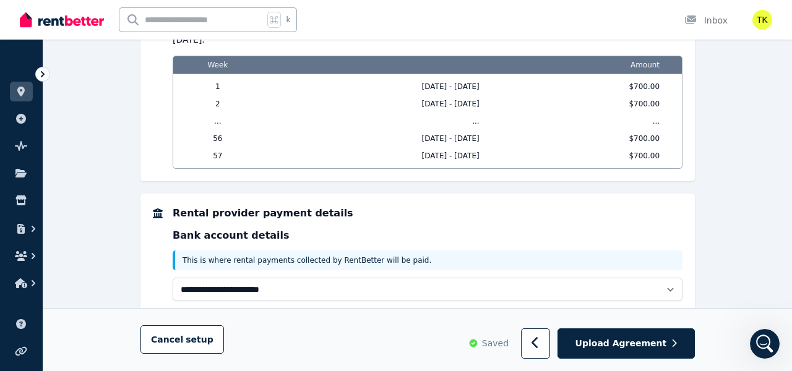
scroll to position [1141, 0]
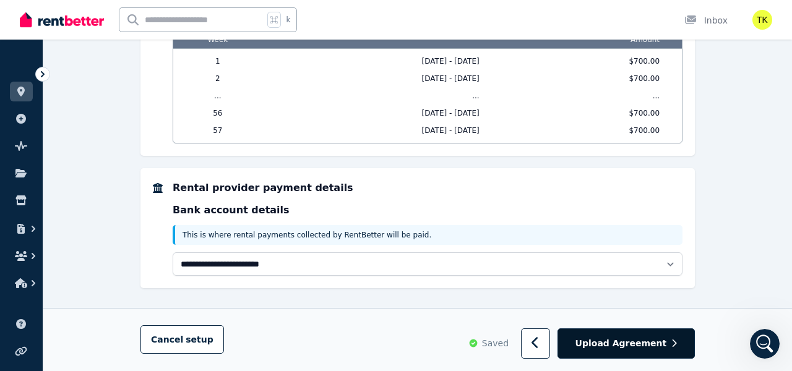
click at [649, 347] on span "Upload Agreement" at bounding box center [621, 344] width 92 height 12
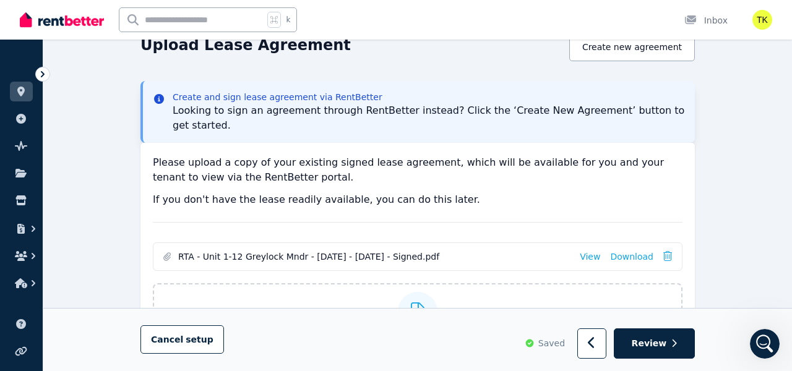
scroll to position [226, 0]
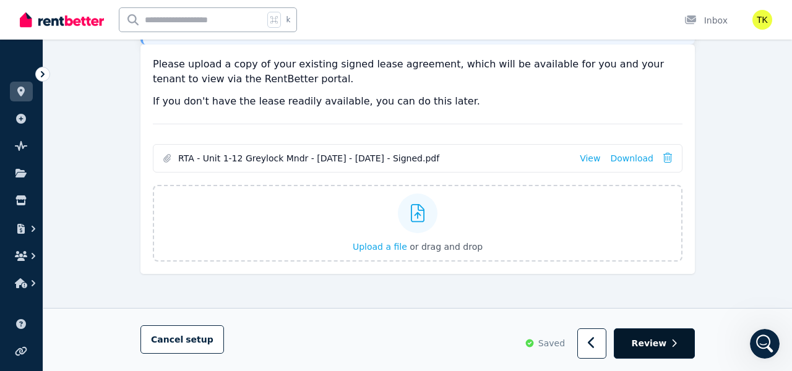
click at [658, 348] on span "Review" at bounding box center [648, 344] width 35 height 12
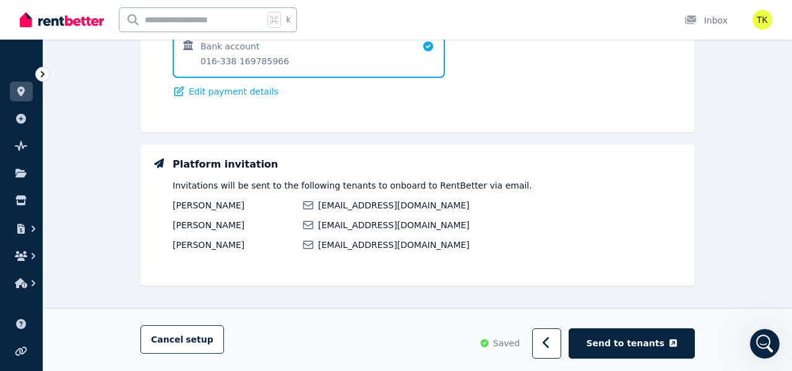
scroll to position [1038, 0]
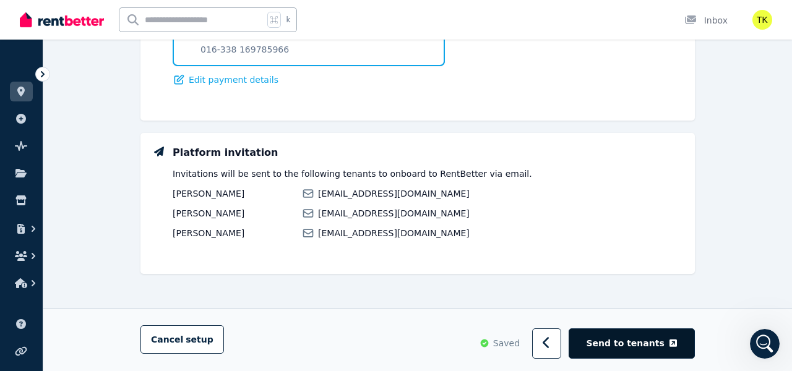
click at [631, 338] on span "Send to tenants" at bounding box center [625, 344] width 78 height 12
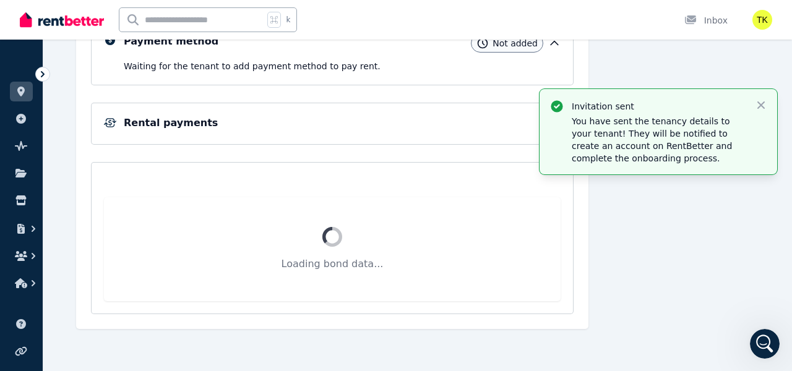
scroll to position [219, 0]
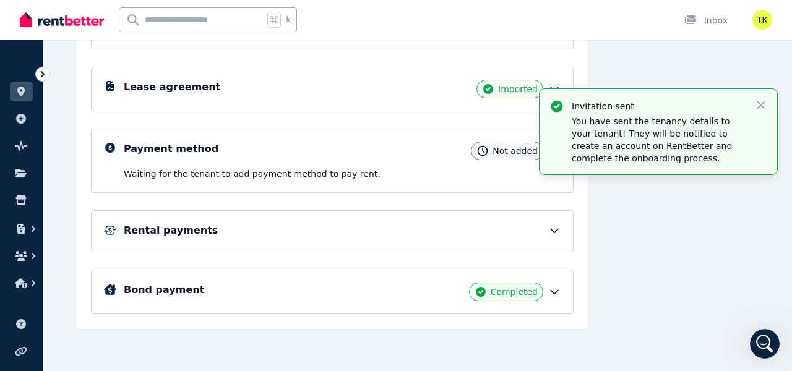
click at [591, 226] on div "Onboarding progress 2 / 3 tasks Tenant details Awaiting acceptance Lease agreem…" at bounding box center [417, 143] width 683 height 371
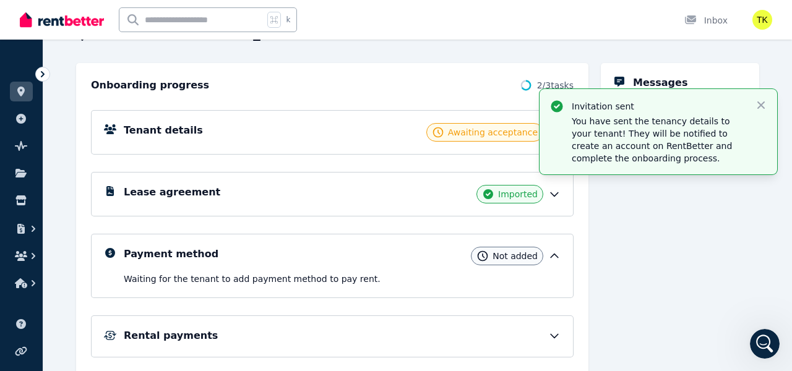
scroll to position [109, 0]
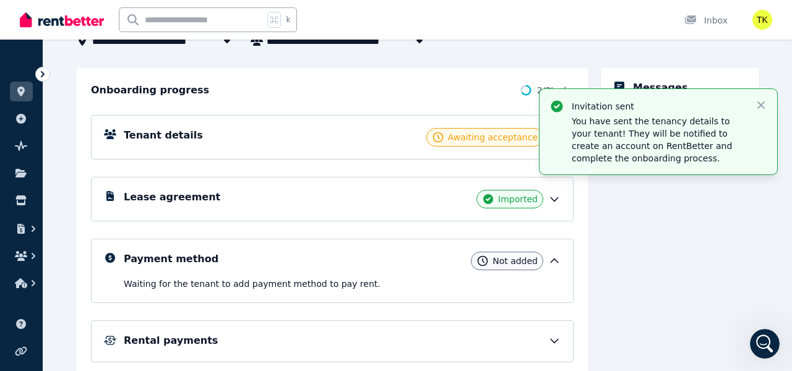
click at [668, 129] on p "You have sent the tenancy details to your tenant! They will be notified to crea…" at bounding box center [657, 139] width 173 height 49
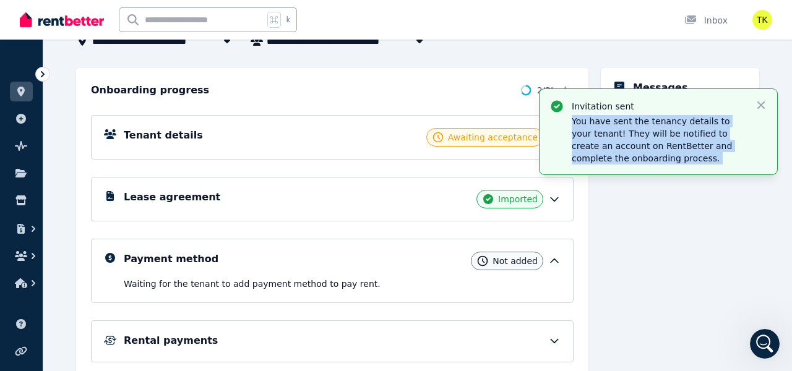
click at [706, 163] on p "You have sent the tenancy details to your tenant! They will be notified to crea…" at bounding box center [657, 139] width 173 height 49
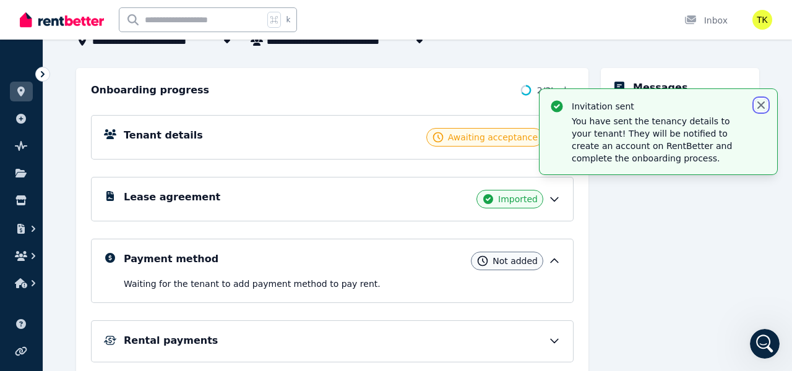
click at [759, 102] on icon "button" at bounding box center [761, 105] width 12 height 12
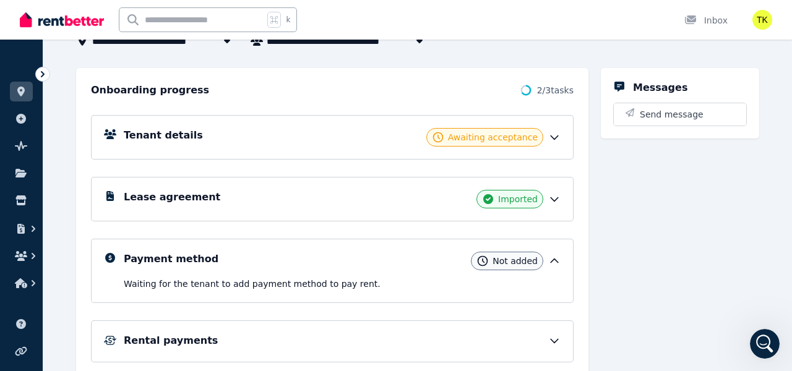
click at [375, 148] on div "Tenant details Awaiting acceptance" at bounding box center [332, 137] width 482 height 45
click at [557, 145] on div "Tenant details Awaiting acceptance" at bounding box center [342, 137] width 437 height 19
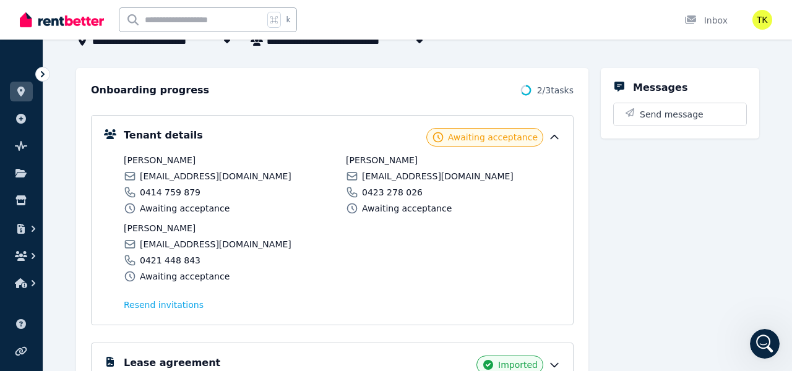
click at [557, 145] on div "Tenant details Awaiting acceptance" at bounding box center [342, 137] width 437 height 19
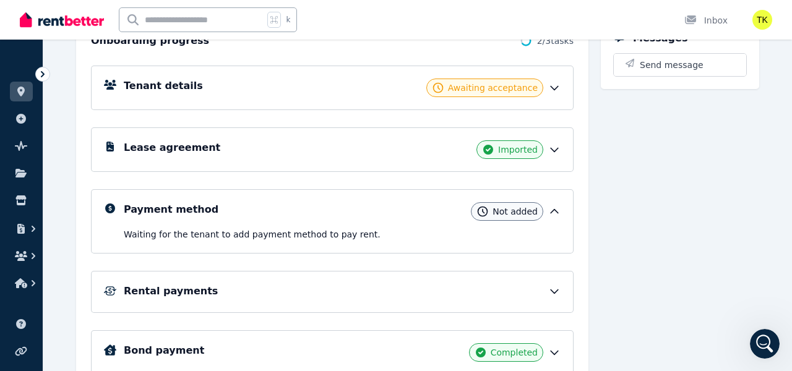
scroll to position [167, 0]
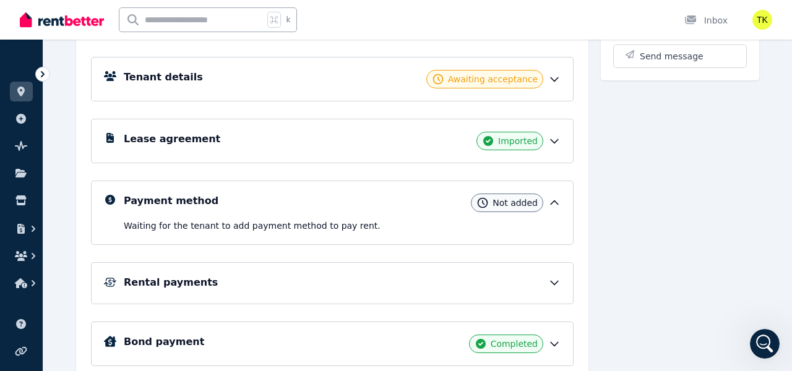
click at [550, 200] on icon at bounding box center [554, 203] width 12 height 12
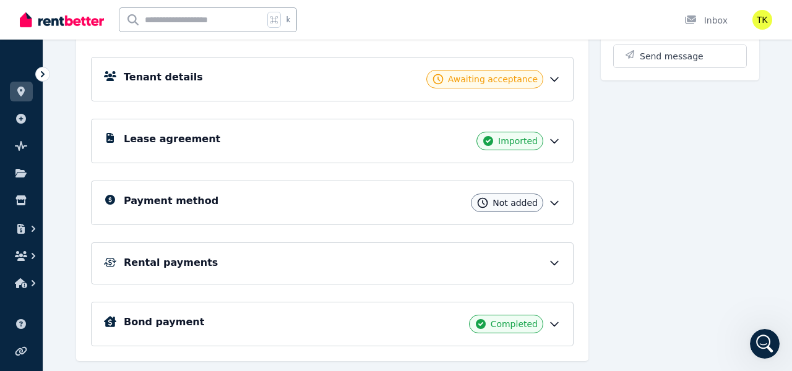
click at [537, 280] on div "Rental payments" at bounding box center [332, 263] width 482 height 42
click at [549, 262] on icon at bounding box center [554, 263] width 12 height 12
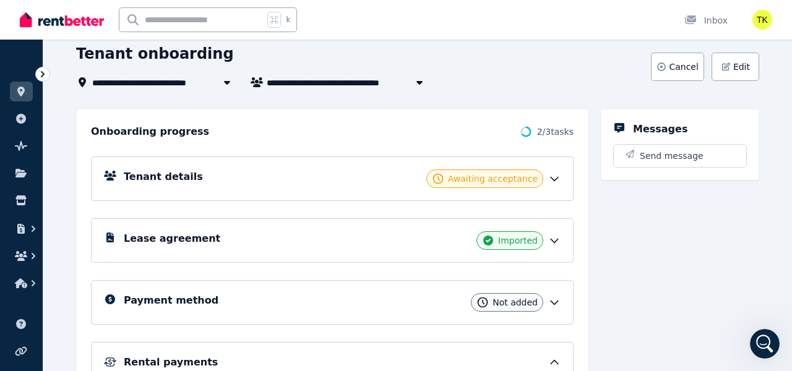
scroll to position [35, 0]
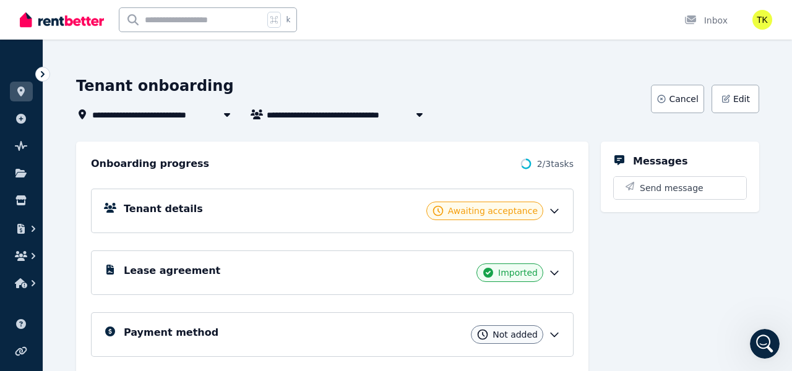
click at [302, 119] on span "Sakariye, [PERSON_NAME], and [PERSON_NAME]" at bounding box center [366, 114] width 198 height 15
type input "**********"
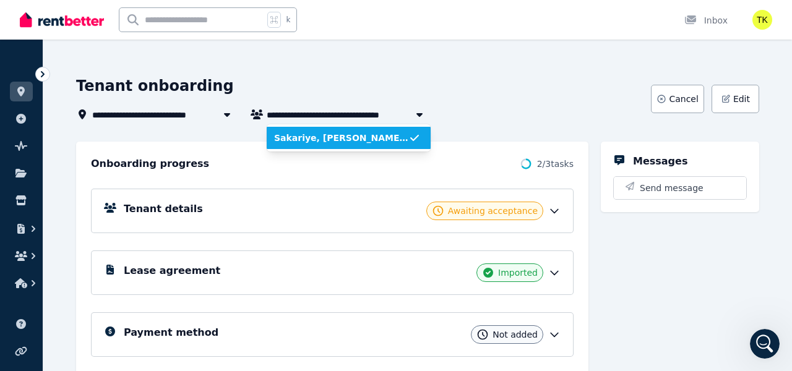
click at [365, 83] on div "Tenant onboarding" at bounding box center [359, 88] width 567 height 24
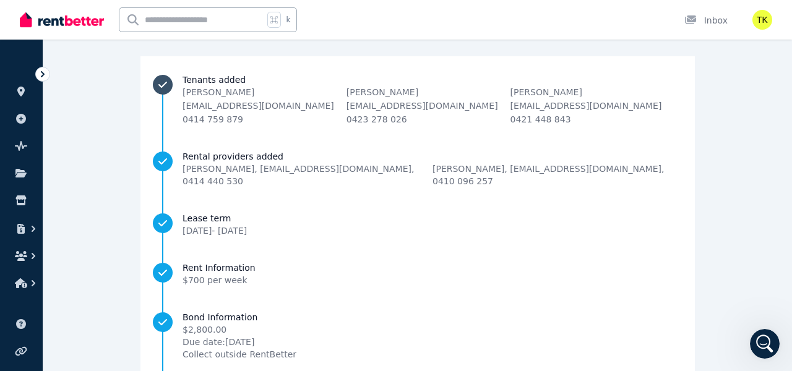
scroll to position [208, 0]
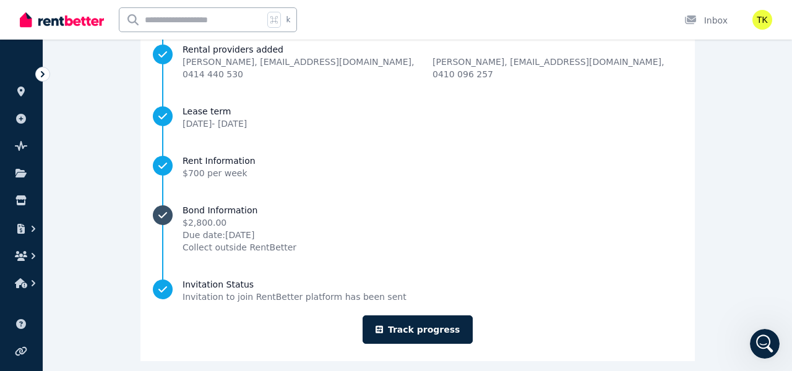
click at [286, 241] on span "Collect outside RentBetter" at bounding box center [239, 247] width 114 height 12
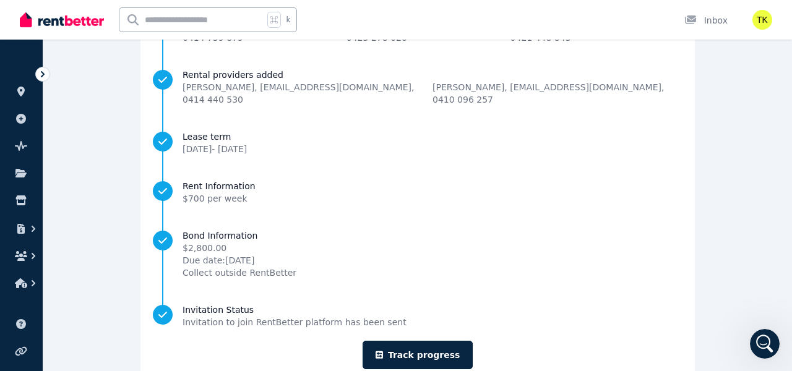
scroll to position [208, 0]
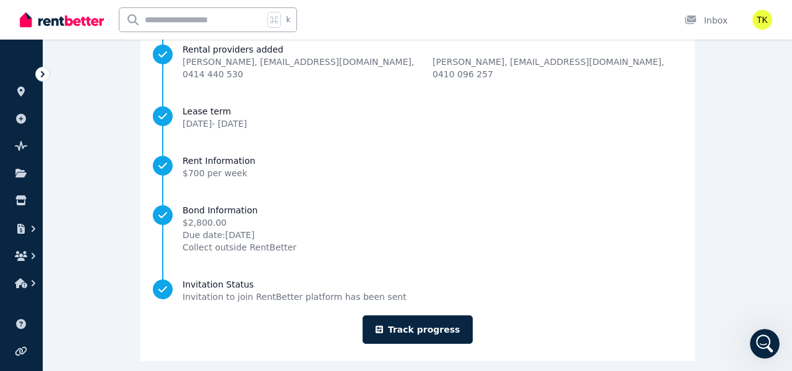
click at [248, 242] on li "Bond Information $2,800.00 Due date: [DATE] Collect outside RentBetter" at bounding box center [417, 241] width 529 height 74
click at [255, 216] on span "$2,800.00" at bounding box center [239, 222] width 114 height 12
